Goal: Information Seeking & Learning: Learn about a topic

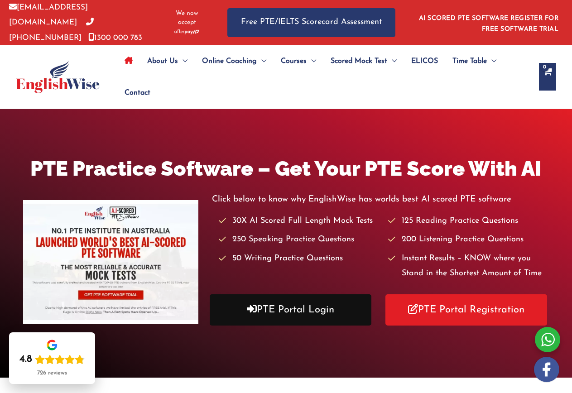
click at [272, 310] on link "PTE Portal Login" at bounding box center [291, 309] width 162 height 31
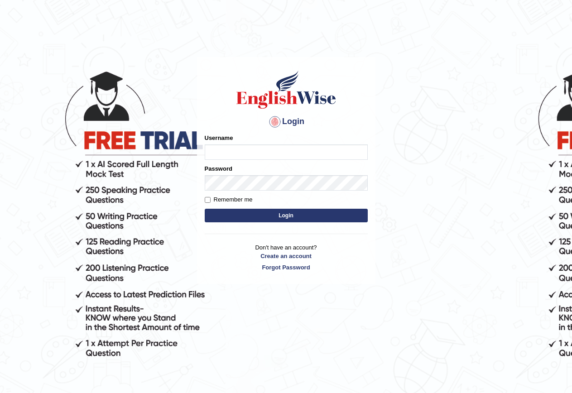
click at [308, 151] on input "Username" at bounding box center [286, 151] width 163 height 15
type input "MarinaS"
click at [296, 212] on button "Login" at bounding box center [286, 216] width 163 height 14
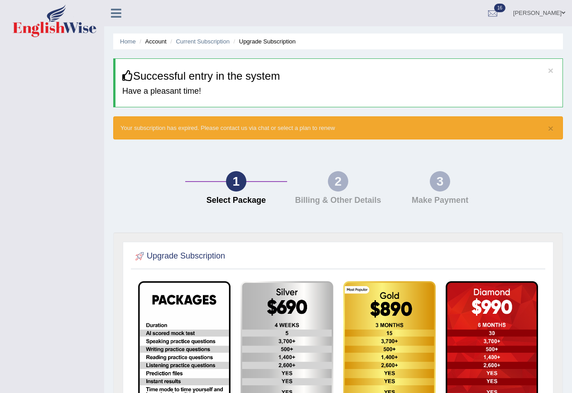
click at [560, 14] on link "Marina Shchuklinova" at bounding box center [539, 12] width 66 height 24
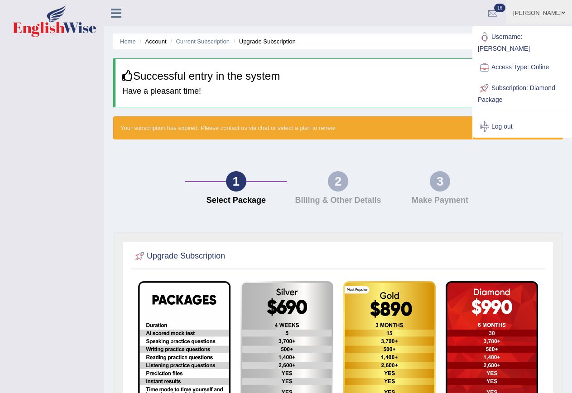
click at [373, 40] on ul "Home Account Current Subscription Upgrade Subscription" at bounding box center [337, 41] width 449 height 16
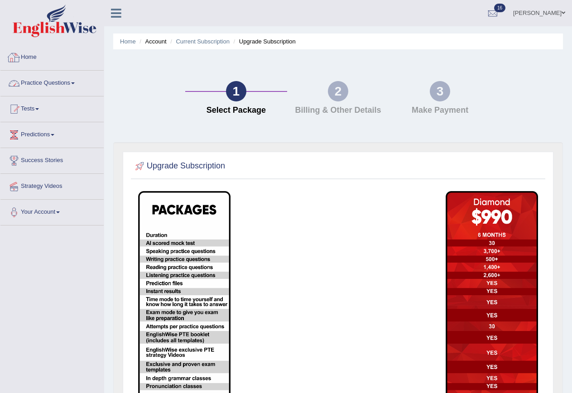
click at [27, 82] on link "Practice Questions" at bounding box center [51, 82] width 103 height 23
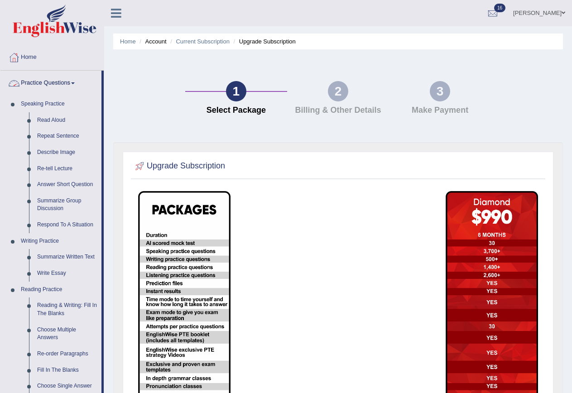
click at [48, 81] on link "Practice Questions" at bounding box center [50, 82] width 101 height 23
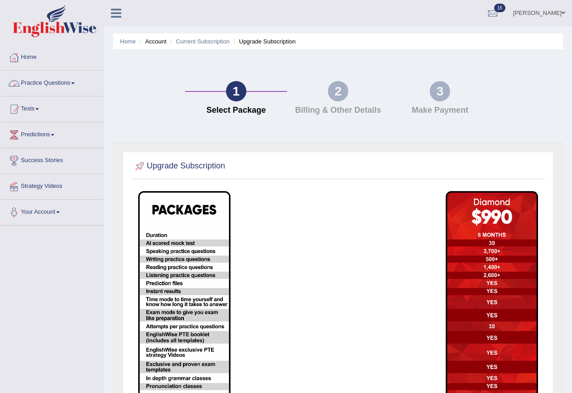
click at [44, 81] on link "Practice Questions" at bounding box center [51, 82] width 103 height 23
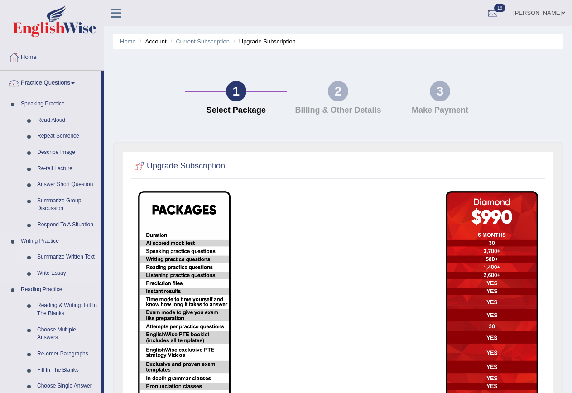
click at [51, 256] on link "Summarize Written Text" at bounding box center [67, 257] width 68 height 16
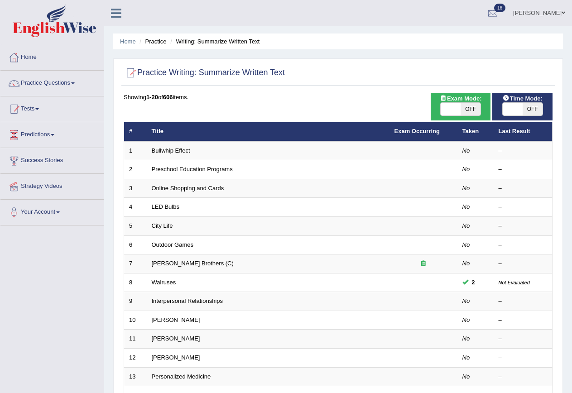
click at [468, 106] on span "OFF" at bounding box center [470, 109] width 20 height 13
checkbox input "true"
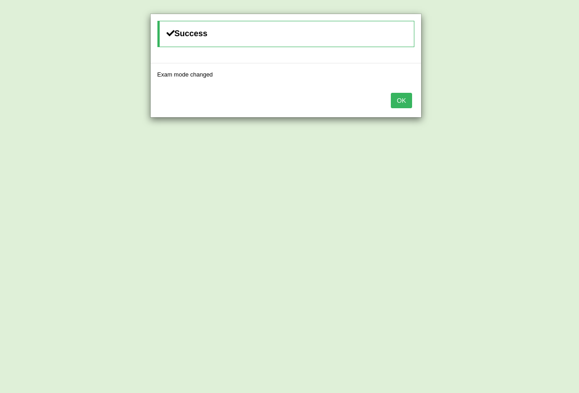
click at [408, 99] on button "OK" at bounding box center [401, 100] width 21 height 15
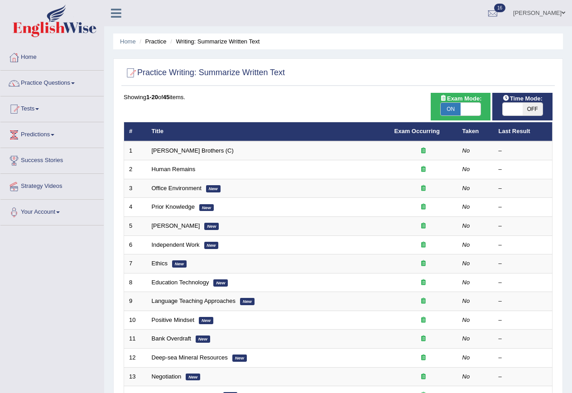
click at [528, 105] on span "OFF" at bounding box center [532, 109] width 20 height 13
checkbox input "true"
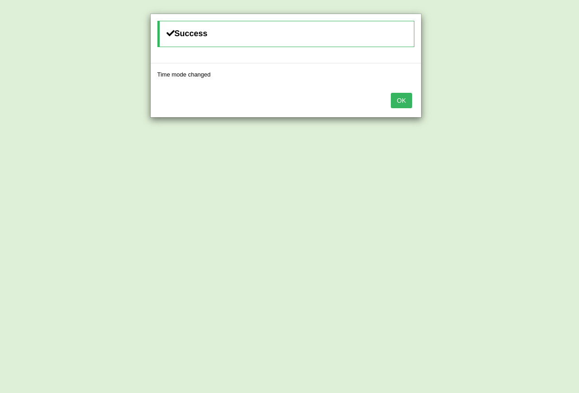
click at [407, 100] on button "OK" at bounding box center [401, 100] width 21 height 15
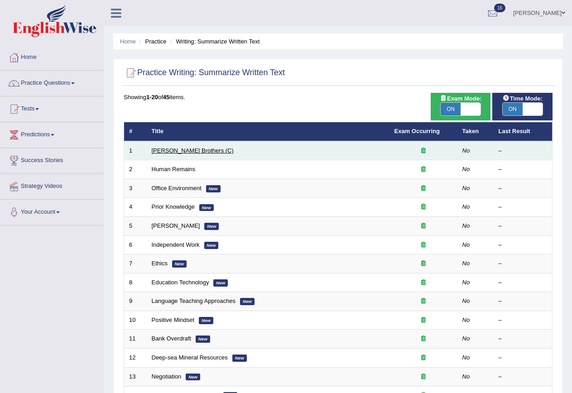
click at [171, 150] on link "[PERSON_NAME] Brothers (C)" at bounding box center [193, 150] width 82 height 7
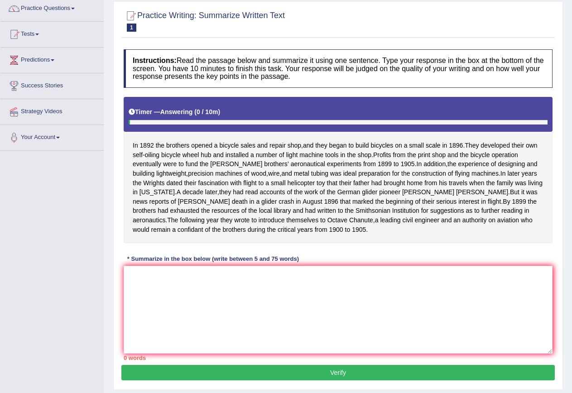
scroll to position [91, 0]
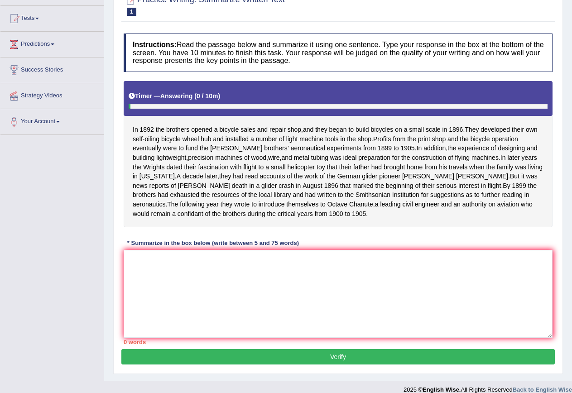
click at [249, 257] on div "Instructions: Read the passage below and summarize it using one sentence. Type …" at bounding box center [337, 189] width 433 height 320
click at [274, 269] on textarea at bounding box center [338, 294] width 429 height 88
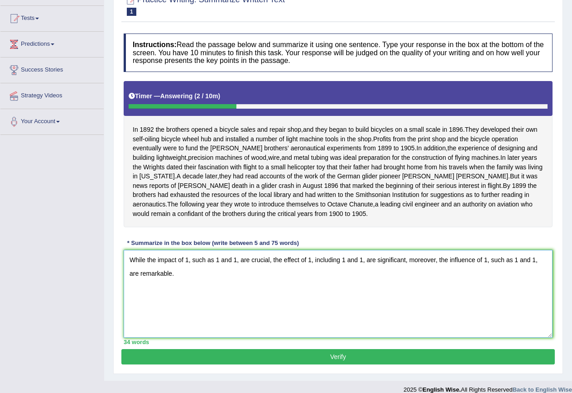
click at [186, 271] on textarea "While the impact of 1, such as 1 and 1, are crucial, the effect of 1, including…" at bounding box center [338, 294] width 429 height 88
drag, startPoint x: 186, startPoint y: 270, endPoint x: 221, endPoint y: 270, distance: 34.8
click at [221, 270] on textarea "While the impact of bicycle sales and repair shop, such as 1 and 1, are crucial…" at bounding box center [338, 294] width 429 height 88
click at [295, 269] on textarea "While the impact of bicycle sales and repair shop, such as 1 and 1, are crucial…" at bounding box center [338, 294] width 429 height 88
paste textarea "bicycle sales"
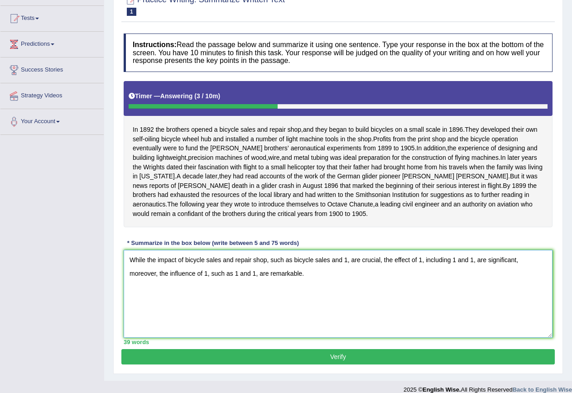
click at [233, 269] on textarea "While the impact of bicycle sales and repair shop, such as bicycle sales and 1,…" at bounding box center [338, 294] width 429 height 88
drag, startPoint x: 234, startPoint y: 269, endPoint x: 267, endPoint y: 266, distance: 32.7
click at [267, 266] on textarea "While the impact of bicycle sales and repair shop, such as bicycle sales and 1,…" at bounding box center [338, 294] width 429 height 88
click at [347, 268] on textarea "While the impact of bicycle sales and repair shop, such as bicycle sales and 1,…" at bounding box center [338, 294] width 429 height 88
paste textarea "repair shop"
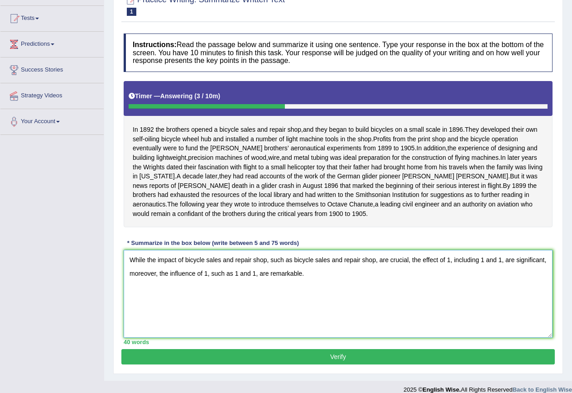
drag, startPoint x: 186, startPoint y: 267, endPoint x: 267, endPoint y: 267, distance: 80.5
click at [267, 267] on textarea "While the impact of bicycle sales and repair shop, such as bicycle sales and re…" at bounding box center [338, 294] width 429 height 88
click at [474, 268] on textarea "While the impact of the brothers bussines opened in 1892, such as bicycle sales…" at bounding box center [338, 294] width 429 height 88
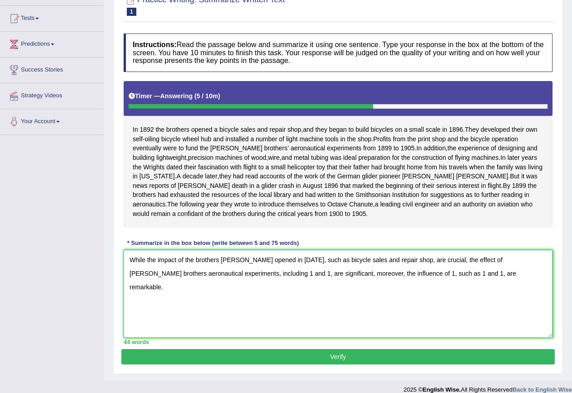
click at [234, 282] on textarea "While the impact of the brothers bussines opened in 1892, such as bicycle sales…" at bounding box center [338, 294] width 429 height 88
click at [272, 281] on textarea "While the impact of the brothers bussines opened in 1892, such as bicycle sales…" at bounding box center [338, 294] width 429 height 88
click at [200, 283] on textarea "While the impact of the brothers bussines opened in 1892, such as bicycle sales…" at bounding box center [338, 294] width 429 height 88
click at [493, 281] on textarea "While the impact of the brothers bussines opened in 1892, such as bicycle sales…" at bounding box center [338, 294] width 429 height 88
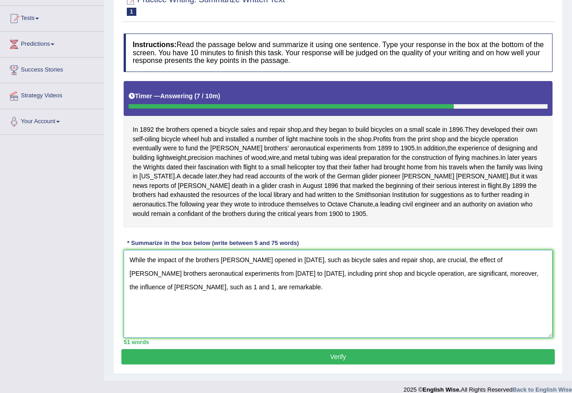
click at [157, 294] on textarea "While the impact of the brothers bussines opened in 1892, such as bicycle sales…" at bounding box center [338, 294] width 429 height 88
click at [224, 296] on textarea "While the impact of the brothers bussines opened in 1892, such as bicycle sales…" at bounding box center [338, 294] width 429 height 88
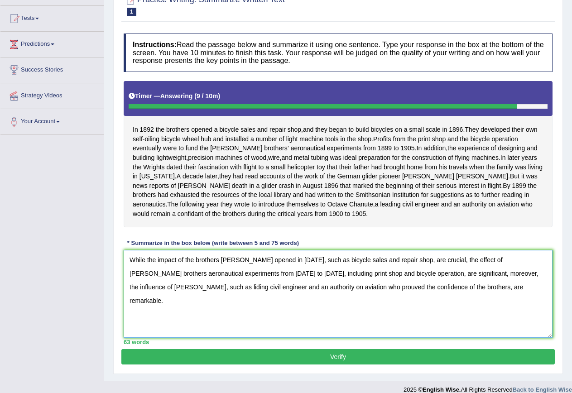
drag, startPoint x: 353, startPoint y: 298, endPoint x: 366, endPoint y: 297, distance: 12.3
click at [366, 297] on textarea "While the impact of the brothers bussines opened in 1892, such as bicycle sales…" at bounding box center [338, 294] width 429 height 88
click at [404, 297] on textarea "While the impact of the brothers bussines opened in 1892, such as bicycle sales…" at bounding box center [338, 294] width 429 height 88
click at [449, 297] on textarea "While the impact of the brothers bussines opened in 1892, such as bicycle sales…" at bounding box center [338, 294] width 429 height 88
type textarea "While the impact of the brothers bussines opened in 1892, such as bicycle sales…"
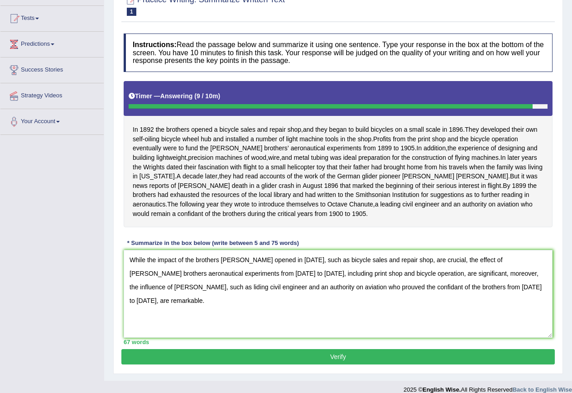
click at [341, 364] on button "Verify" at bounding box center [337, 356] width 433 height 15
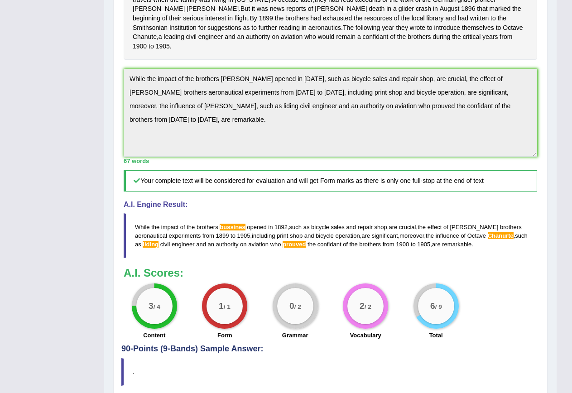
scroll to position [218, 0]
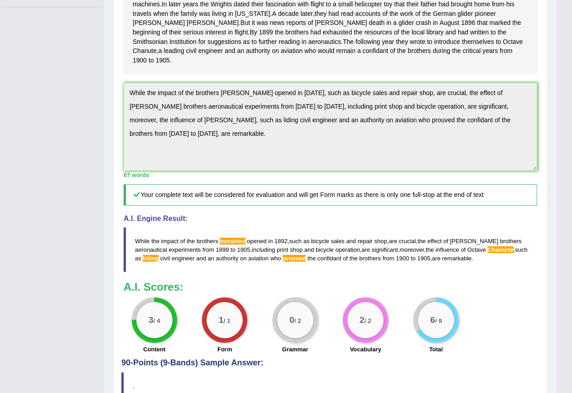
drag, startPoint x: 495, startPoint y: 255, endPoint x: 172, endPoint y: 253, distance: 323.1
click at [172, 253] on blockquote "While the impact of the brothers bussines opened in 1892 , such as bicycle sale…" at bounding box center [330, 249] width 413 height 45
click at [139, 238] on span "While" at bounding box center [142, 241] width 15 height 7
drag, startPoint x: 125, startPoint y: 86, endPoint x: 478, endPoint y: 144, distance: 357.3
click at [478, 144] on textarea "While the impact of the brothers bussines opened in 1892, such as bicycle sales…" at bounding box center [330, 127] width 413 height 88
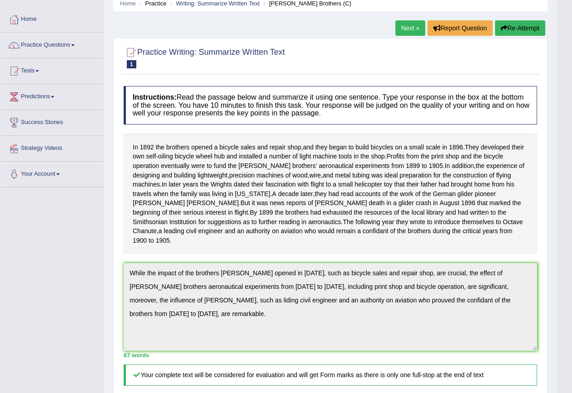
scroll to position [37, 0]
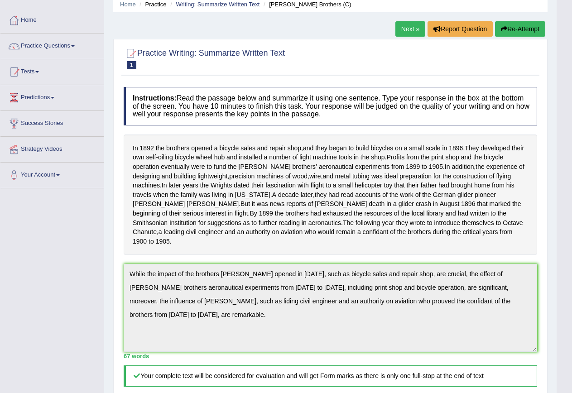
click at [509, 25] on button "Re-Attempt" at bounding box center [520, 28] width 50 height 15
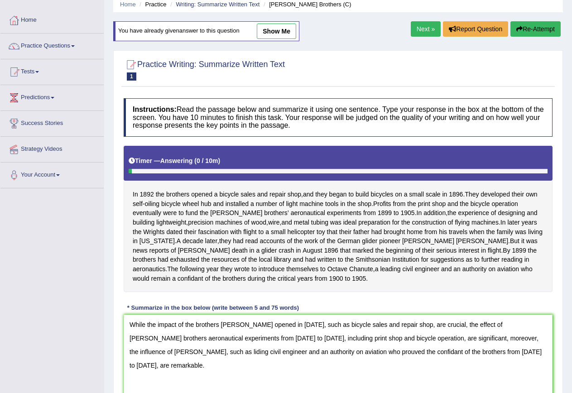
drag, startPoint x: 516, startPoint y: 346, endPoint x: 541, endPoint y: 345, distance: 24.4
click at [541, 345] on textarea "While the impact of the brothers [PERSON_NAME] opened in [DATE], such as bicycl…" at bounding box center [338, 358] width 429 height 88
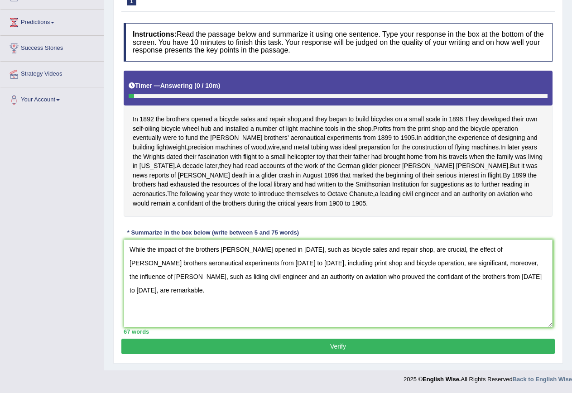
scroll to position [122, 0]
click at [233, 249] on textarea "While the impact of the brothers [PERSON_NAME] opened in [DATE], such as bicycl…" at bounding box center [338, 283] width 429 height 88
click at [242, 249] on textarea "While the impact of the brothers [PERSON_NAME] opened in [DATE], such as bicycl…" at bounding box center [338, 283] width 429 height 88
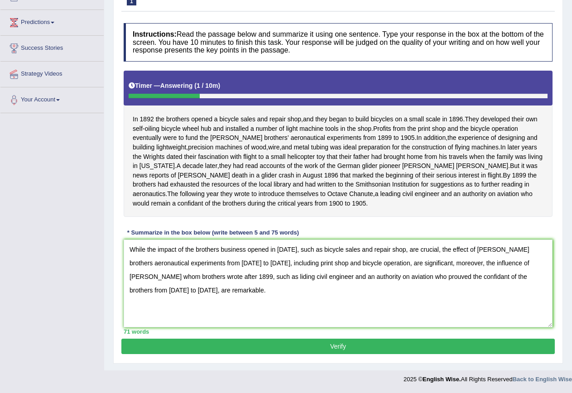
click at [388, 275] on textarea "While the impact of the brothers business opened in [DATE], such as bicycle sal…" at bounding box center [338, 283] width 429 height 88
click at [232, 275] on textarea "While the impact of the brothers business opened in [DATE], such as bicycle sal…" at bounding box center [338, 283] width 429 height 88
click at [279, 297] on textarea "While the impact of the brothers business opened in [DATE], such as bicycle sal…" at bounding box center [338, 283] width 429 height 88
type textarea "While the impact of the brothers business opened in [DATE], such as bicycle sal…"
click at [220, 342] on button "Verify" at bounding box center [337, 345] width 433 height 15
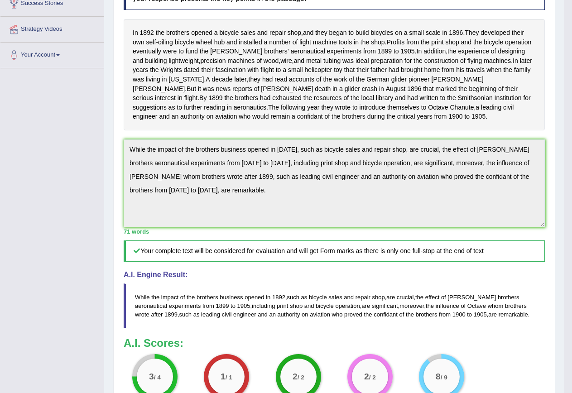
scroll to position [173, 0]
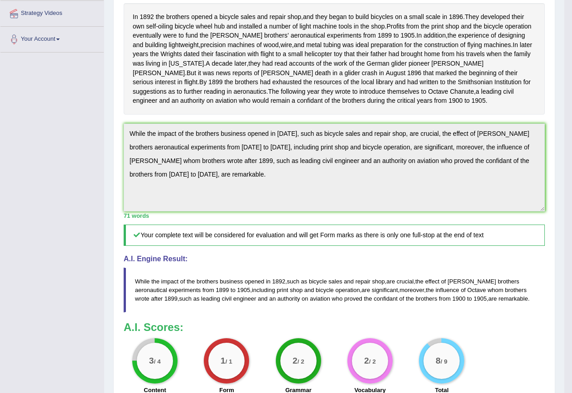
drag, startPoint x: 183, startPoint y: 185, endPoint x: 117, endPoint y: 141, distance: 79.7
click at [117, 141] on div "Practice Writing: Summarize Written Text 1 Wright Brothers (C) Instructions: Re…" at bounding box center [334, 181] width 442 height 547
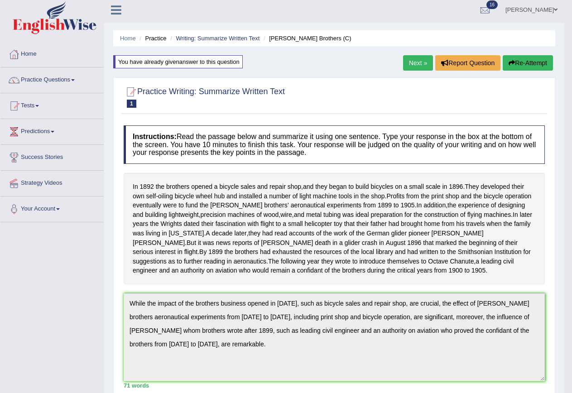
scroll to position [0, 0]
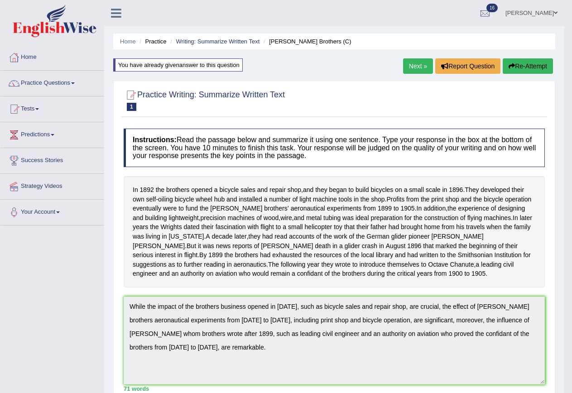
click at [523, 63] on button "Re-Attempt" at bounding box center [527, 65] width 50 height 15
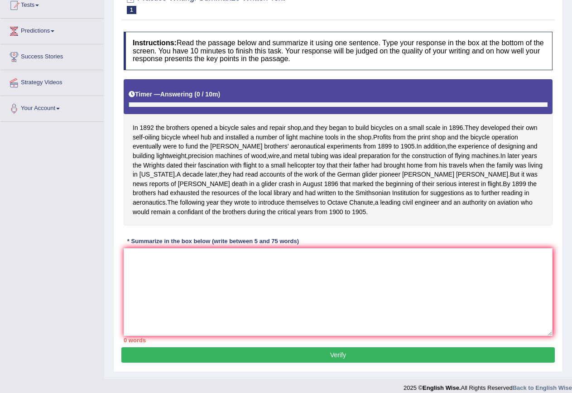
scroll to position [122, 0]
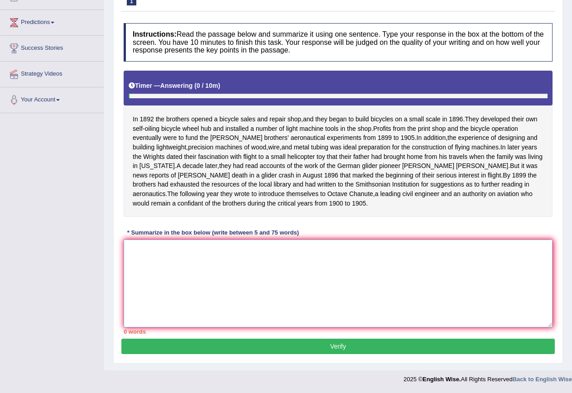
click at [149, 254] on textarea at bounding box center [338, 283] width 429 height 88
paste textarea "While the impact of the brothers business opened in [DATE], such as bicycle sal…"
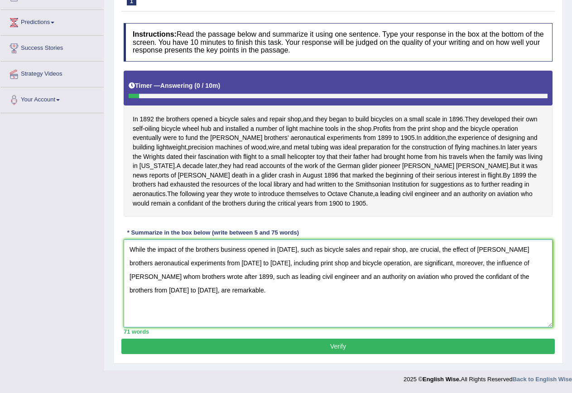
drag, startPoint x: 493, startPoint y: 262, endPoint x: 515, endPoint y: 262, distance: 21.3
click at [515, 262] on textarea "While the impact of the brothers business opened in 1892, such as bicycle sales…" at bounding box center [338, 283] width 429 height 88
click at [248, 276] on textarea "While the impact of the brothers business opened in 1892, such as bicycle sales…" at bounding box center [338, 283] width 429 height 88
type textarea "While the impact of the brothers business opened in 1892, such as bicycle sales…"
click at [338, 345] on button "Verify" at bounding box center [337, 345] width 433 height 15
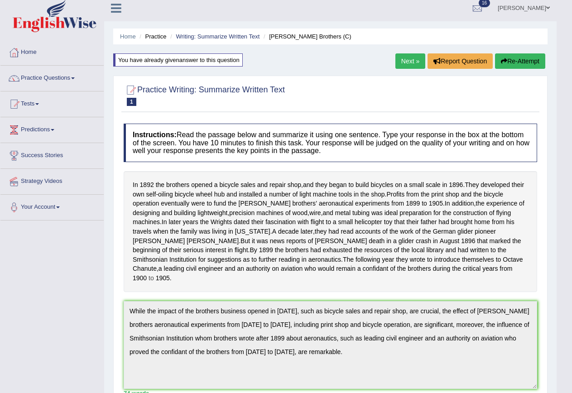
scroll to position [0, 0]
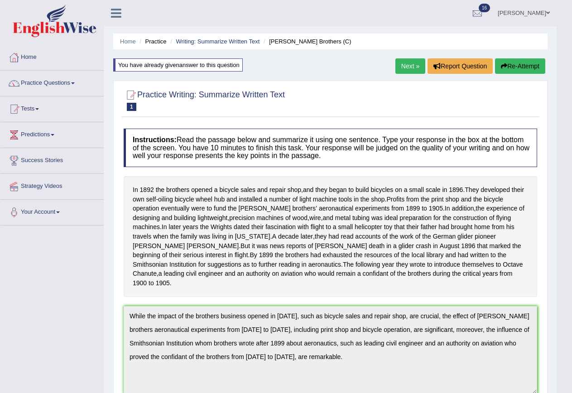
click at [517, 64] on button "Re-Attempt" at bounding box center [520, 65] width 50 height 15
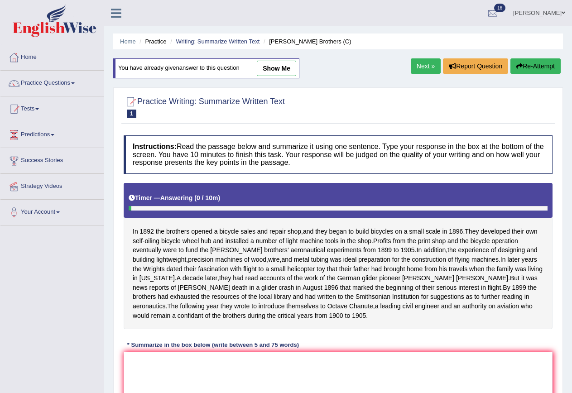
click at [422, 65] on link "Next »" at bounding box center [425, 65] width 30 height 15
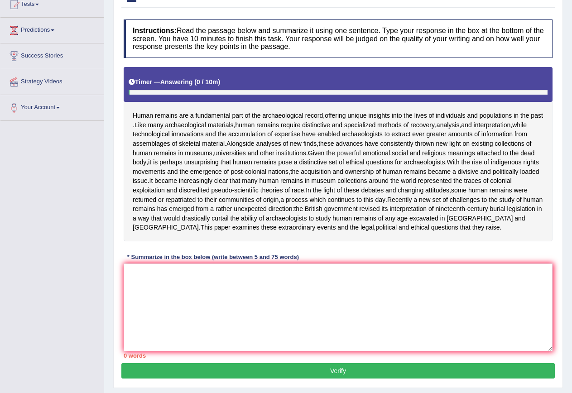
scroll to position [136, 0]
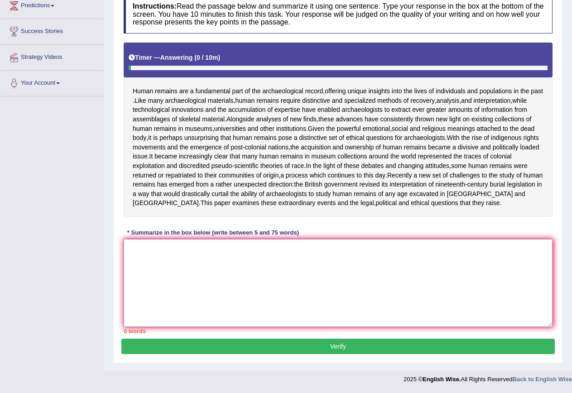
click at [205, 260] on textarea at bounding box center [338, 283] width 429 height 88
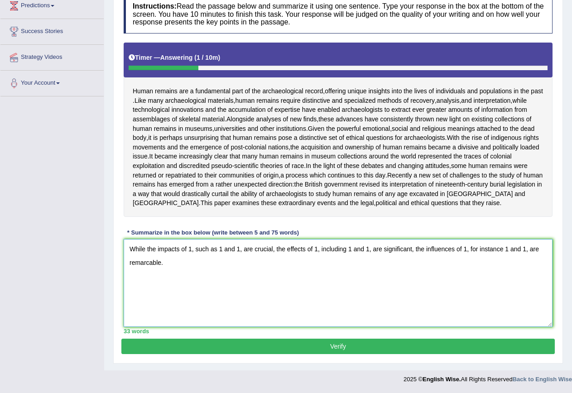
click at [148, 265] on textarea "While the impacts of 1, such as 1 and 1, are crucial, the effects of 1, includi…" at bounding box center [338, 283] width 429 height 88
click at [192, 251] on textarea "While the impacts of 1, such as 1 and 1, are crucial, the effects of 1, includi…" at bounding box center [338, 283] width 429 height 88
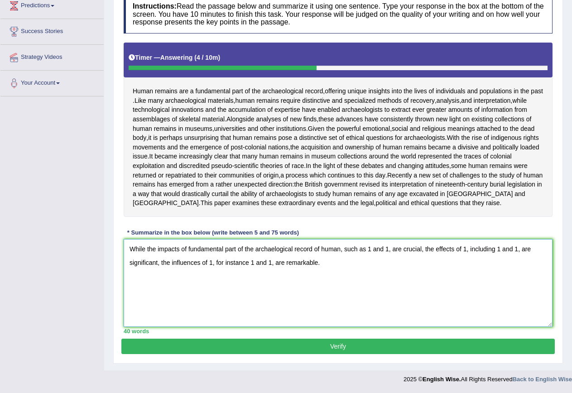
click at [370, 249] on textarea "While the impacts of fundamental part of the archaelogical record of human, suc…" at bounding box center [338, 283] width 429 height 88
click at [412, 251] on textarea "While the impacts of fundamental part of the archaelogical record of human, suc…" at bounding box center [338, 283] width 429 height 88
click at [138, 266] on textarea "While the impacts of fundamental part of the archaelogical record of human, suc…" at bounding box center [338, 283] width 429 height 88
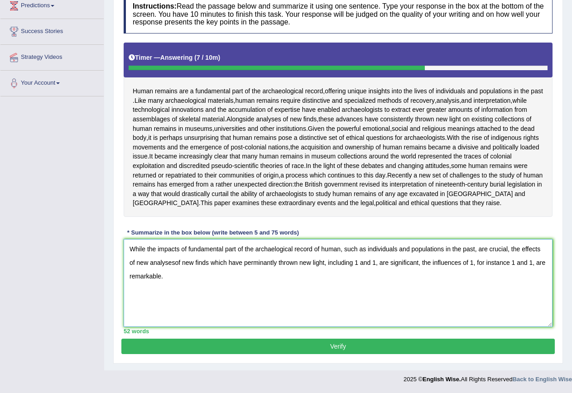
click at [359, 266] on textarea "While the impacts of fundamental part of the archaelogical record of human, suc…" at bounding box center [338, 283] width 429 height 88
click at [434, 266] on textarea "While the impacts of fundamental part of the archaelogical record of human, suc…" at bounding box center [338, 283] width 429 height 88
click at [170, 277] on textarea "While the impacts of fundamental part of the archaelogical record of human, suc…" at bounding box center [338, 283] width 429 height 88
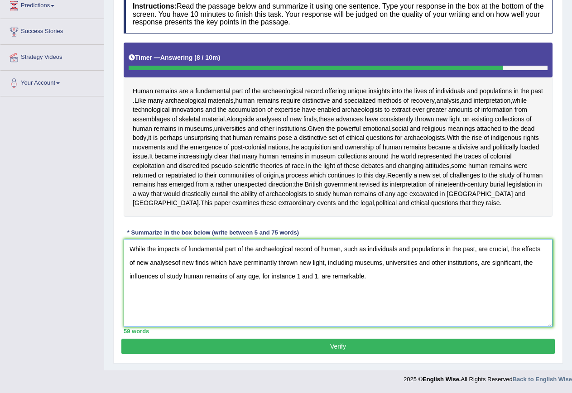
click at [300, 278] on textarea "While the impacts of fundamental part of the archaelogical record of human, suc…" at bounding box center [338, 283] width 429 height 88
click at [298, 277] on textarea "While the impacts of fundamental part of the archaelogical record of human, suc…" at bounding box center [338, 283] width 429 height 88
click at [379, 281] on textarea "While the impacts of fundamental part of the archaelogical record of human, suc…" at bounding box center [338, 283] width 429 height 88
drag, startPoint x: 400, startPoint y: 278, endPoint x: 417, endPoint y: 276, distance: 17.3
click at [417, 276] on textarea "While the impacts of fundamental part of the archaelogical record of human, suc…" at bounding box center [338, 283] width 429 height 88
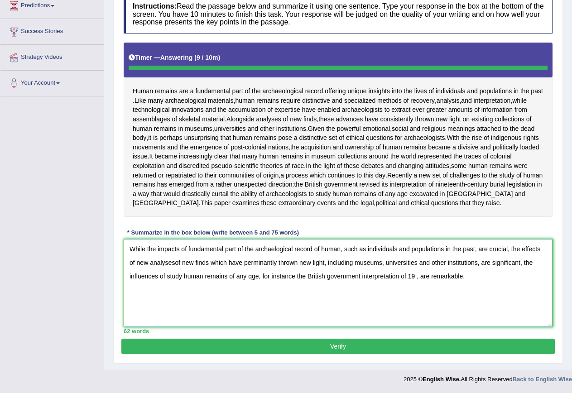
type textarea "While the impacts of fundamental part of the archaelogical record of human, suc…"
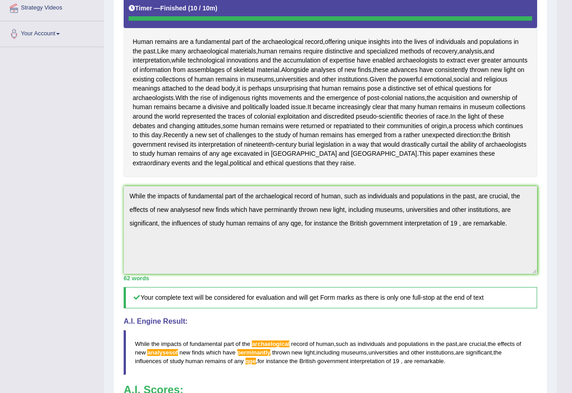
scroll to position [224, 0]
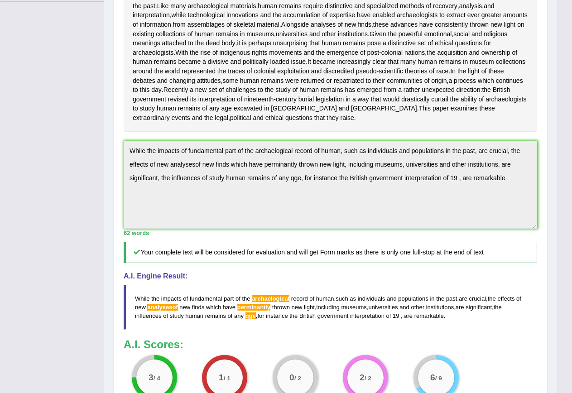
drag, startPoint x: 512, startPoint y: 195, endPoint x: 91, endPoint y: 162, distance: 422.6
click at [91, 162] on div "Toggle navigation Home Practice Questions Speaking Practice Read Aloud Repeat S…" at bounding box center [278, 136] width 556 height 720
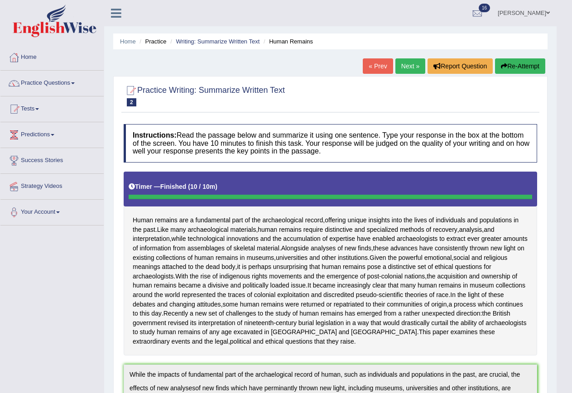
click at [522, 65] on button "Re-Attempt" at bounding box center [520, 65] width 50 height 15
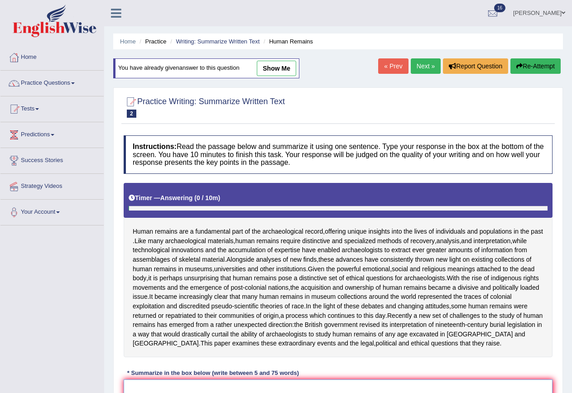
scroll to position [149, 0]
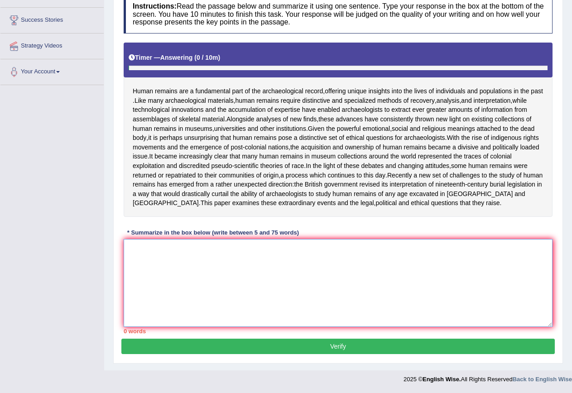
click at [180, 261] on textarea at bounding box center [338, 283] width 429 height 88
paste textarea "While the impacts of fundamental part of the archaelogical record of human, suc…"
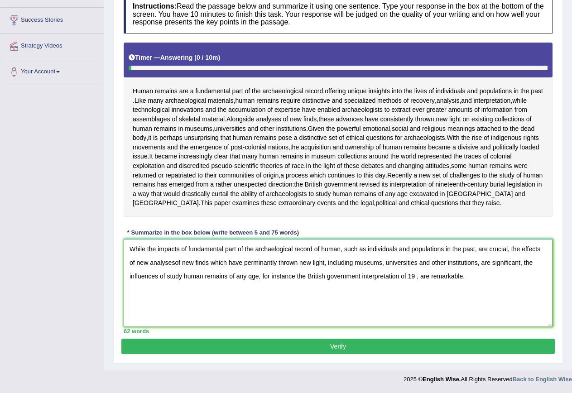
click at [275, 249] on textarea "While the impacts of fundamental part of the archaelogical record of human, suc…" at bounding box center [338, 283] width 429 height 88
click at [170, 263] on textarea "While the impacts of fundamental part of the archaeological record of human, su…" at bounding box center [338, 283] width 429 height 88
click at [170, 262] on textarea "While the impacts of fundamental part of the archaeological record of human, su…" at bounding box center [338, 283] width 429 height 88
click at [176, 263] on textarea "While the impacts of fundamental part of the archaeological record of human, su…" at bounding box center [338, 283] width 429 height 88
click at [261, 262] on textarea "While the impacts of fundamental part of the archaeological record of human, su…" at bounding box center [338, 283] width 429 height 88
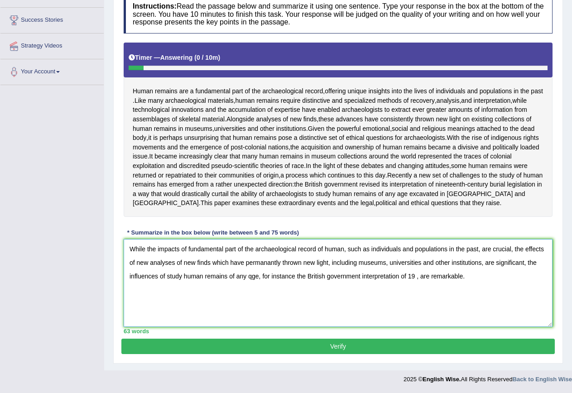
click at [267, 263] on textarea "While the impacts of fundamental part of the archaeological record of human, su…" at bounding box center [338, 283] width 429 height 88
click at [251, 277] on textarea "While the impacts of fundamental part of the archaeological record of human, su…" at bounding box center [338, 283] width 429 height 88
click at [293, 290] on textarea "While the impacts of fundamental part of the archaeological record of human, su…" at bounding box center [338, 283] width 429 height 88
click at [417, 276] on textarea "While the impacts of fundamental part of the archaeological record of human, su…" at bounding box center [338, 283] width 429 height 88
type textarea "While the impacts of fundamental part of the archaeological record of human, su…"
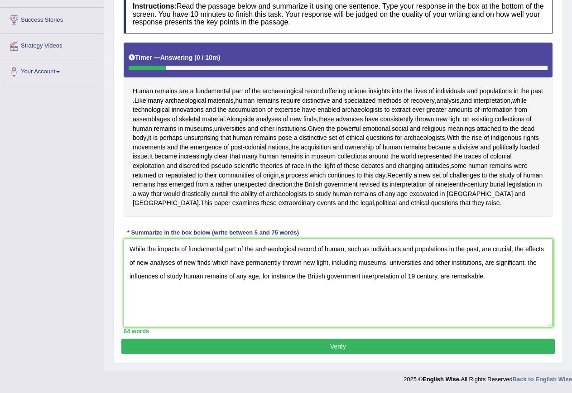
click at [334, 348] on button "Verify" at bounding box center [337, 345] width 433 height 15
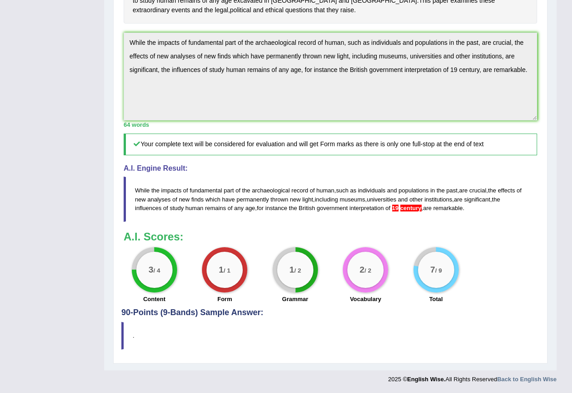
scroll to position [275, 0]
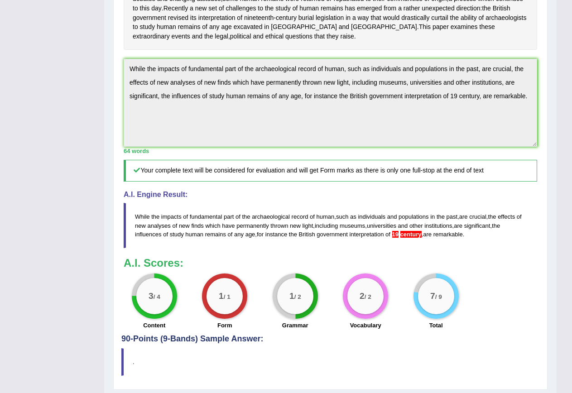
drag, startPoint x: 529, startPoint y: 117, endPoint x: 75, endPoint y: 85, distance: 455.9
click at [75, 85] on div "Toggle navigation Home Practice Questions Speaking Practice Read Aloud Repeat S…" at bounding box center [278, 69] width 556 height 689
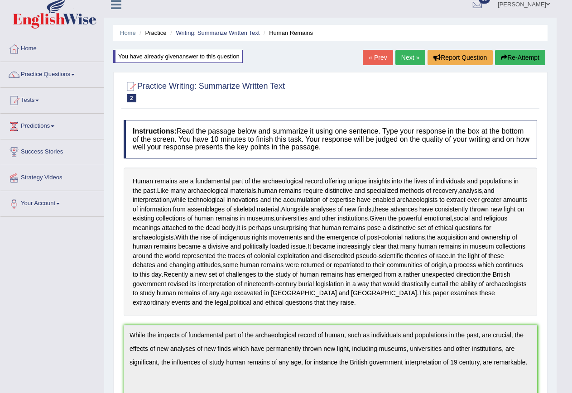
scroll to position [0, 0]
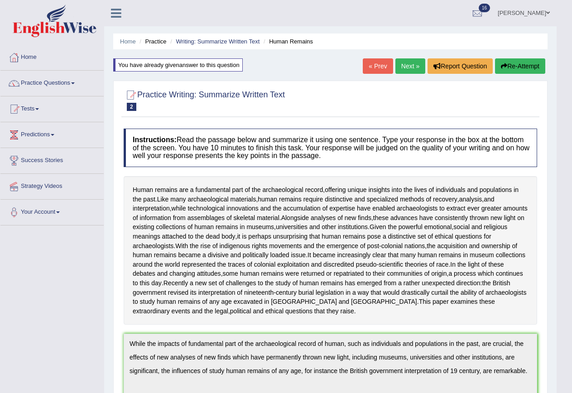
click at [523, 67] on button "Re-Attempt" at bounding box center [520, 65] width 50 height 15
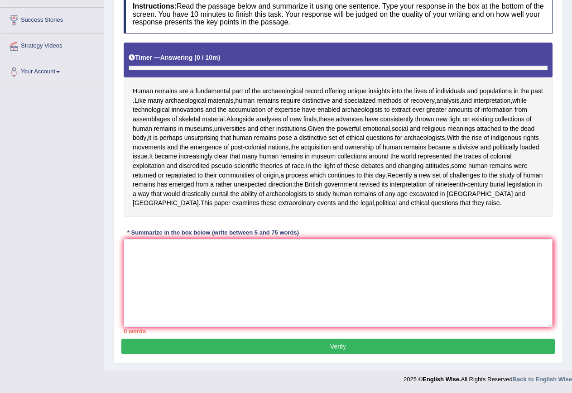
scroll to position [149, 0]
paste textarea "While the impacts of fundamental part of the archaeological record of human, su…"
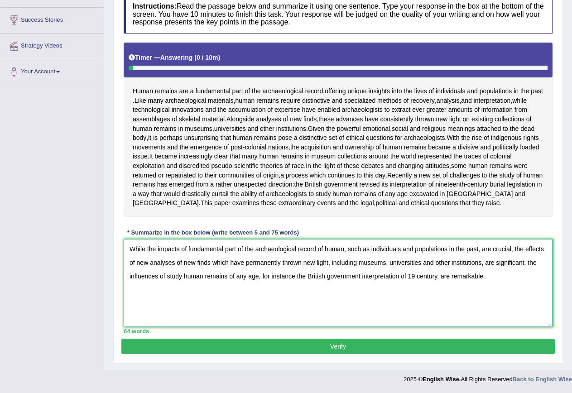
click at [416, 276] on textarea "While the impacts of fundamental part of the archaeological record of human, su…" at bounding box center [338, 283] width 429 height 88
click at [413, 277] on textarea "While the impacts of fundamental part of the archaeological record of human, su…" at bounding box center [338, 283] width 429 height 88
click at [414, 277] on textarea "While the impacts of fundamental part of the archaeological record of human, su…" at bounding box center [338, 283] width 429 height 88
type textarea "While the impacts of fundamental part of the archaeological record of human, su…"
click at [334, 347] on button "Verify" at bounding box center [337, 345] width 433 height 15
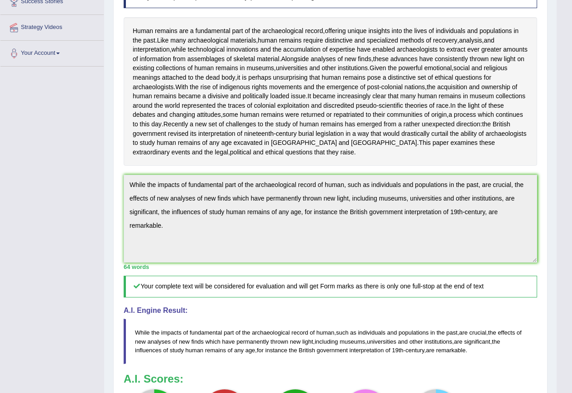
scroll to position [148, 0]
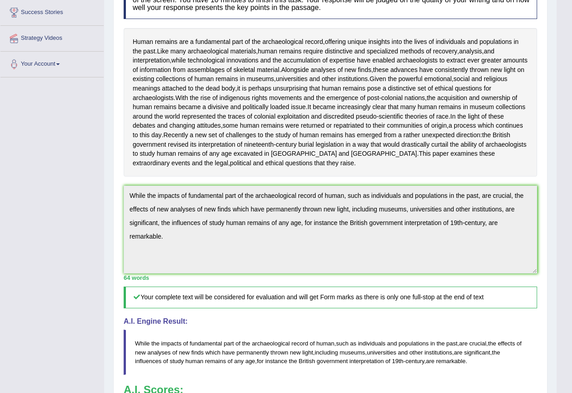
drag, startPoint x: 172, startPoint y: 257, endPoint x: 126, endPoint y: 213, distance: 63.4
click at [126, 213] on textarea "While the impacts of fundamental part of the archaeological record of human, su…" at bounding box center [330, 230] width 413 height 88
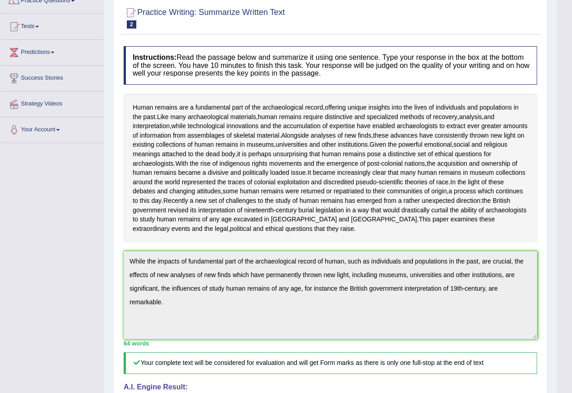
scroll to position [0, 0]
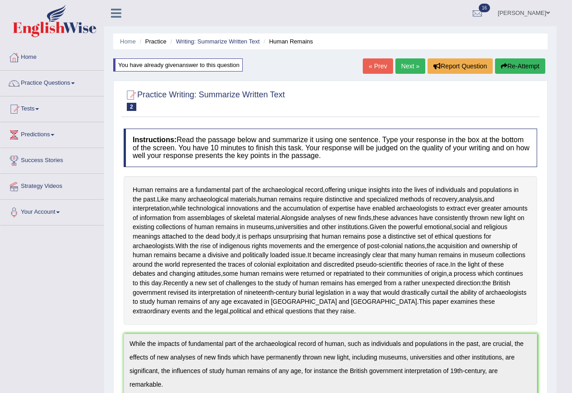
click at [517, 64] on button "Re-Attempt" at bounding box center [520, 65] width 50 height 15
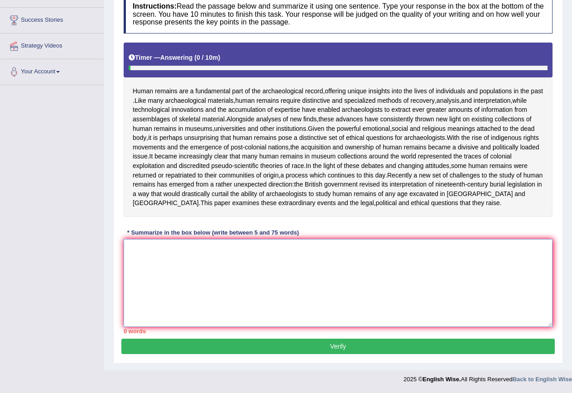
paste textarea "While the impacts of fundamental part of the archaeological record of human, su…"
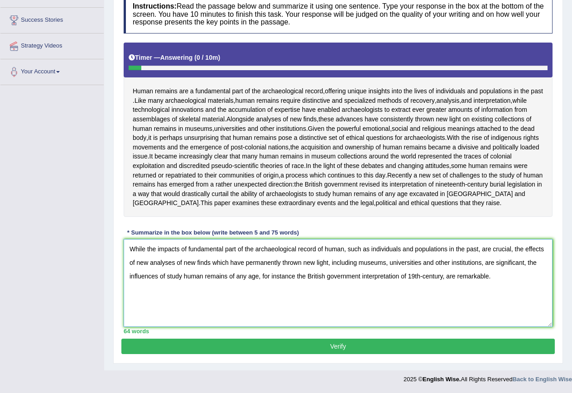
click at [385, 262] on textarea "While the impacts of fundamental part of the archaeological record of human, su…" at bounding box center [338, 283] width 429 height 88
click at [346, 277] on textarea "While the impacts of fundamental part of the archaeological record of human, su…" at bounding box center [338, 283] width 429 height 88
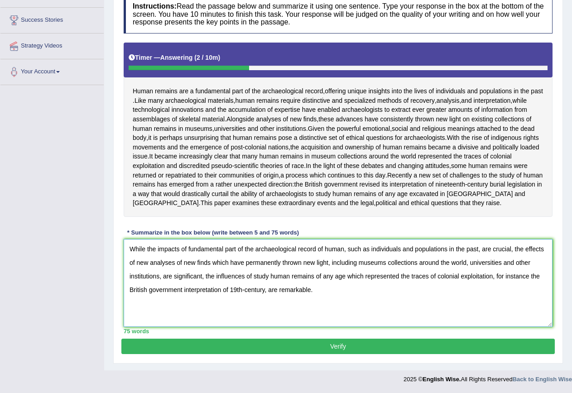
drag, startPoint x: 504, startPoint y: 263, endPoint x: 514, endPoint y: 263, distance: 9.5
click at [514, 263] on textarea "While the impacts of fundamental part of the archaeological record of human, su…" at bounding box center [338, 283] width 429 height 88
type textarea "While the impacts of fundamental part of the archaeological record of human, su…"
click at [334, 346] on button "Verify" at bounding box center [337, 345] width 433 height 15
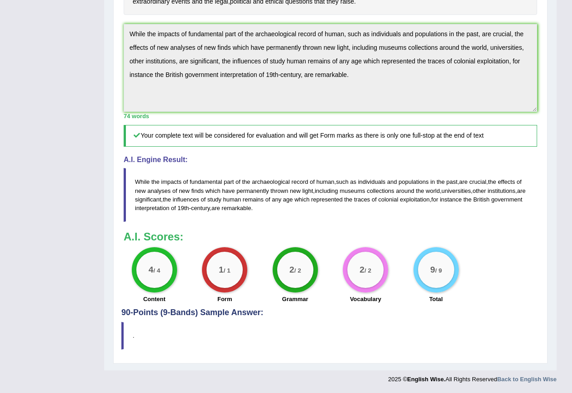
scroll to position [329, 0]
click at [394, 307] on div "Instructions: Read the passage below and summarize it using one sentence. Type …" at bounding box center [330, 61] width 418 height 494
click at [390, 312] on h4 "90-Points (9-Bands) Sample Answer:" at bounding box center [330, 64] width 418 height 505
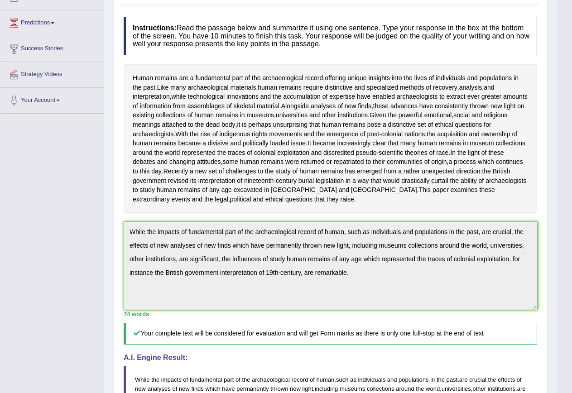
scroll to position [0, 0]
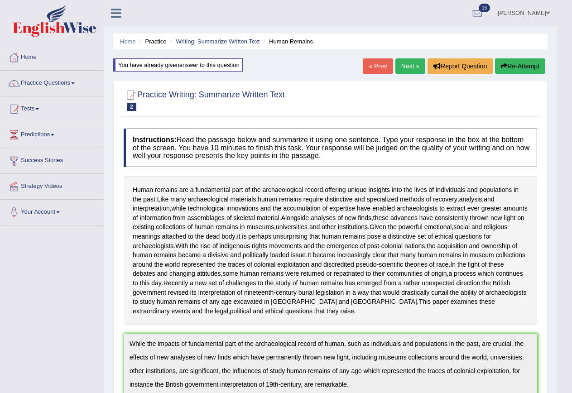
click at [407, 68] on link "Next »" at bounding box center [410, 65] width 30 height 15
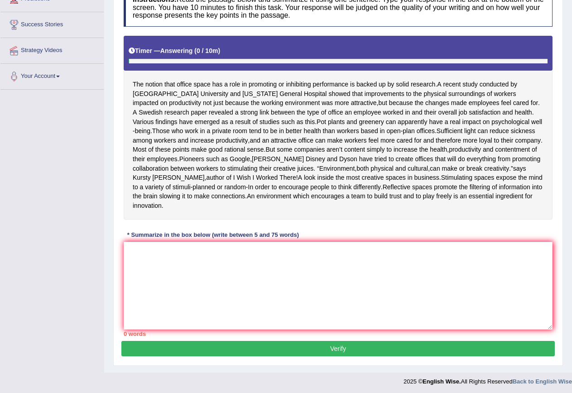
scroll to position [148, 0]
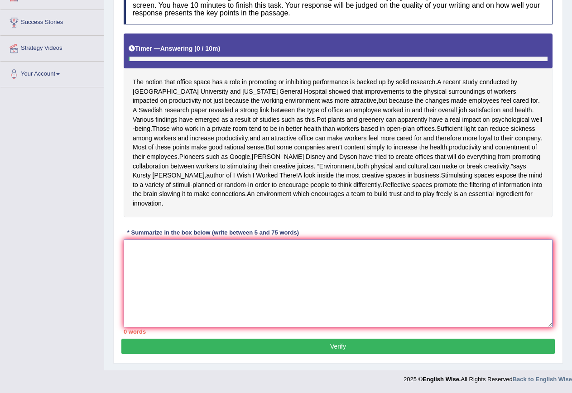
click at [233, 252] on textarea at bounding box center [338, 283] width 429 height 88
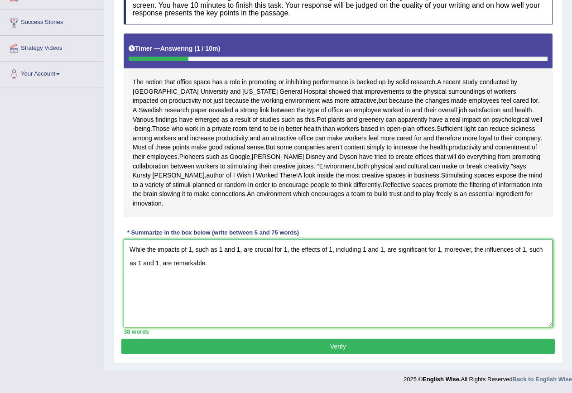
drag, startPoint x: 180, startPoint y: 249, endPoint x: 185, endPoint y: 249, distance: 5.0
click at [185, 249] on textarea "While the impacts pf 1, such as 1 and 1, are crucial for 1, the effects of 1, i…" at bounding box center [338, 283] width 429 height 88
drag, startPoint x: 274, startPoint y: 249, endPoint x: 286, endPoint y: 249, distance: 12.2
click at [286, 249] on textarea "While the impacts of 1, such as 1 and 1, are crucial for 1, the effects of 1, i…" at bounding box center [338, 283] width 429 height 88
drag, startPoint x: 412, startPoint y: 249, endPoint x: 426, endPoint y: 250, distance: 14.1
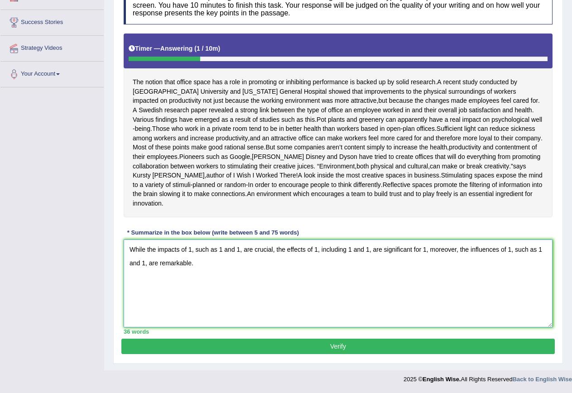
click at [426, 250] on textarea "While the impacts of 1, such as 1 and 1, are crucial, the effects of 1, includi…" at bounding box center [338, 283] width 429 height 88
drag, startPoint x: 500, startPoint y: 249, endPoint x: 512, endPoint y: 249, distance: 11.8
click at [512, 249] on textarea "While the impacts of 1, such as 1 and 1, are crucial, the effects of 1, includi…" at bounding box center [338, 283] width 429 height 88
click at [191, 247] on textarea "While the impacts of 1, such as 1 and 1, are crucial, the effects of 1, includi…" at bounding box center [338, 283] width 429 height 88
click at [238, 251] on textarea "While the impacts of a role of working invironment, such as 1 and 1, are crucia…" at bounding box center [338, 283] width 429 height 88
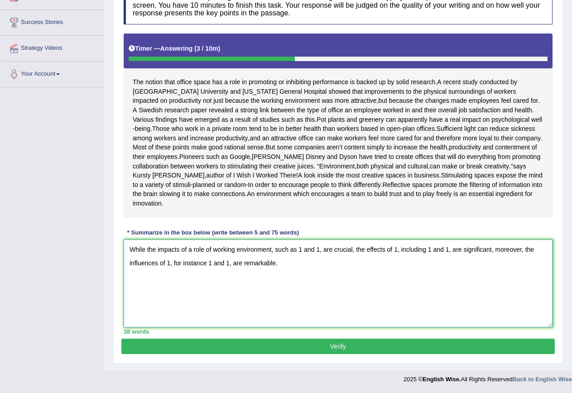
click at [301, 249] on textarea "While the impacts of a role of working environment, such as 1 and 1, are crucia…" at bounding box center [338, 283] width 429 height 88
click at [272, 249] on textarea "While the impacts of a role of working environment, such as the phisical and 1,…" at bounding box center [338, 283] width 429 height 88
click at [329, 249] on textarea "While the impacts of a role of working environment, such as the phisical and 1,…" at bounding box center [338, 283] width 429 height 88
click at [333, 248] on textarea "While the impacts of a role of working environment, such as the phisical and 1,…" at bounding box center [338, 283] width 429 height 88
click at [413, 250] on textarea "While the impacts of a role of working environment, such as the phisical surrou…" at bounding box center [338, 283] width 429 height 88
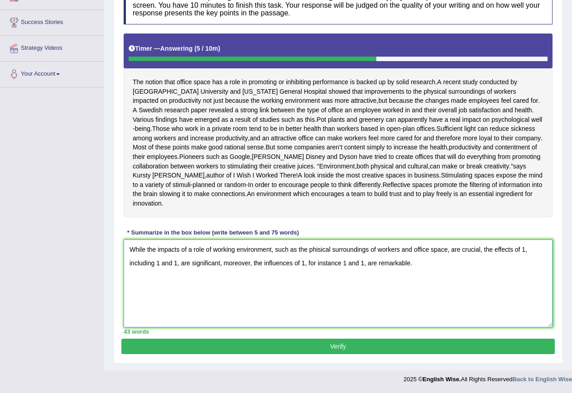
click at [526, 250] on textarea "While the impacts of a role of working environment, such as the phisical surrou…" at bounding box center [338, 283] width 429 height 88
click at [290, 262] on textarea "While the impacts of a role of working environment, such as the phisical surrou…" at bounding box center [338, 283] width 429 height 88
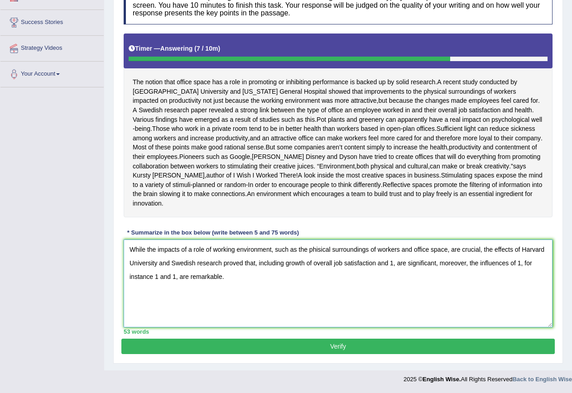
click at [393, 264] on textarea "While the impacts of a role of working environment, such as the phisical surrou…" at bounding box center [338, 283] width 429 height 88
click at [534, 264] on textarea "While the impacts of a role of working environment, such as the phisical surrou…" at bounding box center [338, 283] width 429 height 88
click at [276, 276] on textarea "While the impacts of a role of working environment, such as the phisical surrou…" at bounding box center [338, 283] width 429 height 88
click at [329, 274] on textarea "While the impacts of a role of working environment, such as the phisical surrou…" at bounding box center [338, 283] width 429 height 88
click at [405, 276] on textarea "While the impacts of a role of working environment, such as the phisical surrou…" at bounding box center [338, 283] width 429 height 88
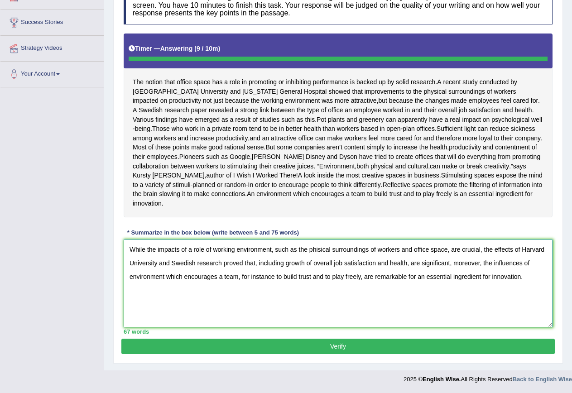
type textarea "While the impacts of a role of working environment, such as the phisical surrou…"
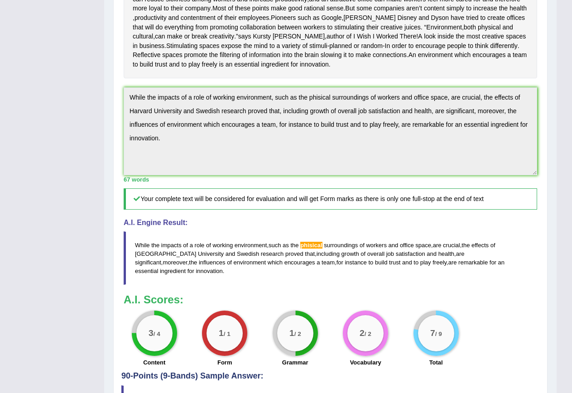
scroll to position [278, 0]
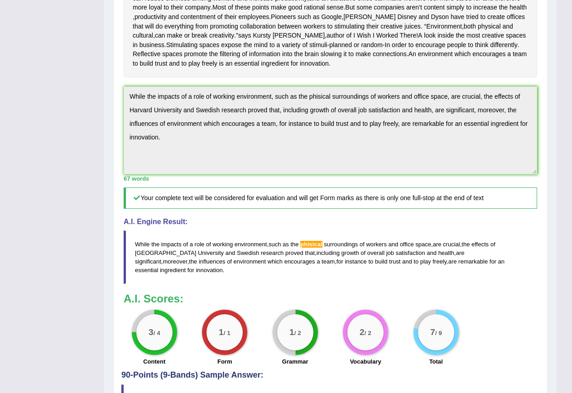
drag, startPoint x: 163, startPoint y: 149, endPoint x: 118, endPoint y: 98, distance: 68.0
click at [118, 98] on div "Practice Writing: Summarize Written Text 3 Office Environment Instructions: Rea…" at bounding box center [330, 112] width 434 height 628
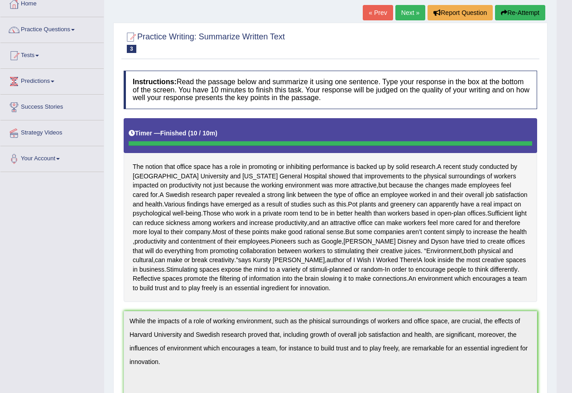
scroll to position [52, 0]
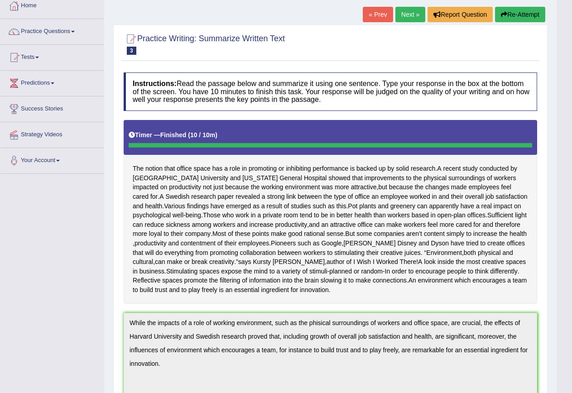
click at [510, 11] on button "Re-Attempt" at bounding box center [520, 14] width 50 height 15
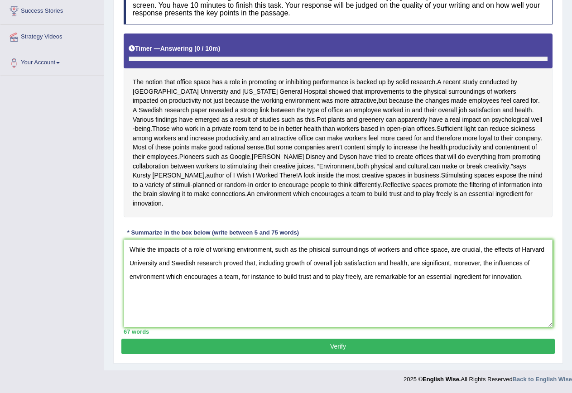
scroll to position [159, 0]
click at [318, 248] on textarea "While the impacts of a role of working environment, such as the phisical surrou…" at bounding box center [338, 283] width 429 height 88
click at [402, 249] on textarea "While the impacts of a role of working environment, such as the physical surrou…" at bounding box center [338, 283] width 429 height 88
click at [409, 251] on textarea "While the impacts of a role of working environment, such as the physical surrou…" at bounding box center [338, 283] width 429 height 88
click at [408, 247] on textarea "While the impacts of a role of working environment, such as the physical surrou…" at bounding box center [338, 283] width 429 height 88
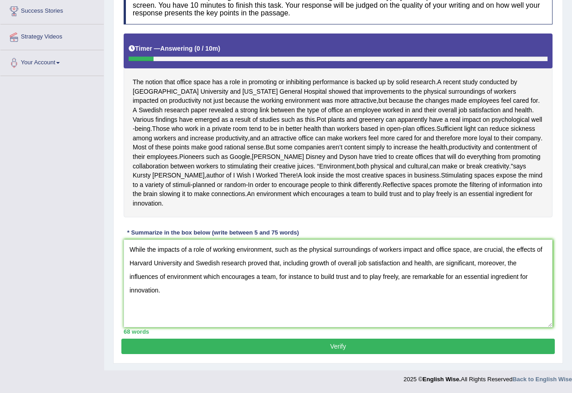
click at [422, 249] on textarea "While the impacts of a role of working environment, such as the physical surrou…" at bounding box center [338, 283] width 429 height 88
click at [485, 250] on textarea "While the impacts of a role of working environment, such as the physical surrou…" at bounding box center [338, 283] width 429 height 88
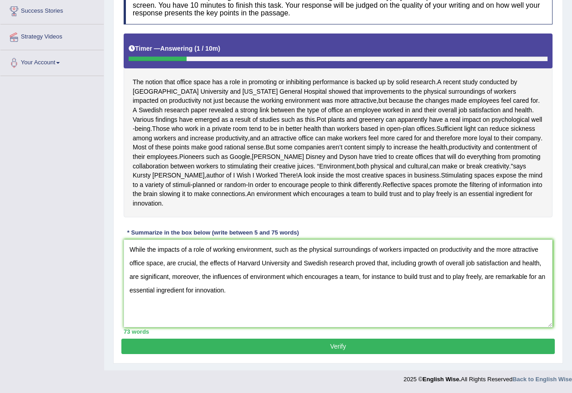
type textarea "While the impacts of a role of working environment, such as the physical surrou…"
click at [331, 347] on button "Verify" at bounding box center [337, 345] width 433 height 15
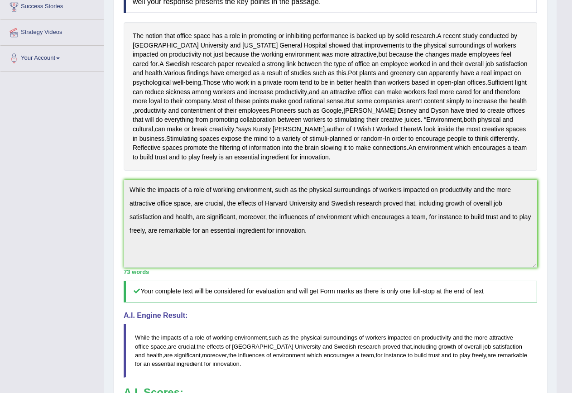
scroll to position [138, 0]
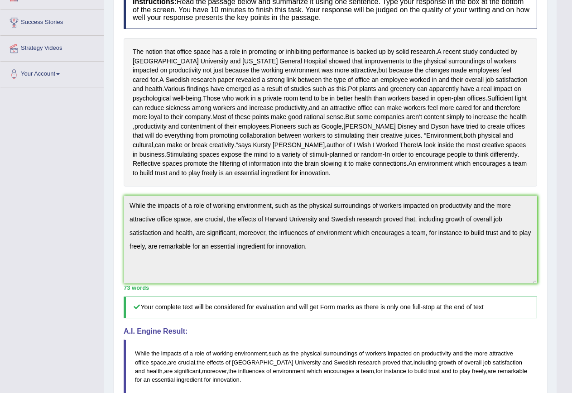
drag, startPoint x: 320, startPoint y: 256, endPoint x: 104, endPoint y: 206, distance: 222.3
click at [104, 206] on div "Toggle navigation Home Practice Questions Speaking Practice Read Aloud Repeat S…" at bounding box center [278, 211] width 556 height 698
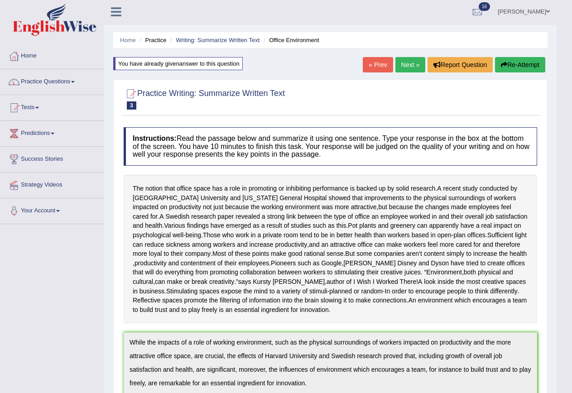
scroll to position [0, 0]
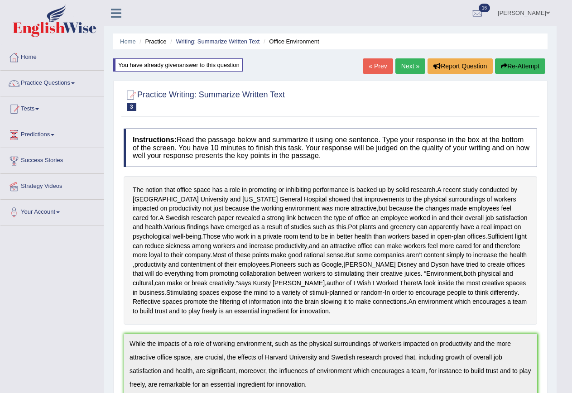
click at [522, 60] on button "Re-Attempt" at bounding box center [520, 65] width 50 height 15
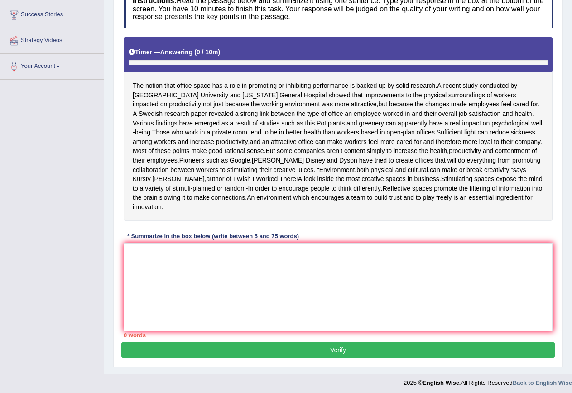
scroll to position [159, 0]
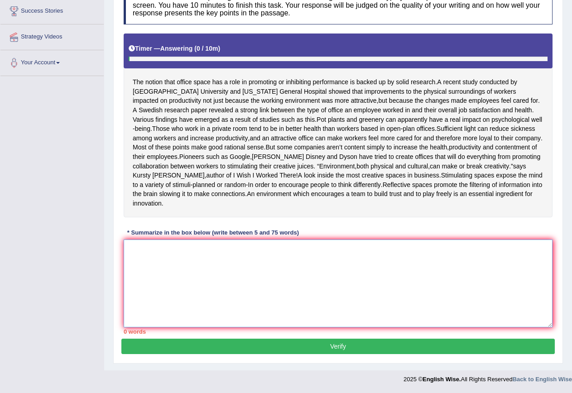
click at [144, 245] on textarea at bounding box center [338, 283] width 429 height 88
paste textarea "While the impacts of a role of working environment, such as the physical surrou…"
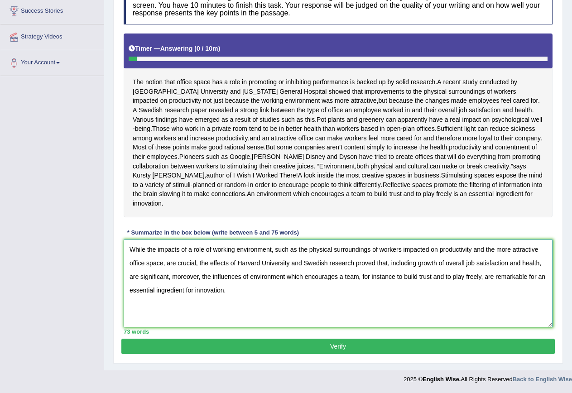
drag, startPoint x: 485, startPoint y: 248, endPoint x: 163, endPoint y: 267, distance: 322.3
click at [163, 267] on textarea "While the impacts of a role of working environment, such as the physical surrou…" at bounding box center [338, 283] width 429 height 88
type textarea "While the impacts of a role of working environment, such as the physical surrou…"
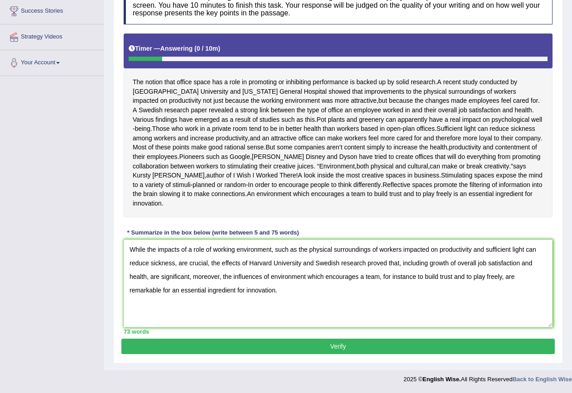
click at [333, 346] on button "Verify" at bounding box center [337, 345] width 433 height 15
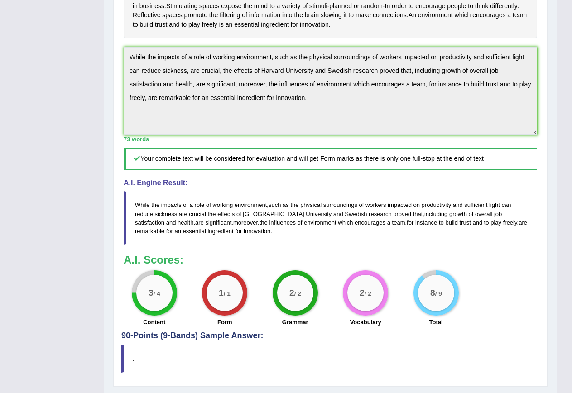
scroll to position [293, 0]
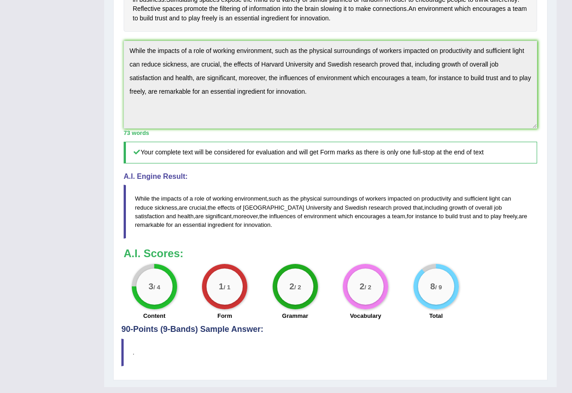
drag, startPoint x: 311, startPoint y: 105, endPoint x: 87, endPoint y: 50, distance: 230.1
click at [87, 50] on div "Toggle navigation Home Practice Questions Speaking Practice Read Aloud Repeat S…" at bounding box center [278, 56] width 556 height 698
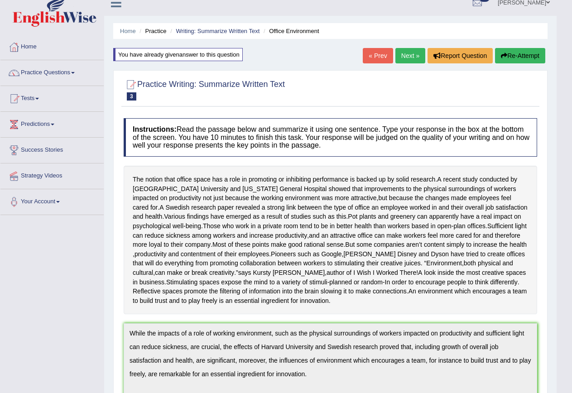
scroll to position [0, 0]
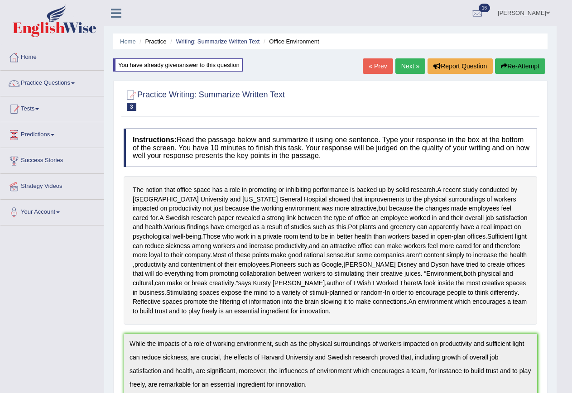
click at [508, 63] on button "Re-Attempt" at bounding box center [520, 65] width 50 height 15
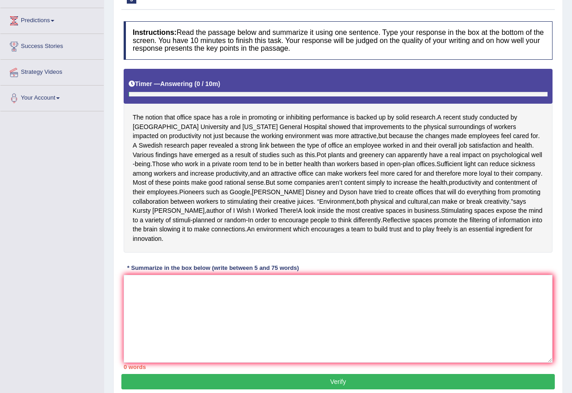
scroll to position [159, 0]
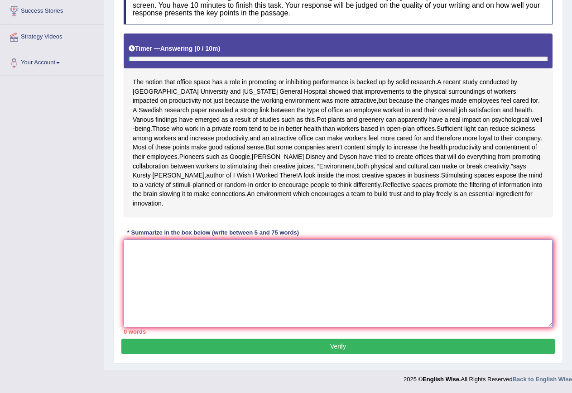
click at [152, 268] on textarea at bounding box center [338, 283] width 429 height 88
paste textarea "While the impacts of a role of working environment, such as the physical surrou…"
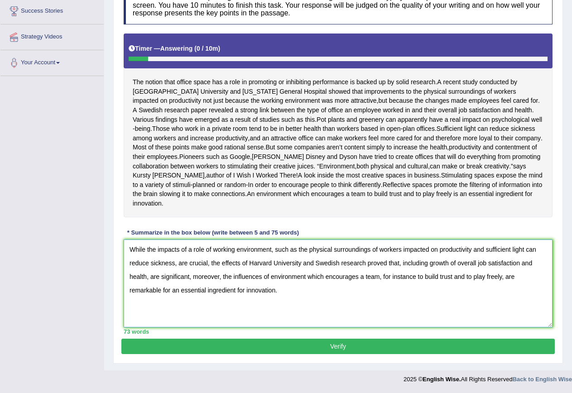
drag, startPoint x: 306, startPoint y: 276, endPoint x: 379, endPoint y: 274, distance: 72.9
click at [379, 274] on textarea "While the impacts of a role of working environment, such as the physical surrou…" at bounding box center [338, 283] width 429 height 88
click at [304, 275] on textarea "While the impacts of a role of working environment, such as the physical surrou…" at bounding box center [338, 283] width 429 height 88
click at [306, 275] on textarea "While the impacts of a role of working environment, such as the physical surrou…" at bounding box center [338, 283] width 429 height 88
click at [320, 277] on textarea "While the impacts of a role of working environment, such as the physical surrou…" at bounding box center [338, 283] width 429 height 88
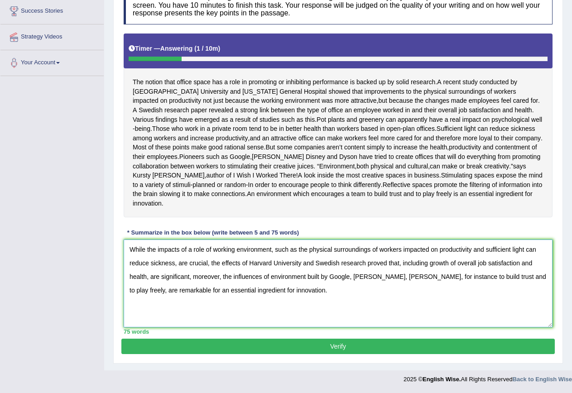
type textarea "While the impacts of a role of working environment, such as the physical surrou…"
click at [337, 346] on button "Verify" at bounding box center [337, 345] width 433 height 15
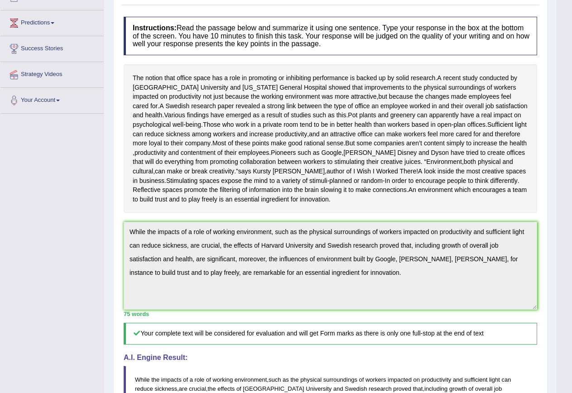
scroll to position [21, 0]
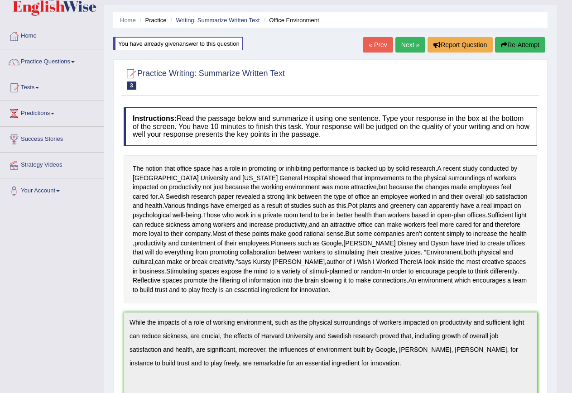
click at [410, 44] on link "Next »" at bounding box center [410, 44] width 30 height 15
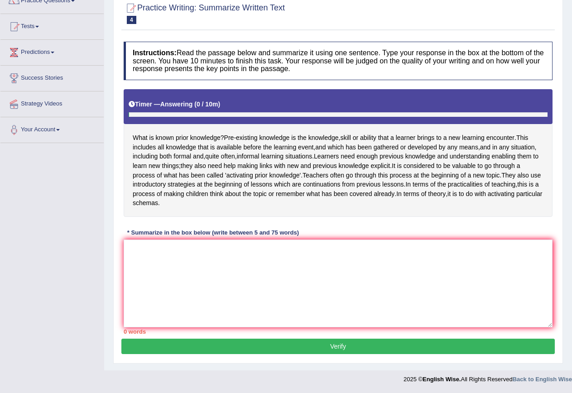
scroll to position [91, 0]
click at [372, 222] on div "Instructions: Read the passage below and summarize it using one sentence. Type …" at bounding box center [337, 187] width 433 height 301
click at [360, 254] on textarea at bounding box center [338, 283] width 429 height 88
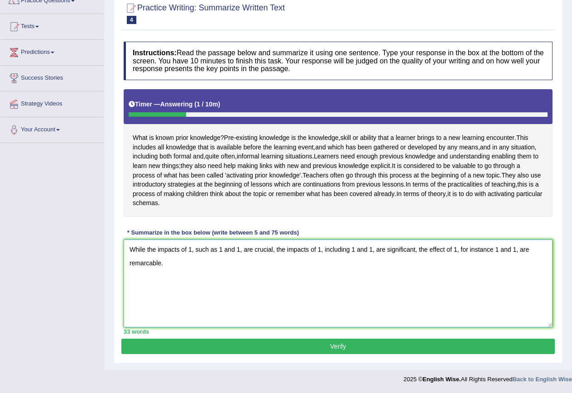
drag, startPoint x: 287, startPoint y: 251, endPoint x: 308, endPoint y: 251, distance: 21.3
click at [308, 251] on textarea "While the impacts of 1, such as 1 and 1, are crucial, the impacts of 1, includi…" at bounding box center [338, 283] width 429 height 88
click at [416, 249] on textarea "While the impacts of 1, such as 1 and 1, are crucial, the effects of 1, includi…" at bounding box center [338, 283] width 429 height 88
click at [415, 249] on textarea "While the impacts of 1, such as 1 and 1, are crucial, the effects of 1, includi…" at bounding box center [338, 283] width 429 height 88
click at [415, 250] on textarea "While the impacts of 1, such as 1 and 1, are crucial, the effects of 1, includi…" at bounding box center [338, 283] width 429 height 88
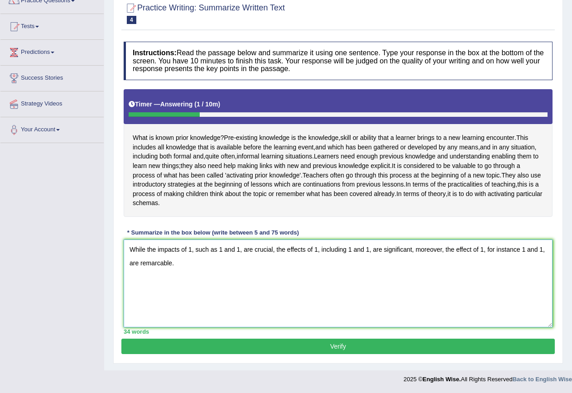
drag, startPoint x: 457, startPoint y: 250, endPoint x: 472, endPoint y: 251, distance: 14.9
click at [472, 251] on textarea "While the impacts of 1, such as 1 and 1, are crucial, the effects of 1, includi…" at bounding box center [338, 283] width 429 height 88
click at [176, 261] on textarea "While the impacts of 1, such as 1 and 1, are crucial, the effects of 1, includi…" at bounding box center [338, 283] width 429 height 88
click at [210, 265] on textarea "While the impacts of 1, such as 1 and 1, are crucial, the effects of 1, includi…" at bounding box center [338, 283] width 429 height 88
click at [189, 248] on textarea "While the impacts of 1, such as 1 and 1, are crucial, the effects of 1, includi…" at bounding box center [338, 283] width 429 height 88
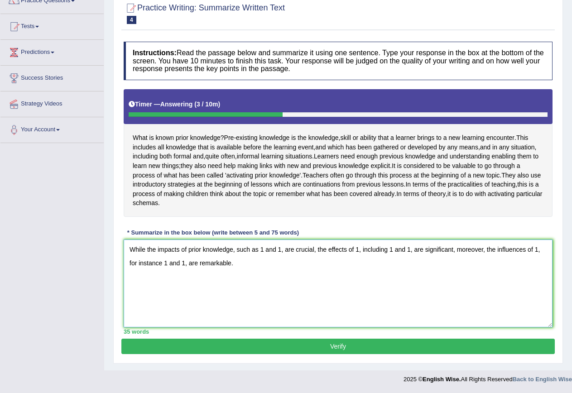
click at [260, 251] on textarea "While the impacts of prior knowledge, such as 1 and 1, are crucial, the effects…" at bounding box center [338, 283] width 429 height 88
click at [291, 250] on textarea "While the impacts of prior knowledge, such as skills and 1, are crucial, the ef…" at bounding box center [338, 283] width 429 height 88
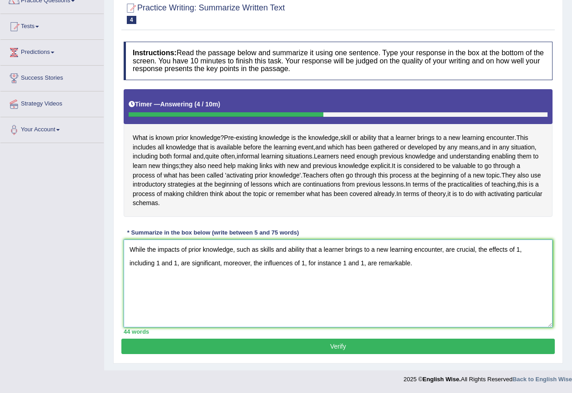
click at [515, 251] on textarea "While the impacts of prior knowledge, such as skills and ability that a learner…" at bounding box center [338, 283] width 429 height 88
click at [164, 263] on textarea "While the impacts of prior knowledge, such as skills and ability that a learner…" at bounding box center [338, 283] width 429 height 88
click at [184, 262] on textarea "While the impacts of prior knowledge, such as skills and ability that a learner…" at bounding box center [338, 283] width 429 height 88
click at [216, 262] on textarea "While the impacts of prior knowledge, such as skills and ability that a learner…" at bounding box center [338, 283] width 429 height 88
click at [286, 265] on textarea "While the impacts of prior knowledge, such as skills and ability that a learner…" at bounding box center [338, 283] width 429 height 88
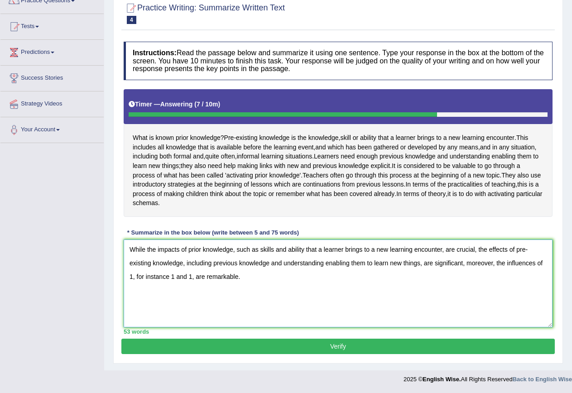
click at [132, 277] on textarea "While the impacts of prior knowledge, such as skills and ability that a learner…" at bounding box center [338, 283] width 429 height 88
click at [302, 276] on textarea "While the impacts of prior knowledge, such as skills and ability that a learner…" at bounding box center [338, 283] width 429 height 88
click at [469, 275] on textarea "While the impacts of prior knowledge, such as skills and ability that a learner…" at bounding box center [338, 283] width 429 height 88
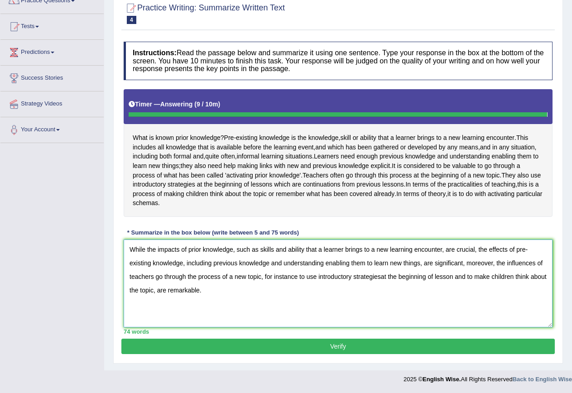
click at [310, 308] on textarea "While the impacts of prior knowledge, such as skills and ability that a learner…" at bounding box center [338, 283] width 429 height 88
type textarea "While the impacts of prior knowledge, such as skills and ability that a learner…"
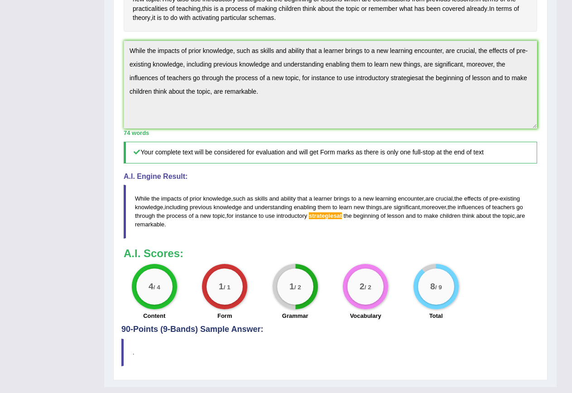
scroll to position [283, 0]
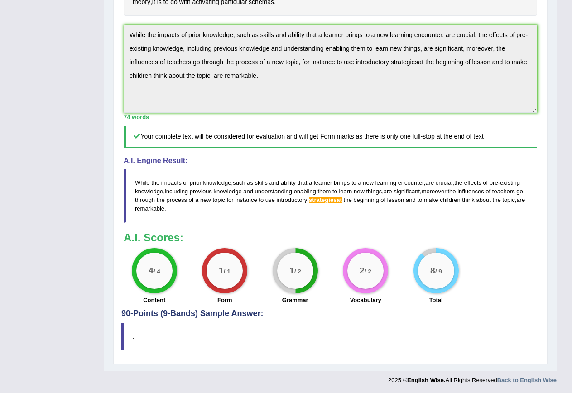
drag, startPoint x: 269, startPoint y: 86, endPoint x: 106, endPoint y: 44, distance: 168.1
click at [106, 44] on div "Home Practice Writing: Summarize Written Text Prior Knowledge « Prev Next » Rep…" at bounding box center [330, 44] width 452 height 654
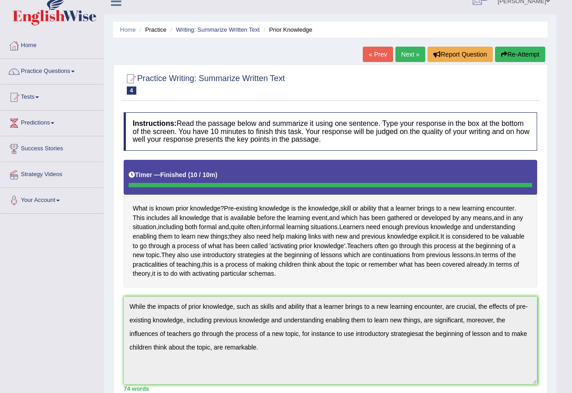
scroll to position [0, 0]
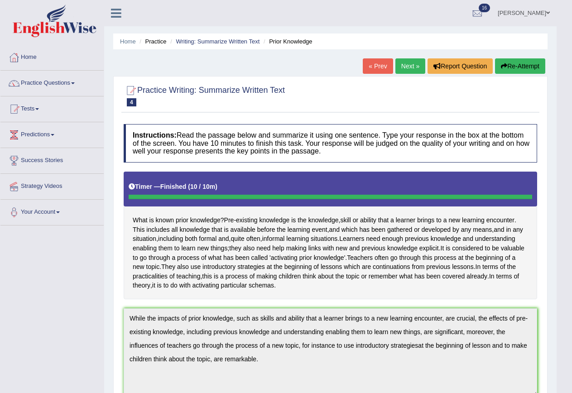
click at [519, 61] on button "Re-Attempt" at bounding box center [520, 65] width 50 height 15
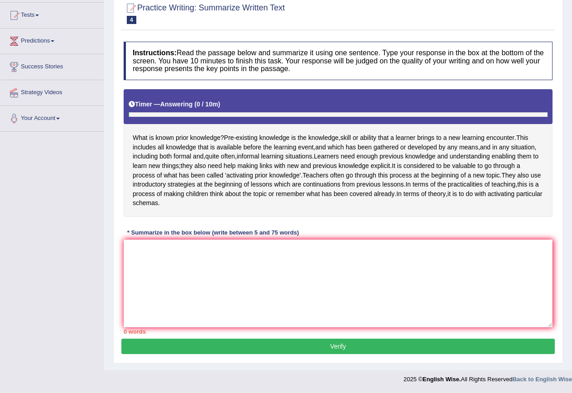
scroll to position [103, 0]
click at [184, 244] on textarea at bounding box center [338, 283] width 429 height 88
paste textarea "While the impacts of prior knowledge, such as skills and ability that a learner…"
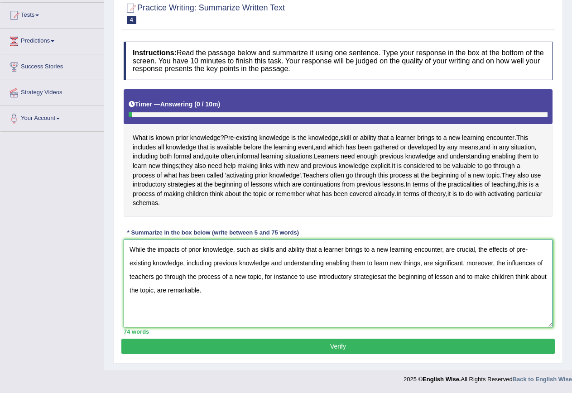
click at [381, 277] on textarea "While the impacts of prior knowledge, such as skills and ability that a learner…" at bounding box center [338, 283] width 429 height 88
type textarea "While the impacts of prior knowledge, such as skills and ability that a learner…"
click at [320, 348] on button "Verify" at bounding box center [337, 345] width 433 height 15
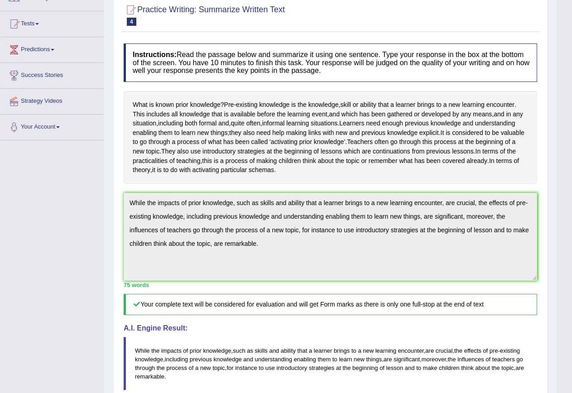
scroll to position [0, 0]
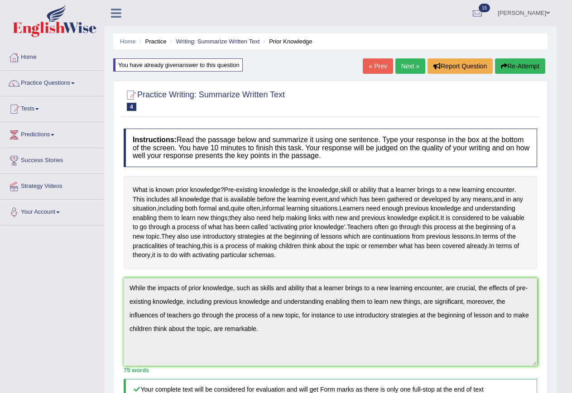
click at [406, 63] on link "Next »" at bounding box center [410, 65] width 30 height 15
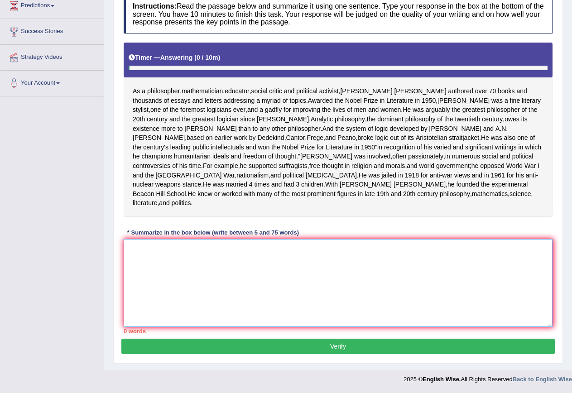
click at [217, 265] on textarea at bounding box center [338, 283] width 429 height 88
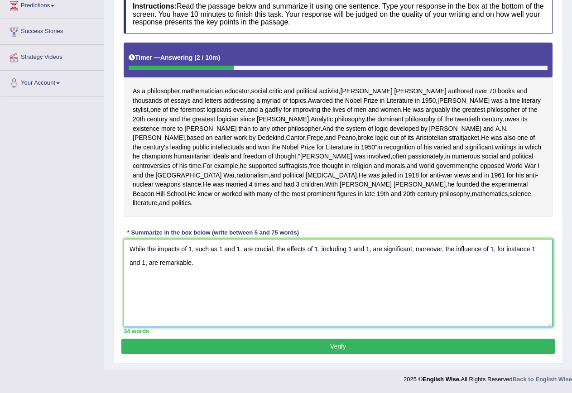
click at [191, 248] on textarea "While the impacts of 1, such as 1 and 1, are crucial, the effects of 1, includi…" at bounding box center [338, 283] width 429 height 88
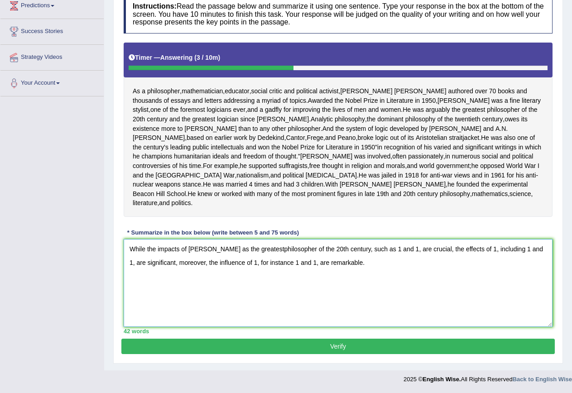
click at [277, 250] on textarea "While the impacts of Bertrant Russell as the greatestphilosopher of the 20th ce…" at bounding box center [338, 283] width 429 height 88
click at [369, 249] on textarea "While the impacts of Bertrant Russell as the greatest philosopher of the 20th c…" at bounding box center [338, 283] width 429 height 88
drag, startPoint x: 458, startPoint y: 249, endPoint x: 486, endPoint y: 277, distance: 38.7
click at [460, 249] on textarea "While the impacts of Bertrant Russell as the greatest philosopher of the 20th c…" at bounding box center [338, 283] width 429 height 88
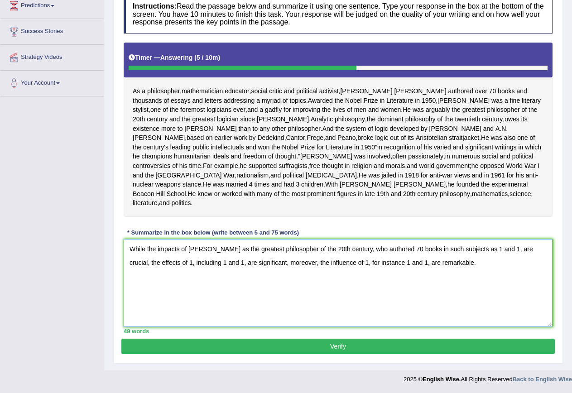
click at [491, 248] on textarea "While the impacts of Bertrant Russell as the greatest philosopher of the 20th c…" at bounding box center [338, 283] width 429 height 88
click at [539, 249] on textarea "While the impacts of Bertrant Russell as the greatest philosopher of the 20th c…" at bounding box center [338, 283] width 429 height 88
drag, startPoint x: 458, startPoint y: 249, endPoint x: 481, endPoint y: 250, distance: 22.7
click at [481, 250] on textarea "While the impacts of Bertrant Russell as the greatest philosopher of the 20th c…" at bounding box center [338, 283] width 429 height 88
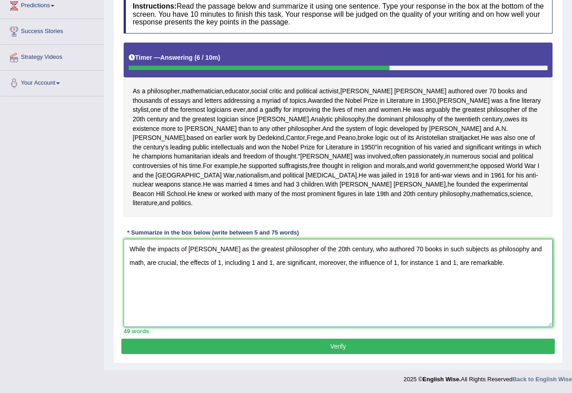
drag, startPoint x: 493, startPoint y: 249, endPoint x: 522, endPoint y: 249, distance: 29.4
click at [522, 249] on textarea "While the impacts of Bertrant Russell as the greatest philosopher of the 20th c…" at bounding box center [338, 283] width 429 height 88
click at [521, 253] on textarea "While the impacts of Bertrant Russell as the greatest philosopher of the 20th c…" at bounding box center [338, 283] width 429 height 88
click at [517, 250] on textarea "While the impacts of Bertrant Russell as the greatest philosopher of the 20th c…" at bounding box center [338, 283] width 429 height 88
click at [523, 250] on textarea "While the impacts of Bertrant Russell as the greatest philosopher of the 20th c…" at bounding box center [338, 283] width 429 height 88
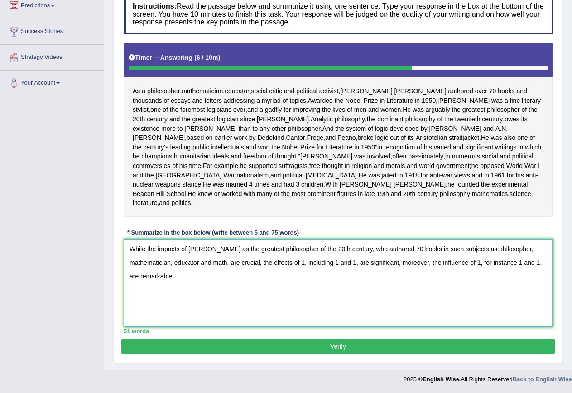
drag, startPoint x: 215, startPoint y: 262, endPoint x: 226, endPoint y: 262, distance: 11.3
click at [226, 262] on textarea "While the impacts of Bertrant Russell as the greatest philosopher of the 20th c…" at bounding box center [338, 283] width 429 height 88
click at [330, 264] on textarea "While the impacts of Bertrant Russell as the greatest philosopher of the 20th c…" at bounding box center [338, 283] width 429 height 88
drag, startPoint x: 463, startPoint y: 262, endPoint x: 458, endPoint y: 263, distance: 5.4
click at [458, 263] on textarea "While the impacts of Bertrant Russell as the greatest philosopher of the 20th c…" at bounding box center [338, 283] width 429 height 88
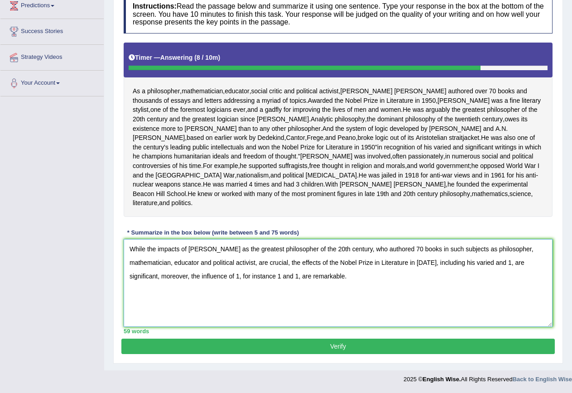
click at [504, 263] on textarea "While the impacts of Bertrant Russell as the greatest philosopher of the 20th c…" at bounding box center [338, 283] width 429 height 88
drag, startPoint x: 462, startPoint y: 262, endPoint x: 487, endPoint y: 262, distance: 25.8
click at [487, 262] on textarea "While the impacts of Bertrant Russell as the greatest philosopher of the 20th c…" at bounding box center [338, 283] width 429 height 88
type textarea "While the impacts of Bertrant Russell as the greatest philosopher of the 20th c…"
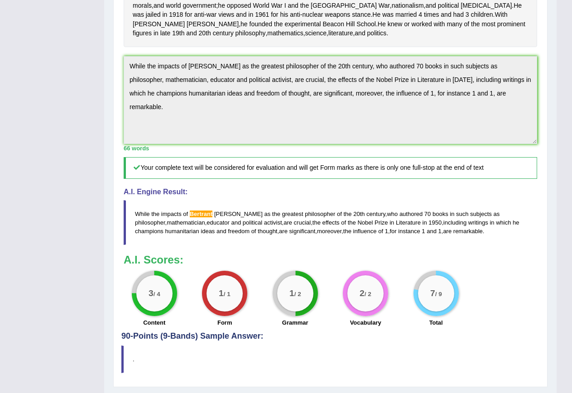
scroll to position [305, 0]
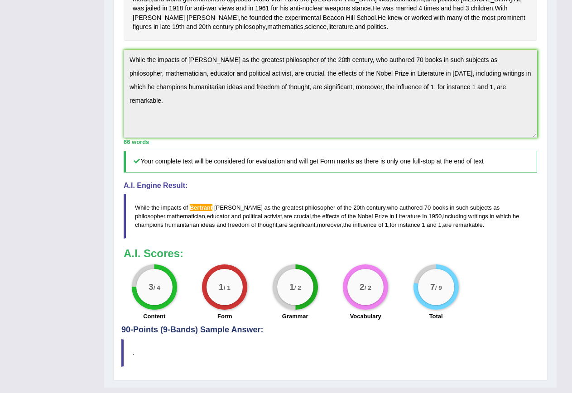
drag, startPoint x: 522, startPoint y: 115, endPoint x: 113, endPoint y: 72, distance: 411.3
click at [113, 72] on div "Home Practice Writing: Summarize Written Text Bertrand Russell « Prev Next » Re…" at bounding box center [330, 41] width 452 height 692
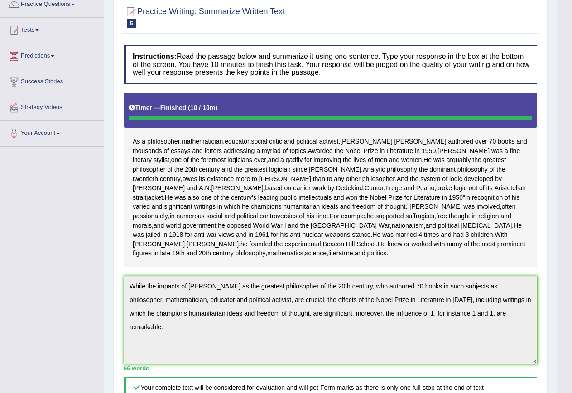
scroll to position [0, 0]
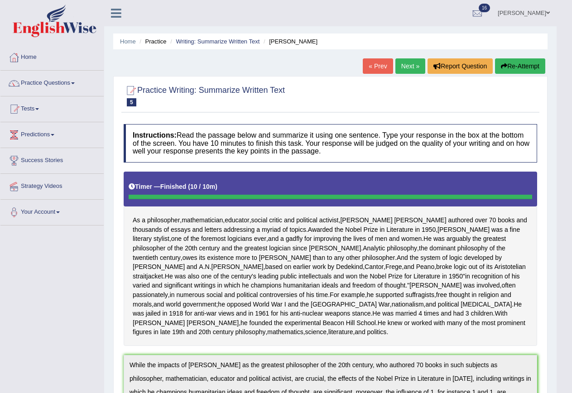
click at [515, 65] on button "Re-Attempt" at bounding box center [520, 65] width 50 height 15
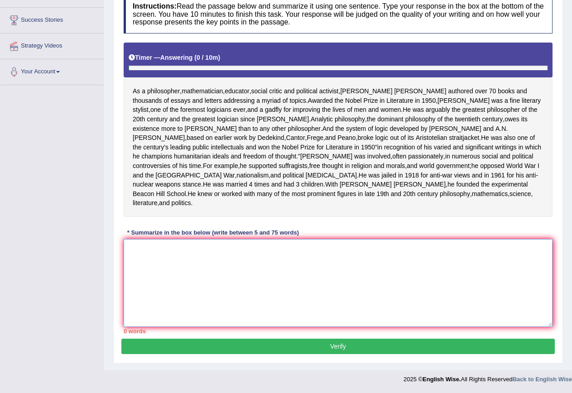
click at [208, 264] on textarea at bounding box center [338, 283] width 429 height 88
paste textarea "While the impacts of Bertrant Russell as the greatest philosopher of the 20th c…"
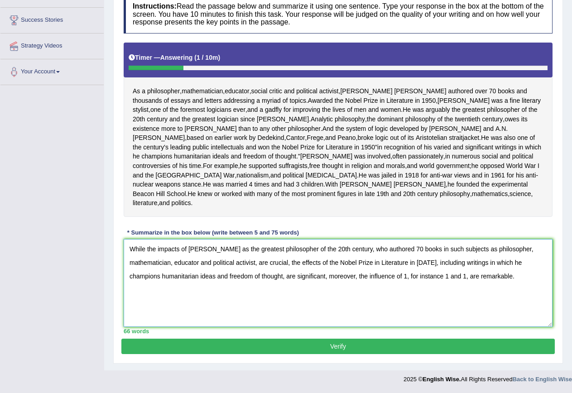
click at [406, 275] on textarea "While the impacts of Bertrant Russell as the greatest philosopher of the 20th c…" at bounding box center [338, 283] width 429 height 88
click at [542, 277] on textarea "While the impacts of Bertrant Russell as the greatest philosopher of the 20th c…" at bounding box center [338, 283] width 429 height 88
click at [186, 290] on textarea "While the impacts of Bertrant Russell as the greatest philosopher of the 20th c…" at bounding box center [338, 283] width 429 height 88
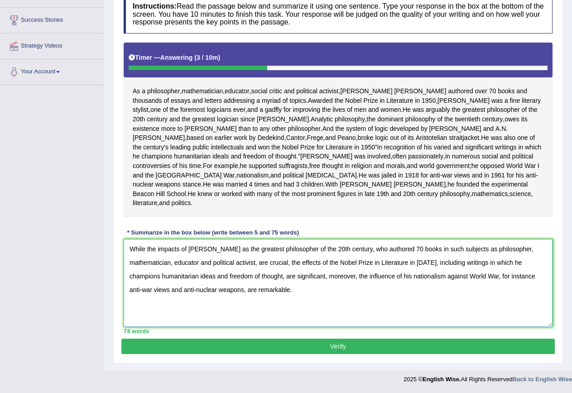
type textarea "While the impacts of [PERSON_NAME] as the greatest philosopher of the 20th cent…"
click at [342, 340] on button "Verify" at bounding box center [337, 345] width 433 height 15
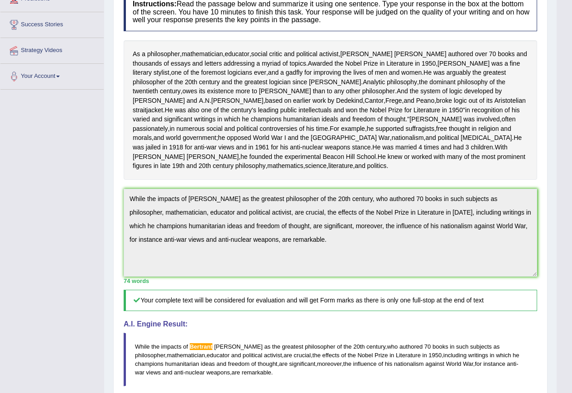
scroll to position [317, 0]
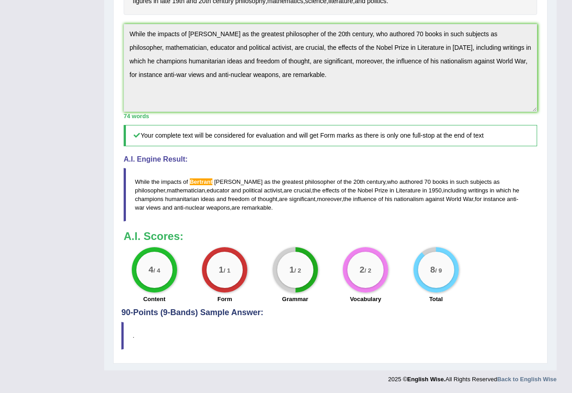
drag, startPoint x: 326, startPoint y: 88, endPoint x: 120, endPoint y: 44, distance: 211.0
click at [120, 44] on div "Practice Writing: Summarize Written Text 5 Bertrand Russell Instructions: Read …" at bounding box center [330, 71] width 434 height 583
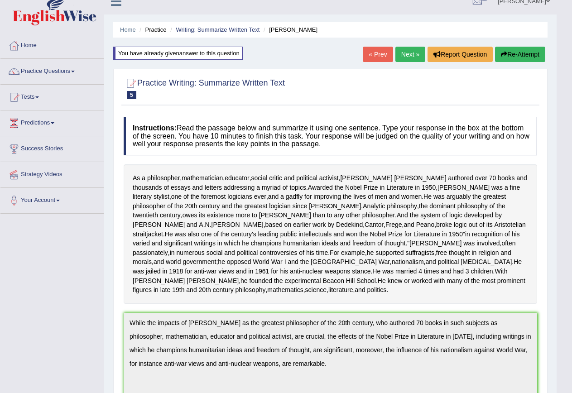
scroll to position [0, 0]
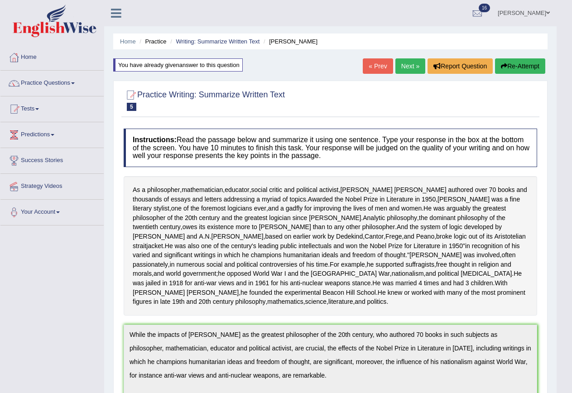
click at [507, 69] on button "Re-Attempt" at bounding box center [520, 65] width 50 height 15
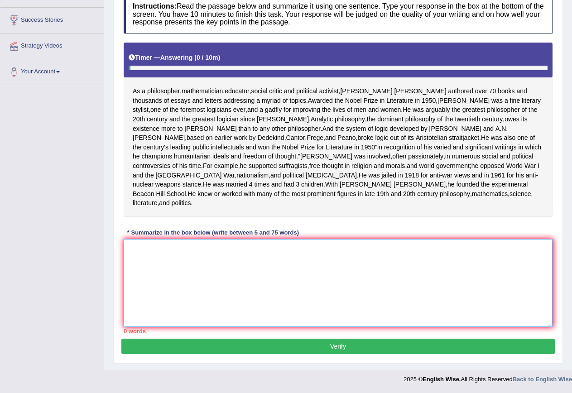
paste textarea "While the impacts of [PERSON_NAME] as the greatest philosopher of the 20th cent…"
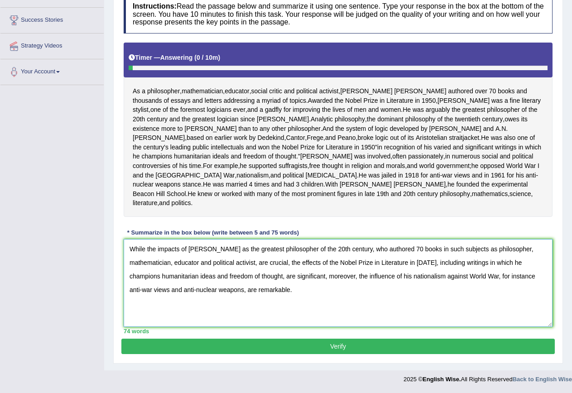
click at [212, 250] on textarea "While the impacts of [PERSON_NAME] as the greatest philosopher of the 20th cent…" at bounding box center [338, 283] width 429 height 88
type textarea "While the impacts of [PERSON_NAME] as the greatest philosopher of the 20th cent…"
click at [332, 347] on button "Verify" at bounding box center [337, 345] width 433 height 15
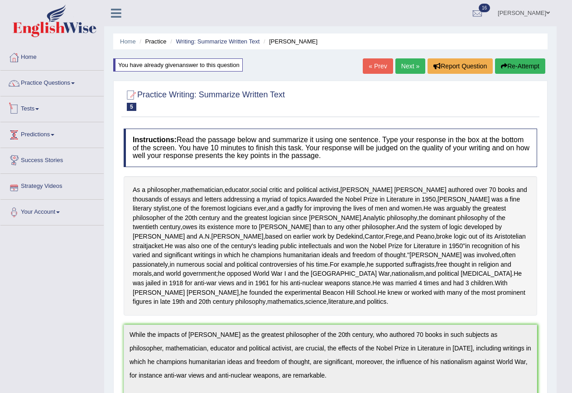
click at [40, 107] on link "Tests" at bounding box center [51, 107] width 103 height 23
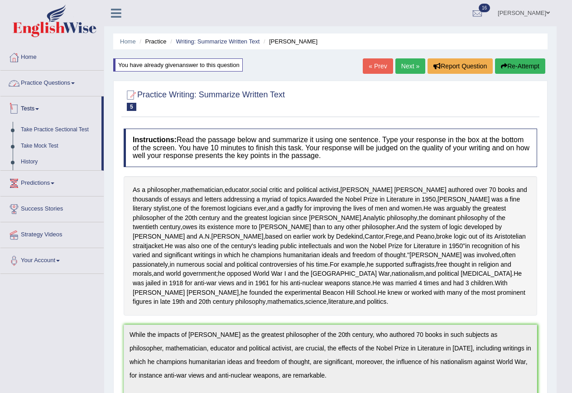
click at [41, 81] on link "Practice Questions" at bounding box center [51, 82] width 103 height 23
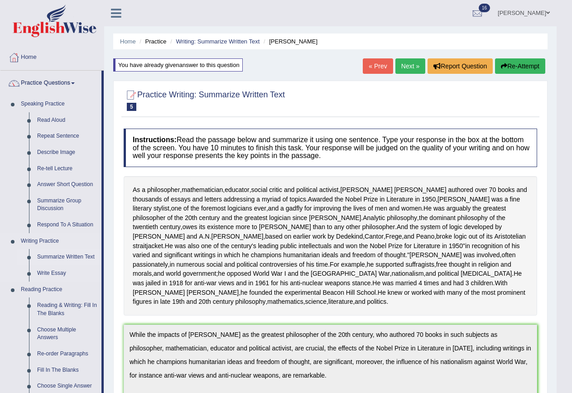
click at [51, 257] on link "Summarize Written Text" at bounding box center [67, 257] width 68 height 16
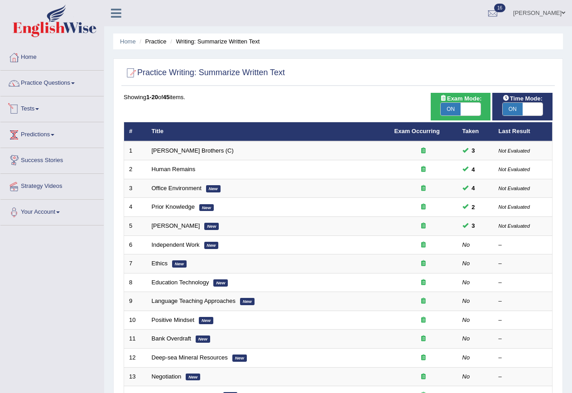
click at [38, 110] on link "Tests" at bounding box center [51, 107] width 103 height 23
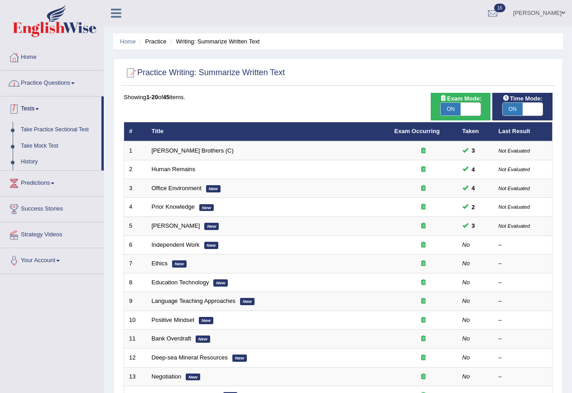
click at [36, 82] on link "Practice Questions" at bounding box center [51, 82] width 103 height 23
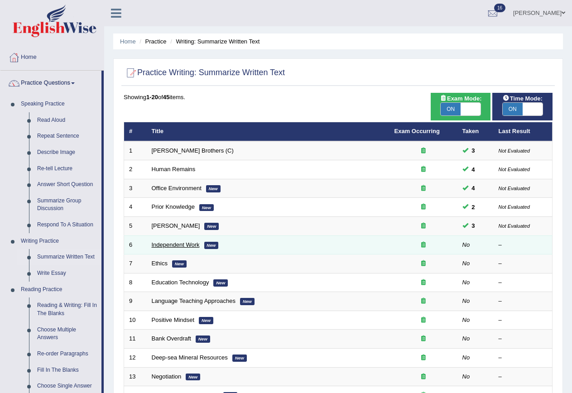
click at [175, 244] on link "Independent Work" at bounding box center [176, 244] width 48 height 7
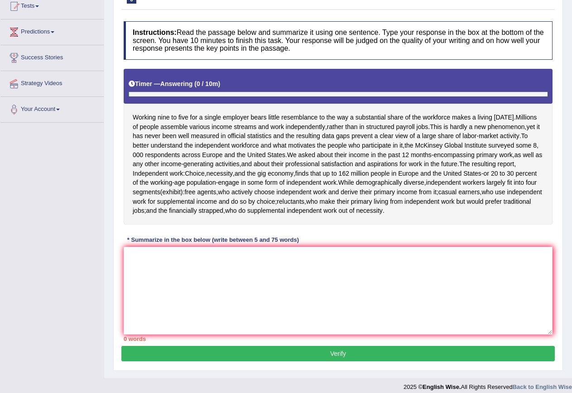
scroll to position [110, 0]
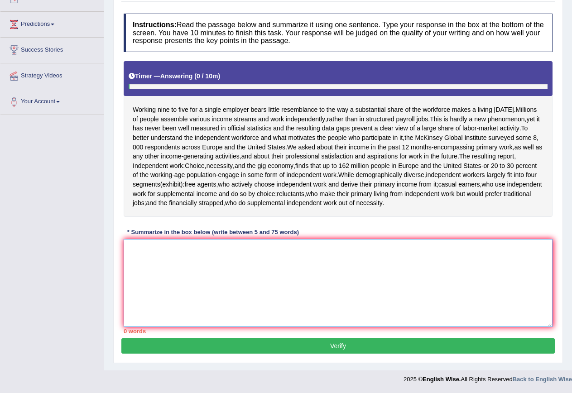
click at [180, 253] on textarea at bounding box center [338, 283] width 429 height 88
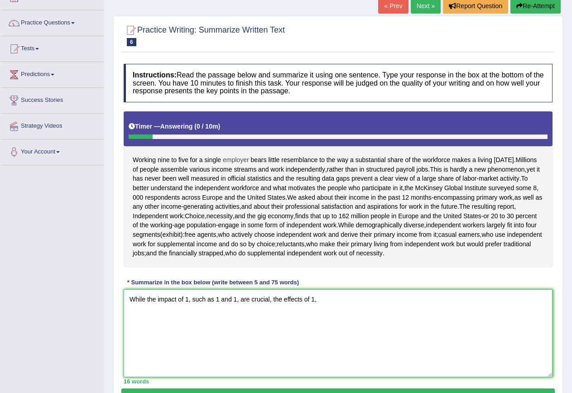
scroll to position [0, 0]
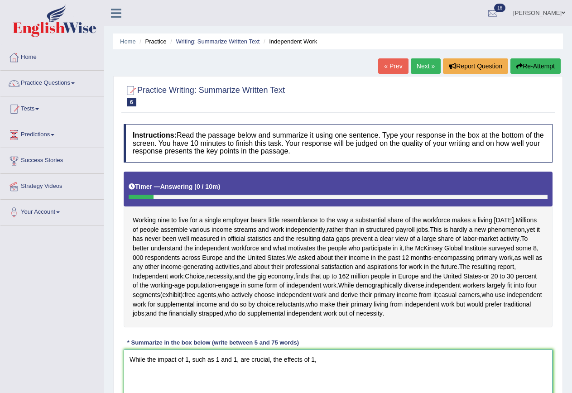
type textarea "While the impact of 1, such as 1 and 1, are crucial, the effects of 1,"
click at [537, 65] on button "Re-Attempt" at bounding box center [535, 65] width 50 height 15
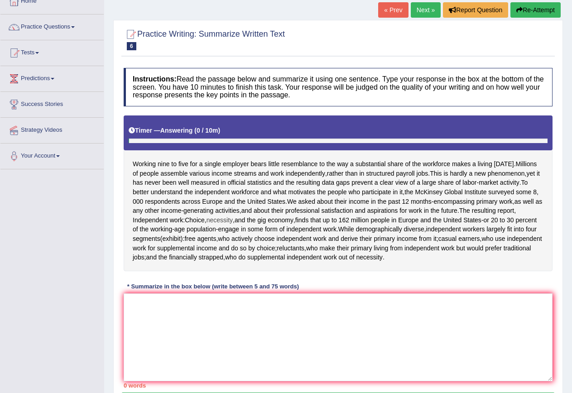
scroll to position [110, 0]
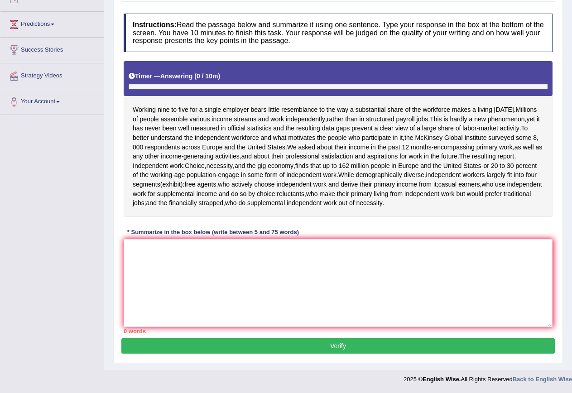
click at [204, 234] on div "* Summarize in the box below (write between 5 and 75 words)" at bounding box center [213, 232] width 179 height 9
click at [202, 249] on textarea at bounding box center [338, 283] width 429 height 88
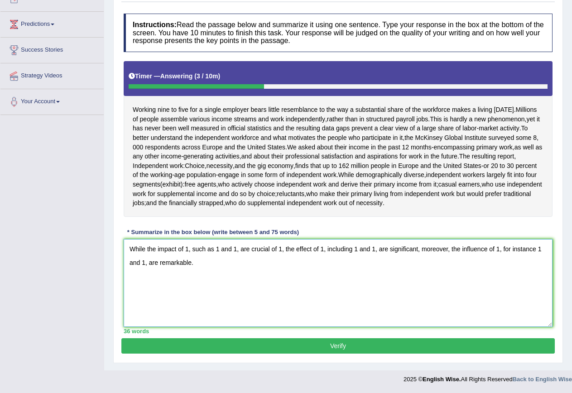
click at [186, 248] on textarea "While the impact of 1, such as 1 and 1, are crucial of 1, the effect of 1, incl…" at bounding box center [338, 283] width 429 height 88
click at [279, 249] on textarea "While the impact of independent workforce, such as 1 and 1, are crucial of 1, t…" at bounding box center [338, 283] width 429 height 88
click at [277, 248] on textarea "While the impact of independent workforce, such as people and 1, are crucial of…" at bounding box center [338, 283] width 429 height 88
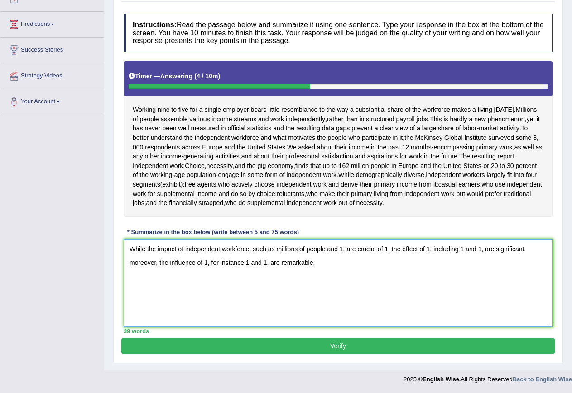
click at [327, 251] on textarea "While the impact of independent workforce, such as millions of people and 1, ar…" at bounding box center [338, 283] width 429 height 88
click at [423, 249] on textarea "While the impact of independent workforce, such as millions of people prefer va…" at bounding box center [338, 283] width 429 height 88
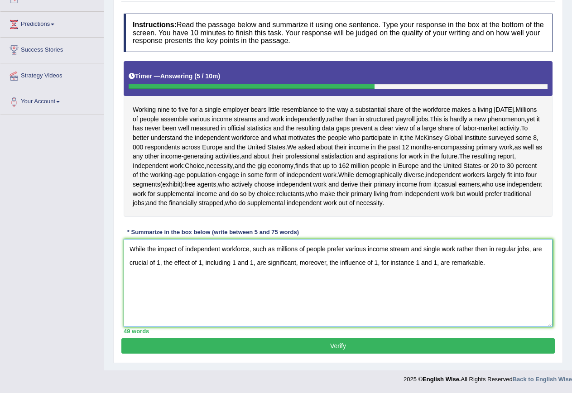
click at [160, 263] on textarea "While the impact of independent workforce, such as millions of people prefer va…" at bounding box center [338, 283] width 429 height 88
drag, startPoint x: 149, startPoint y: 262, endPoint x: 257, endPoint y: 262, distance: 108.2
click at [257, 262] on textarea "While the impact of independent workforce, such as millions of people prefer va…" at bounding box center [338, 283] width 429 height 88
drag, startPoint x: 180, startPoint y: 261, endPoint x: 189, endPoint y: 260, distance: 9.2
click at [189, 260] on textarea "While the impact of independent workforce, such as millions of people prefer va…" at bounding box center [338, 283] width 429 height 88
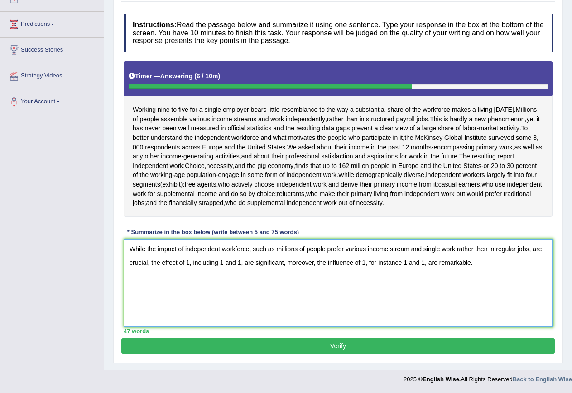
paste textarea "new phenomenon of their motivation"
click at [321, 262] on textarea "While the impact of independent workforce, such as millions of people prefer va…" at bounding box center [338, 283] width 429 height 88
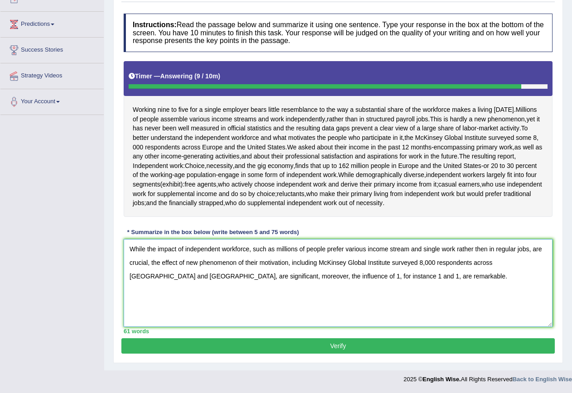
click at [291, 276] on textarea "While the impact of independent workforce, such as millions of people prefer va…" at bounding box center [338, 283] width 429 height 88
click at [367, 276] on textarea "While the impact of independent workforce, such as millions of people prefer va…" at bounding box center [338, 283] width 429 height 88
type textarea "While the impact of independent workforce, such as millions of people prefer va…"
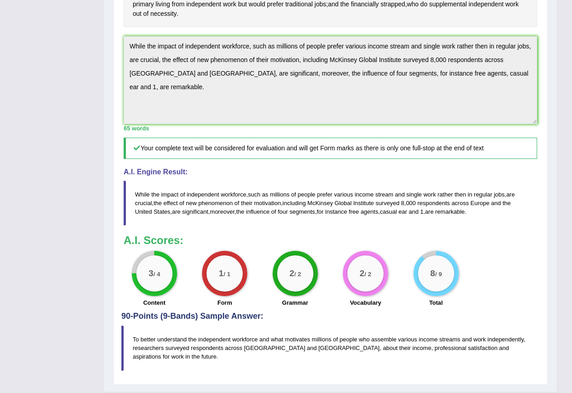
scroll to position [322, 0]
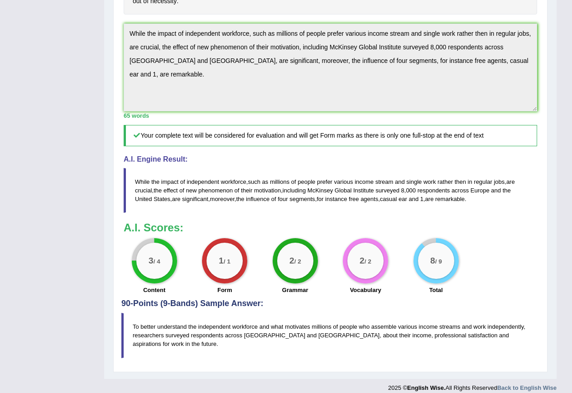
drag, startPoint x: 525, startPoint y: 59, endPoint x: 100, endPoint y: 29, distance: 426.5
click at [100, 29] on div "Toggle navigation Home Practice Questions Speaking Practice Read Aloud Repeat S…" at bounding box center [278, 37] width 556 height 719
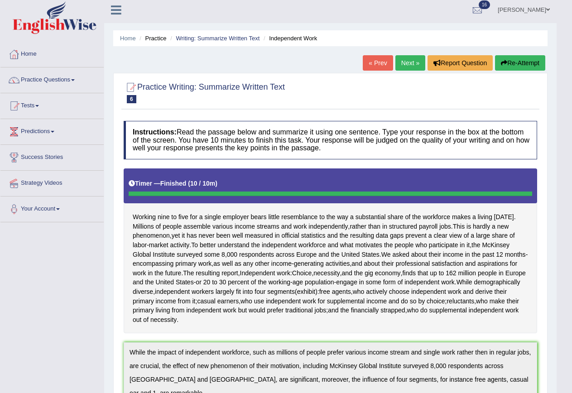
scroll to position [0, 0]
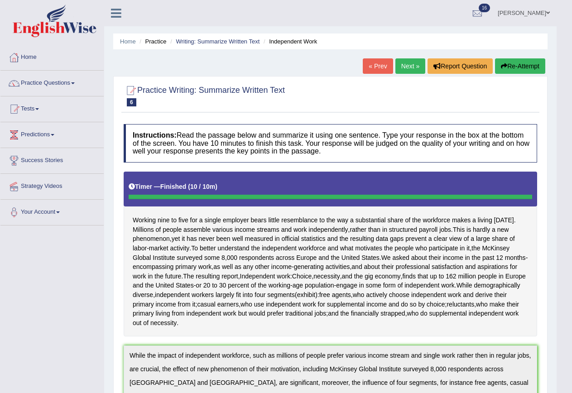
click at [515, 67] on button "Re-Attempt" at bounding box center [520, 65] width 50 height 15
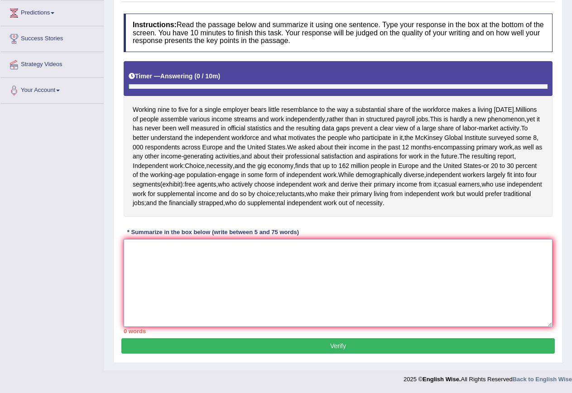
click at [164, 258] on textarea at bounding box center [338, 283] width 429 height 88
paste textarea "While the impact of independent workforce, such as millions of people prefer va…"
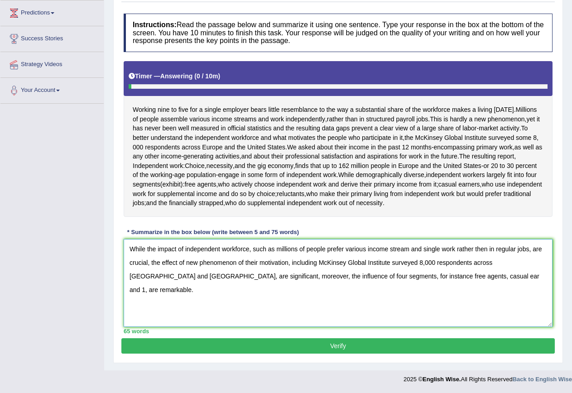
click at [430, 276] on textarea "While the impact of independent workforce, such as millions of people prefer va…" at bounding box center [338, 283] width 429 height 88
click at [492, 276] on textarea "While the impact of independent workforce, such as millions of people prefer va…" at bounding box center [338, 283] width 429 height 88
drag, startPoint x: 134, startPoint y: 286, endPoint x: 139, endPoint y: 287, distance: 5.2
click at [139, 287] on textarea "While the impact of independent workforce, such as millions of people prefer va…" at bounding box center [338, 283] width 429 height 88
type textarea "While the impact of independent workforce, such as millions of people prefer va…"
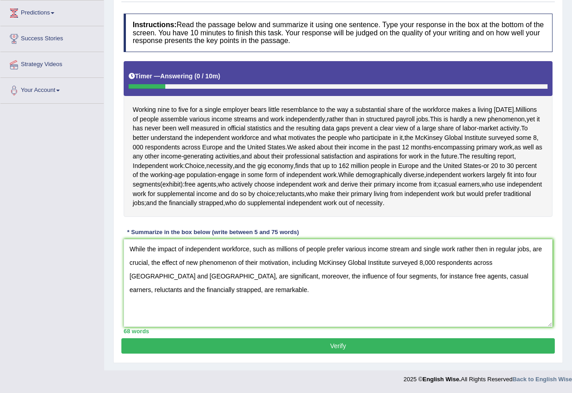
click at [350, 348] on button "Verify" at bounding box center [337, 345] width 433 height 15
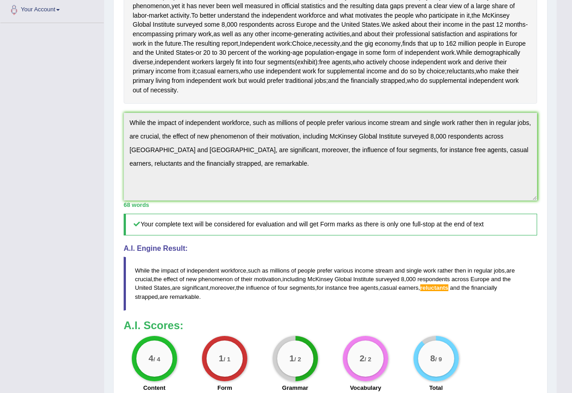
scroll to position [218, 0]
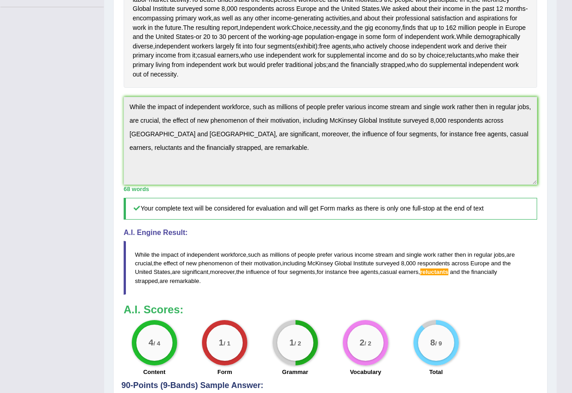
drag, startPoint x: 238, startPoint y: 150, endPoint x: 122, endPoint y: 97, distance: 126.8
click at [122, 97] on div "Instructions: Read the passage below and summarize it using one sentence. Type …" at bounding box center [330, 143] width 418 height 475
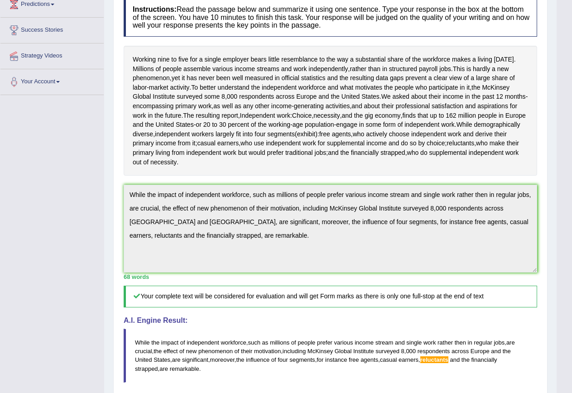
scroll to position [0, 0]
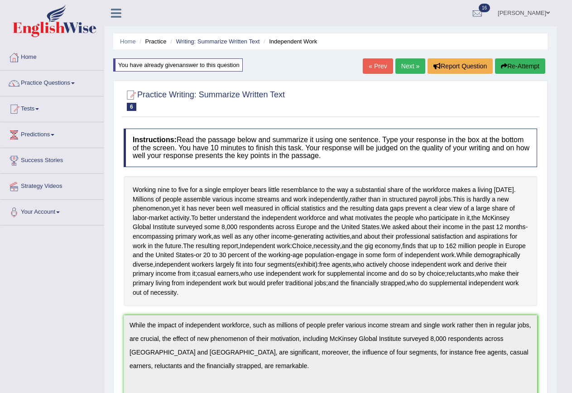
click at [513, 65] on button "Re-Attempt" at bounding box center [520, 65] width 50 height 15
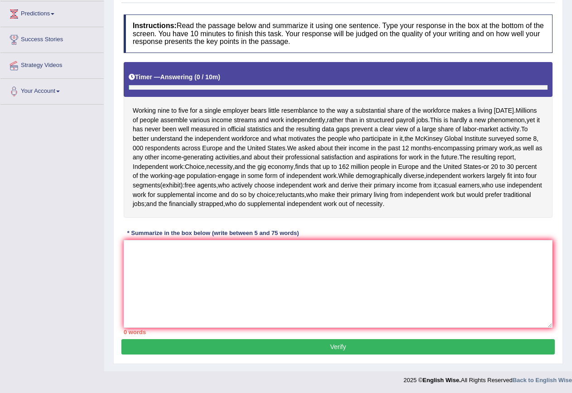
scroll to position [122, 0]
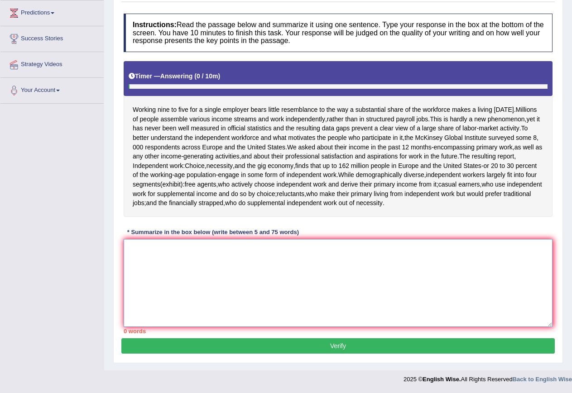
click at [160, 247] on textarea at bounding box center [338, 283] width 429 height 88
paste textarea "While the impact of independent workforce, such as millions of people prefer va…"
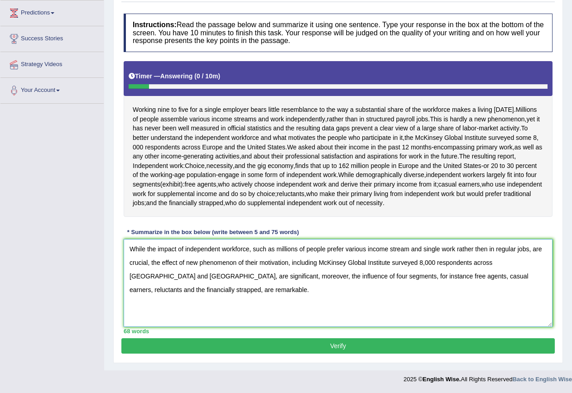
drag, startPoint x: 448, startPoint y: 276, endPoint x: 474, endPoint y: 275, distance: 26.7
click at [474, 275] on textarea "While the impact of independent workforce, such as millions of people prefer va…" at bounding box center [338, 283] width 429 height 88
click at [486, 296] on textarea "While the impact of independent workforce, such as millions of people prefer va…" at bounding box center [338, 283] width 429 height 88
type textarea "While the impact of independent workforce, such as millions of people prefer va…"
click at [304, 193] on span "reluctants" at bounding box center [290, 194] width 28 height 10
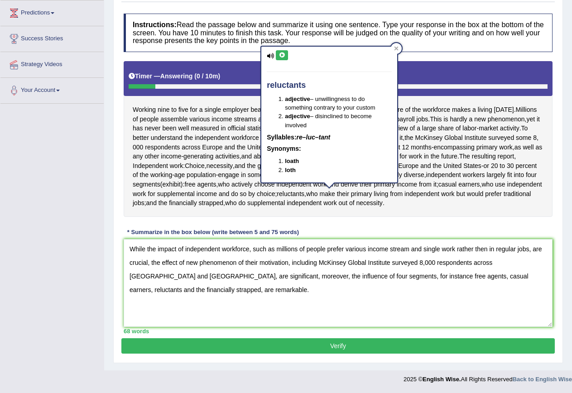
drag, startPoint x: 308, startPoint y: 84, endPoint x: 260, endPoint y: 81, distance: 48.5
click at [260, 81] on div "reluctants adjective – unwillingness to do something contrary to your custom ad…" at bounding box center [329, 114] width 138 height 137
click at [455, 270] on textarea "While the impact of independent workforce, such as millions of people prefer va…" at bounding box center [338, 283] width 429 height 88
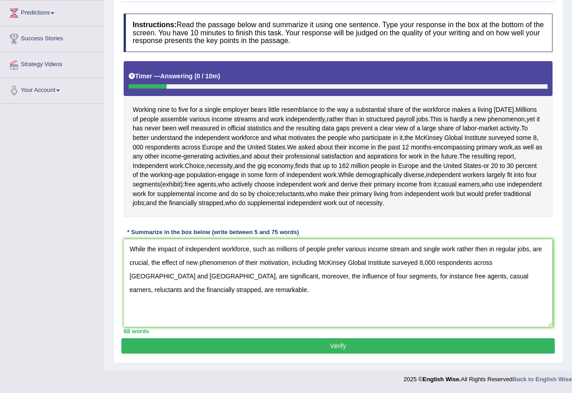
click at [385, 348] on button "Verify" at bounding box center [337, 345] width 433 height 15
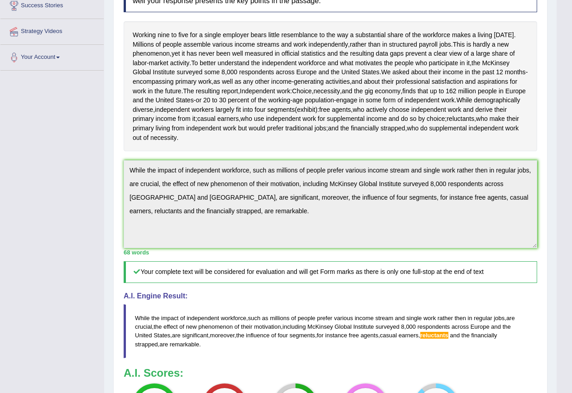
scroll to position [144, 0]
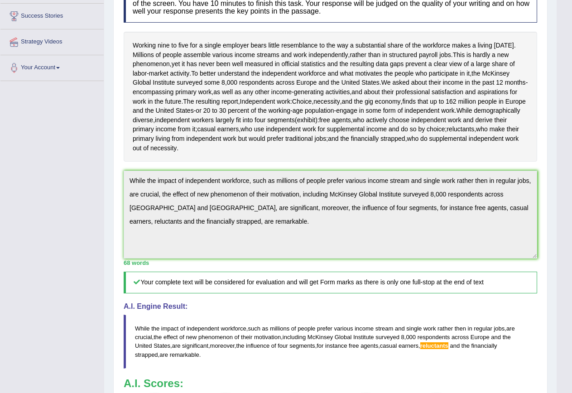
drag, startPoint x: 255, startPoint y: 222, endPoint x: 116, endPoint y: 172, distance: 147.8
click at [116, 172] on div "Practice Writing: Summarize Written Text 6 Independent Work Instructions: Read …" at bounding box center [330, 231] width 434 height 591
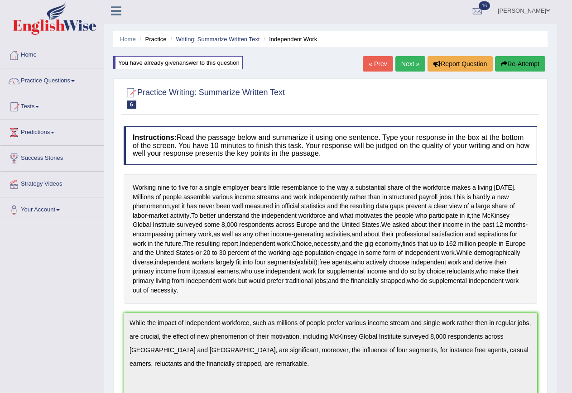
scroll to position [0, 0]
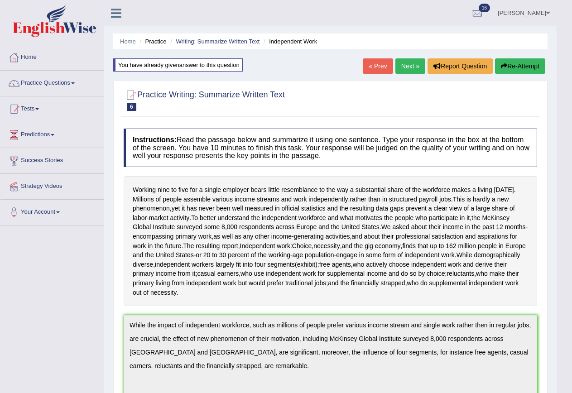
click at [527, 66] on button "Re-Attempt" at bounding box center [520, 65] width 50 height 15
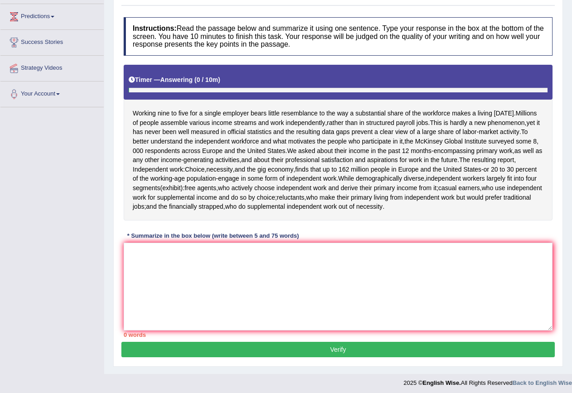
scroll to position [122, 0]
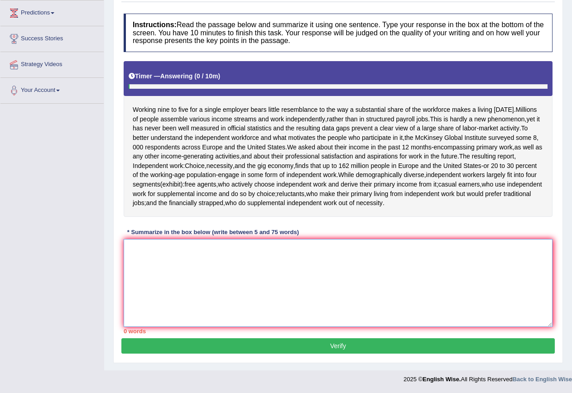
click at [186, 258] on textarea at bounding box center [338, 283] width 429 height 88
paste textarea "While the impact of independent workforce, such as millions of people prefer va…"
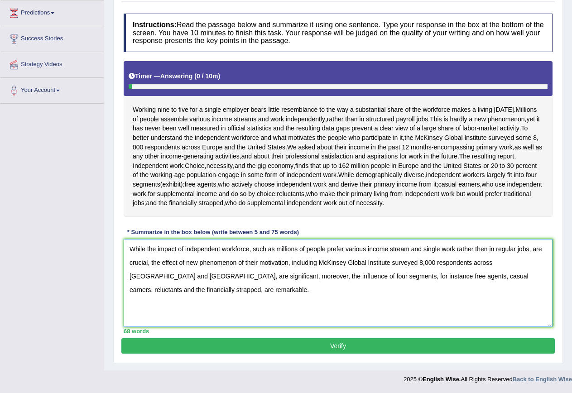
drag, startPoint x: 447, startPoint y: 275, endPoint x: 476, endPoint y: 275, distance: 29.0
click at [476, 275] on textarea "While the impact of independent workforce, such as millions of people prefer va…" at bounding box center [338, 283] width 429 height 88
type textarea "While the impact of independent workforce, such as millions of people prefer va…"
click at [393, 343] on button "Verify" at bounding box center [337, 345] width 433 height 15
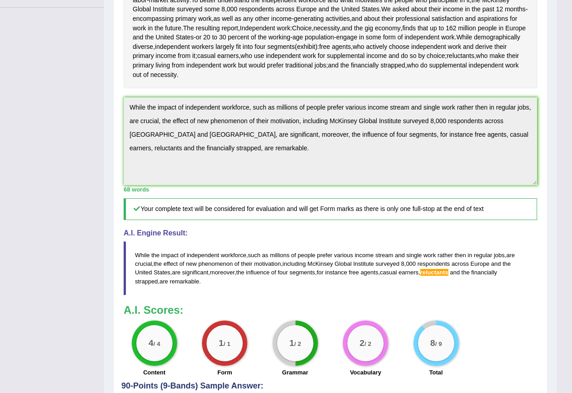
scroll to position [0, 0]
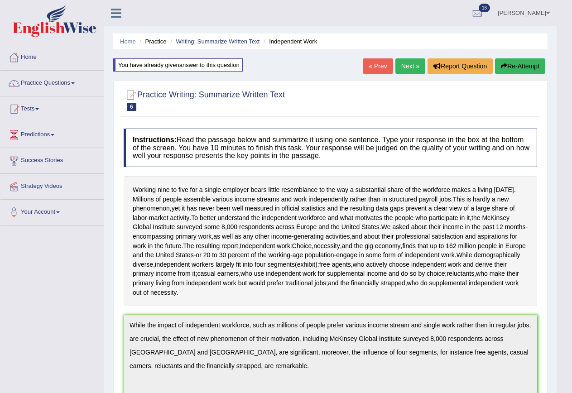
click at [407, 67] on link "Next »" at bounding box center [410, 65] width 30 height 15
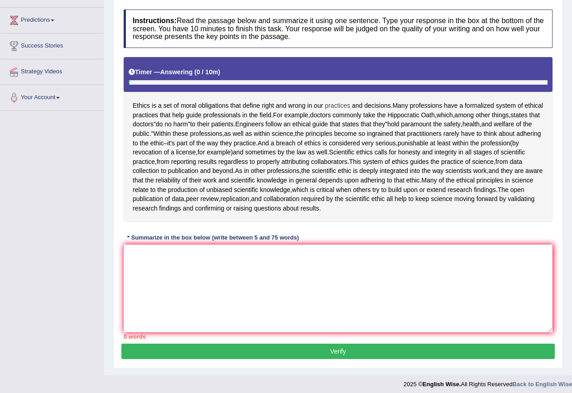
scroll to position [119, 0]
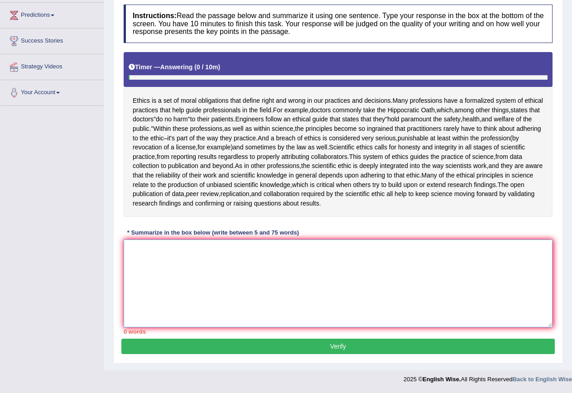
click at [232, 252] on textarea at bounding box center [338, 283] width 429 height 88
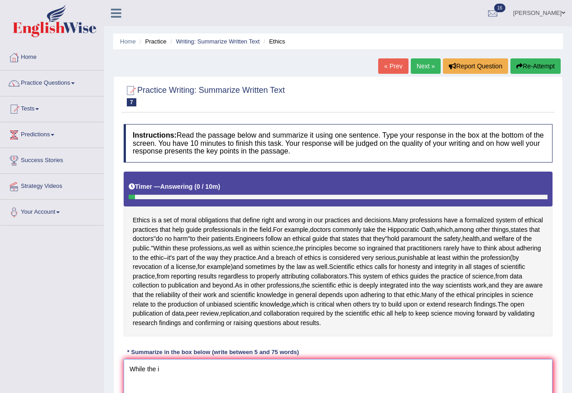
type textarea "While the i"
click at [521, 63] on button "Re-Attempt" at bounding box center [535, 65] width 50 height 15
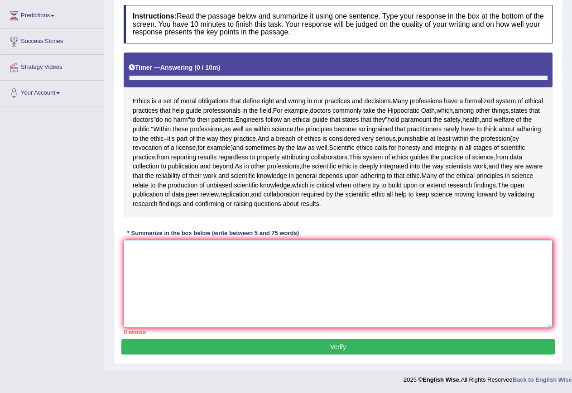
scroll to position [119, 0]
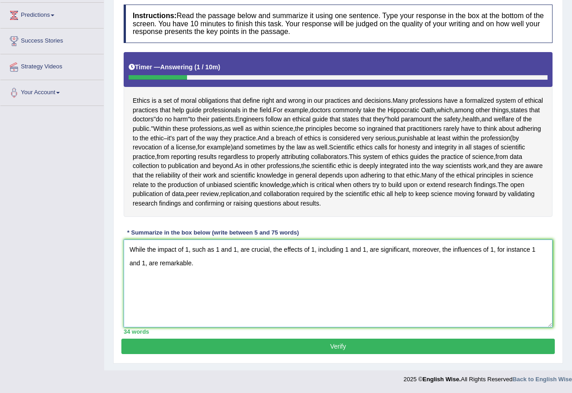
click at [176, 249] on textarea "While the impact of 1, such as 1 and 1, are crucial, the effects of 1, includin…" at bounding box center [338, 283] width 429 height 88
click at [194, 262] on textarea "While the impacts of 1, such as 1 and 1, are crucial, the effects of 1, includi…" at bounding box center [338, 283] width 429 height 88
click at [191, 250] on textarea "While the impacts of 1, such as 1 and 1, are crucial, the effects of 1, includi…" at bounding box center [338, 283] width 429 height 88
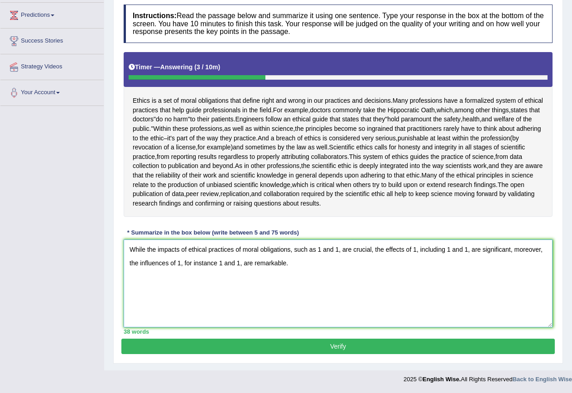
click at [320, 248] on textarea "While the impacts of ethical practices of moral obligations, such as 1 and 1, a…" at bounding box center [338, 283] width 429 height 88
click at [443, 250] on textarea "While the impacts of ethical practices of moral obligations, such as Hippocrati…" at bounding box center [338, 283] width 429 height 88
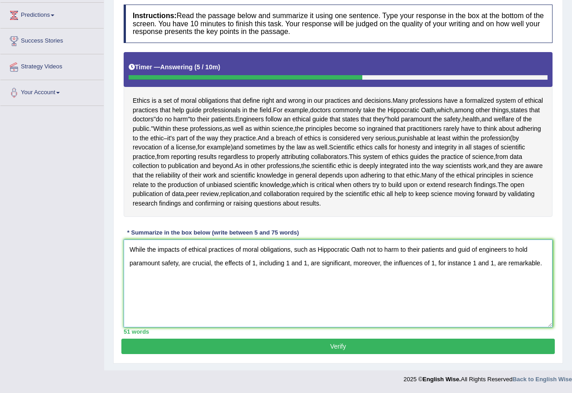
click at [163, 265] on textarea "While the impacts of ethical practices of moral obligations, such as Hippocrati…" at bounding box center [338, 283] width 429 height 88
click at [266, 263] on textarea "While the impacts of ethical practices of moral obligations, such as Hippocrati…" at bounding box center [338, 283] width 429 height 88
click at [339, 263] on textarea "While the impacts of ethical practices of moral obligations, such as Hippocrati…" at bounding box center [338, 283] width 429 height 88
click at [392, 262] on textarea "While the impacts of ethical practices of moral obligations, such as Hippocrati…" at bounding box center [338, 283] width 429 height 88
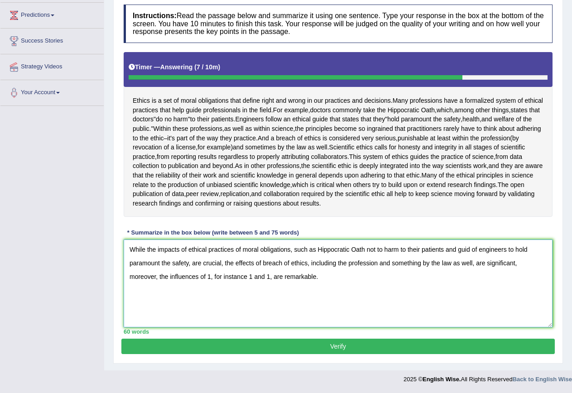
click at [210, 276] on textarea "While the impacts of ethical practices of moral obligations, such as Hippocrati…" at bounding box center [338, 283] width 429 height 88
click at [299, 277] on textarea "While the impacts of ethical practices of moral obligations, such as Hippocrati…" at bounding box center [338, 283] width 429 height 88
click at [260, 276] on textarea "While the impacts of ethical practices of moral obligations, such as Hippocrati…" at bounding box center [338, 283] width 429 height 88
click at [331, 277] on textarea "While the impacts of ethical practices of moral obligations, such as Hippocrati…" at bounding box center [338, 283] width 429 height 88
click at [397, 275] on textarea "While the impacts of ethical practices of moral obligations, such as Hippocrati…" at bounding box center [338, 283] width 429 height 88
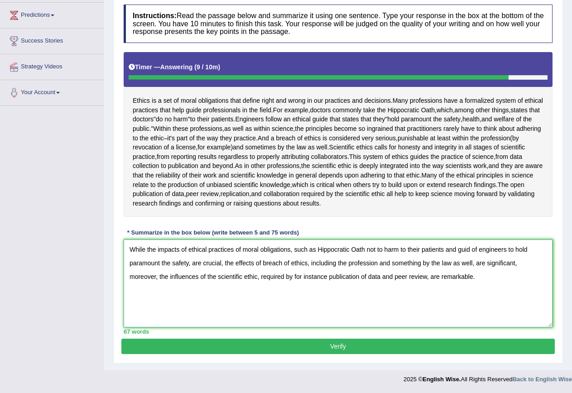
click at [379, 277] on textarea "While the impacts of ethical practices of moral obligations, such as Hippocrati…" at bounding box center [338, 283] width 429 height 88
click at [284, 306] on textarea "While the impacts of ethical practices of moral obligations, such as Hippocrati…" at bounding box center [338, 283] width 429 height 88
click at [160, 291] on textarea "While the impacts of ethical practices of moral obligations, such as Hippocrati…" at bounding box center [338, 283] width 429 height 88
type textarea "While the impacts of ethical practices of moral obligations, such as Hippocrati…"
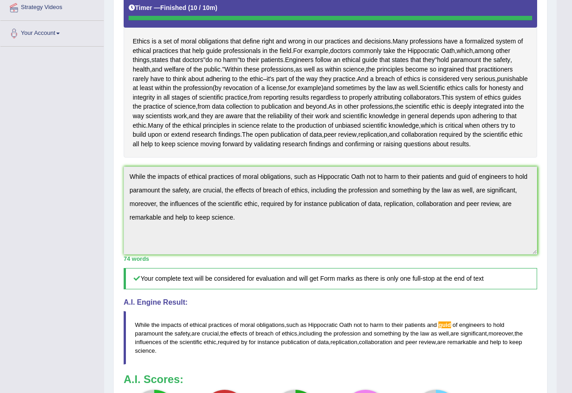
scroll to position [160, 0]
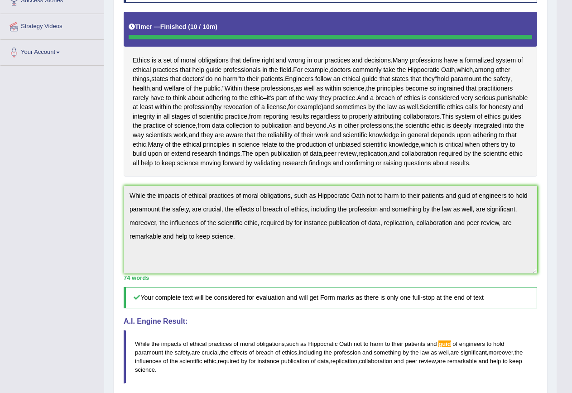
drag, startPoint x: 243, startPoint y: 247, endPoint x: 106, endPoint y: 200, distance: 144.3
click at [106, 200] on div "Home Practice Writing: Summarize Written Text Ethics « Prev Next » Report Quest…" at bounding box center [330, 199] width 452 height 718
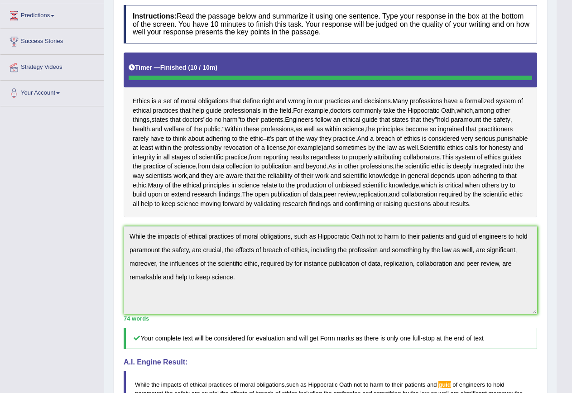
scroll to position [0, 0]
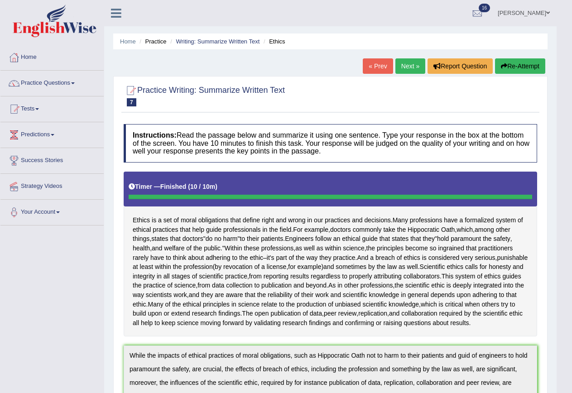
click at [519, 60] on button "Re-Attempt" at bounding box center [520, 65] width 50 height 15
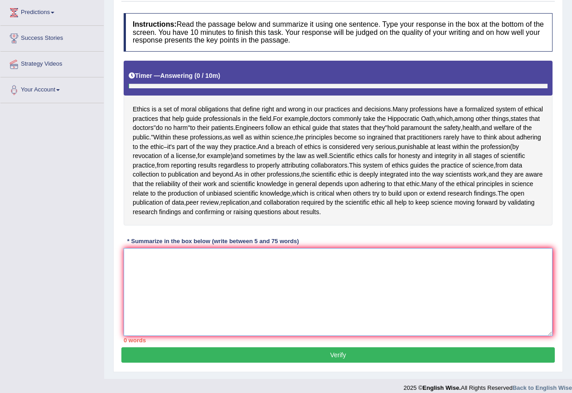
click at [205, 266] on textarea at bounding box center [338, 292] width 429 height 88
paste textarea "While the impacts of ethical practices of moral obligations, such as Hippocrati…"
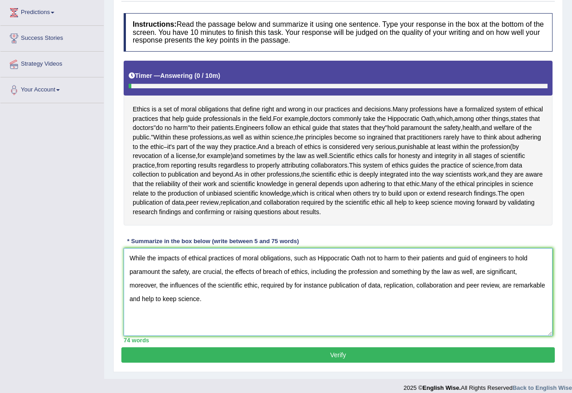
click at [470, 258] on textarea "While the impacts of ethical practices of moral obligations, such as Hippocrati…" at bounding box center [338, 292] width 429 height 88
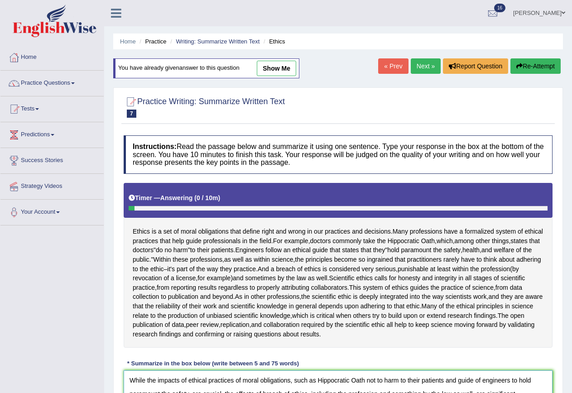
scroll to position [131, 0]
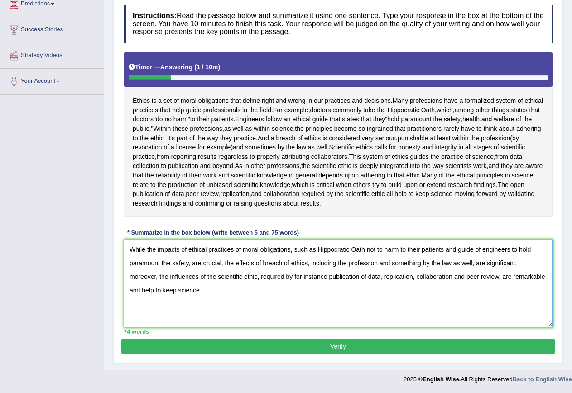
click at [143, 290] on textarea "While the impacts of ethical practices of moral obligations, such as Hippocrati…" at bounding box center [338, 283] width 429 height 88
type textarea "While the impacts of ethical practices of moral obligations, such as Hippocrati…"
click at [249, 343] on button "Verify" at bounding box center [337, 345] width 433 height 15
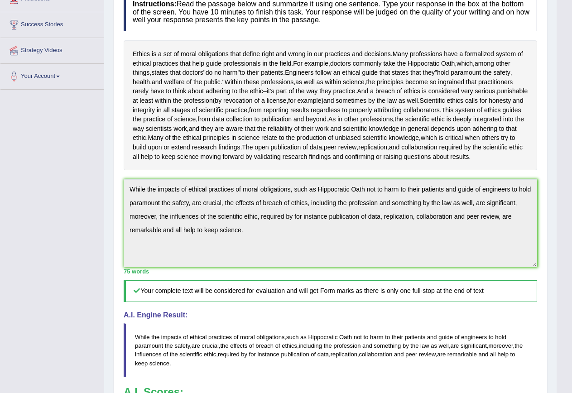
scroll to position [129, 0]
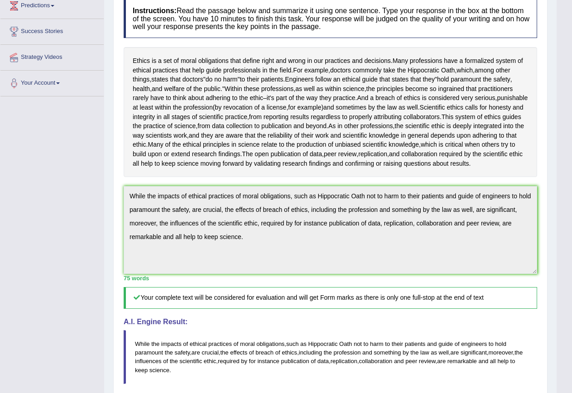
drag, startPoint x: 258, startPoint y: 244, endPoint x: 114, endPoint y: 195, distance: 152.7
click at [114, 195] on div "Practice Writing: Summarize Written Text 7 Ethics Instructions: Read the passag…" at bounding box center [330, 252] width 434 height 600
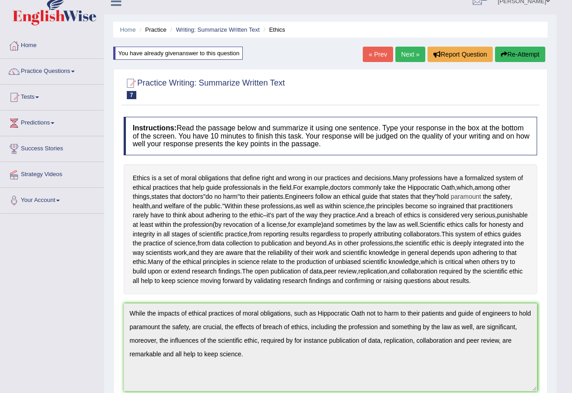
scroll to position [0, 0]
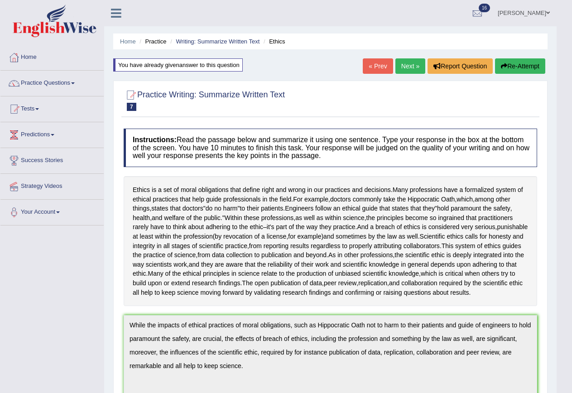
click at [510, 66] on button "Re-Attempt" at bounding box center [520, 65] width 50 height 15
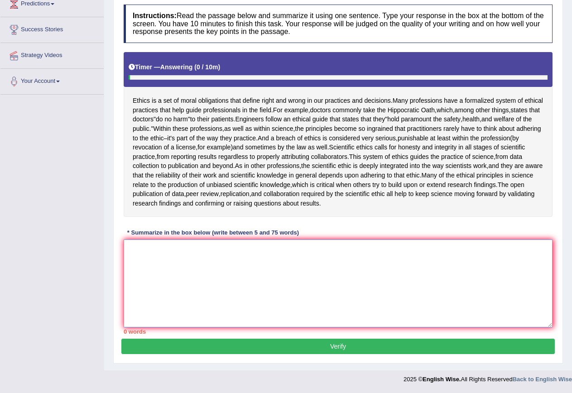
paste textarea "While the impacts of ethical practices of moral obligations, such as Hippocrati…"
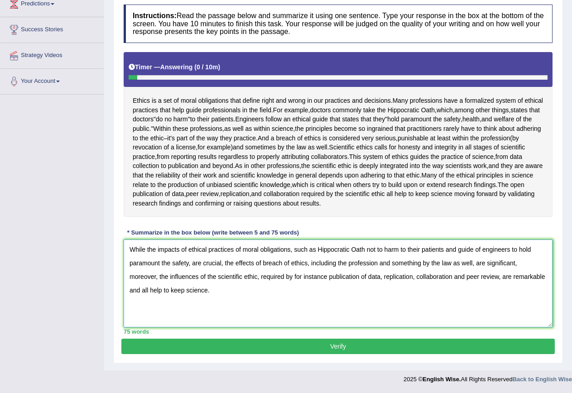
drag, startPoint x: 454, startPoint y: 262, endPoint x: 472, endPoint y: 261, distance: 17.7
click at [472, 261] on textarea "While the impacts of ethical practices of moral obligations, such as Hippocrati…" at bounding box center [338, 283] width 429 height 88
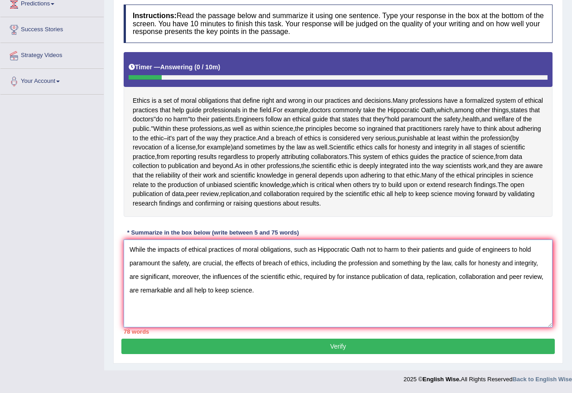
drag, startPoint x: 172, startPoint y: 292, endPoint x: 252, endPoint y: 294, distance: 79.7
click at [252, 294] on textarea "While the impacts of ethical practices of moral obligations, such as Hippocrati…" at bounding box center [338, 283] width 429 height 88
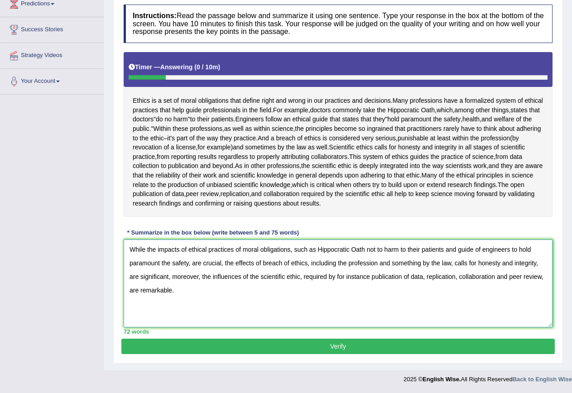
type textarea "While the impacts of ethical practices of moral obligations, such as Hippocrati…"
click at [339, 345] on button "Verify" at bounding box center [337, 345] width 433 height 15
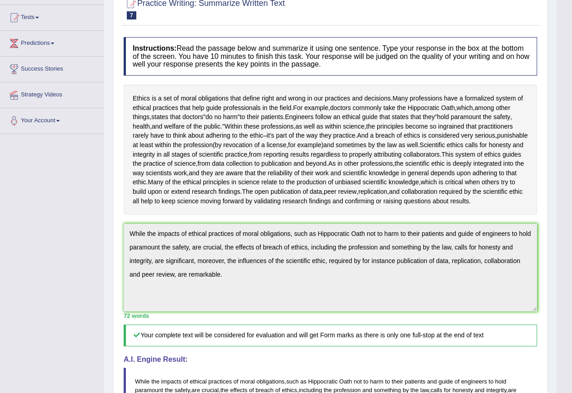
scroll to position [91, 0]
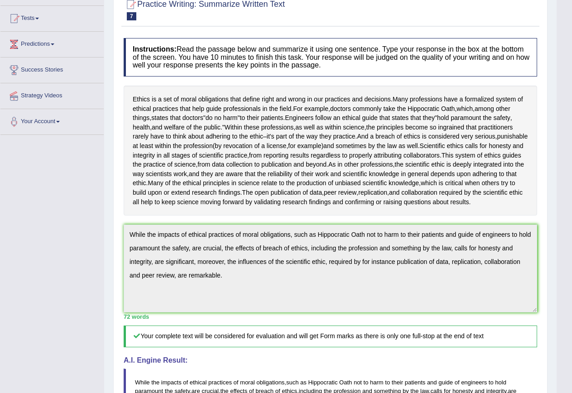
click at [534, 213] on div "Ethics is a set of moral obligations that define right and wrong in our practic…" at bounding box center [330, 151] width 413 height 130
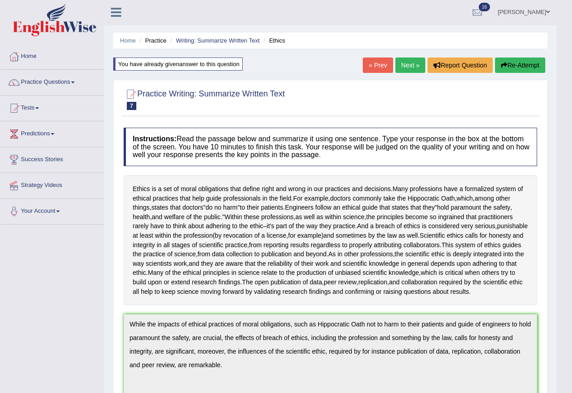
scroll to position [0, 0]
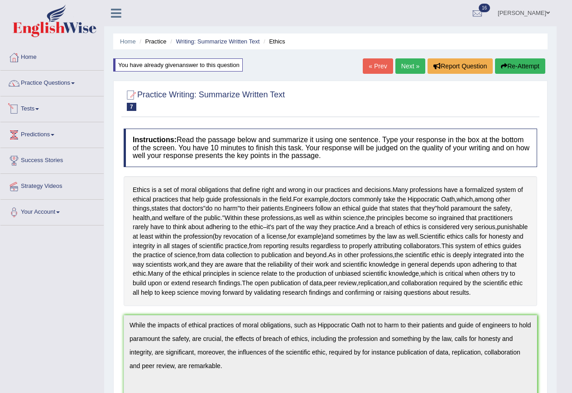
click at [35, 110] on link "Tests" at bounding box center [51, 107] width 103 height 23
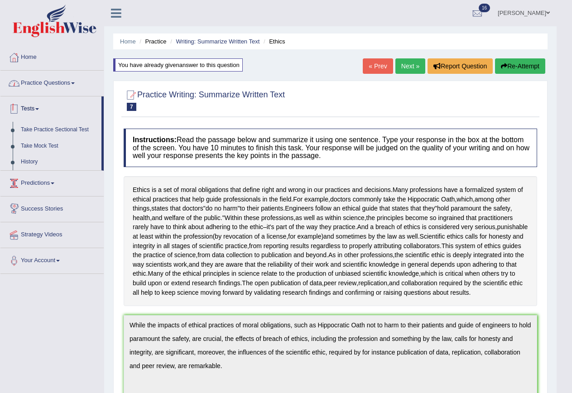
click at [53, 78] on link "Practice Questions" at bounding box center [51, 82] width 103 height 23
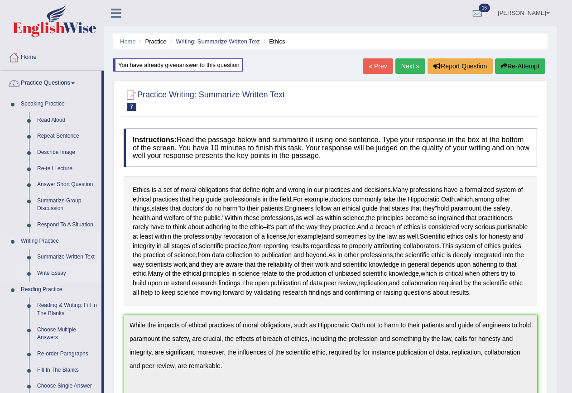
click at [56, 272] on link "Write Essay" at bounding box center [67, 273] width 68 height 16
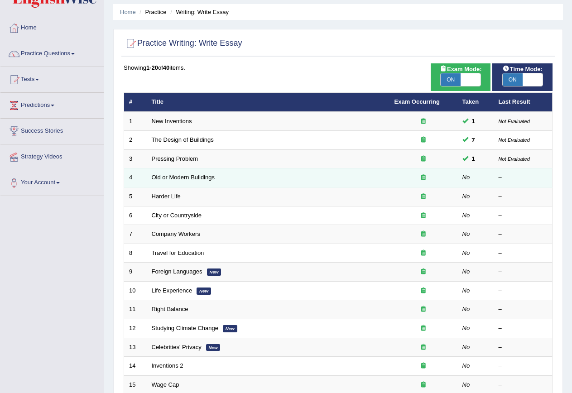
scroll to position [45, 0]
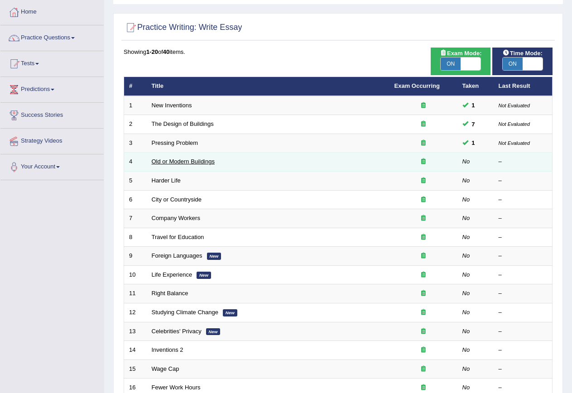
click at [187, 162] on link "Old or Modern Buildings" at bounding box center [183, 161] width 63 height 7
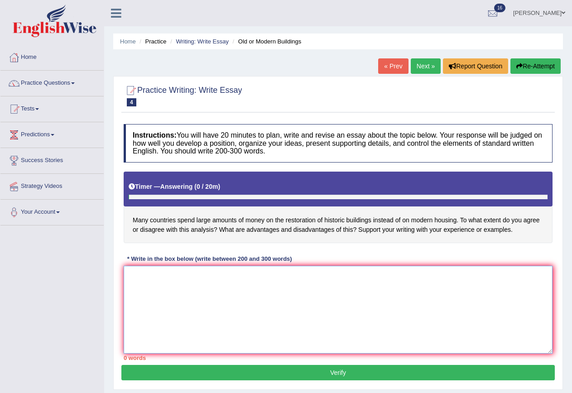
click at [170, 277] on textarea at bounding box center [338, 310] width 429 height 88
click at [267, 267] on textarea at bounding box center [338, 310] width 429 height 88
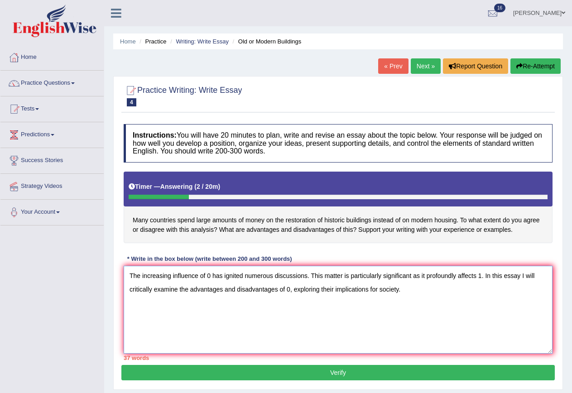
click at [519, 276] on textarea "The increasing influence of 0 has ignited numerous discussions. This matter is …" at bounding box center [338, 310] width 429 height 88
click at [186, 314] on textarea "The increasing influence of 0 has ignited numerous discussions. This matter is …" at bounding box center [338, 310] width 429 height 88
click at [144, 307] on textarea "The increasing influence of 0 has ignited numerous discussions. This matter is …" at bounding box center [338, 310] width 429 height 88
click at [142, 319] on textarea "The increasing influence of 0 has ignited numerous discussions. This matter is …" at bounding box center [338, 310] width 429 height 88
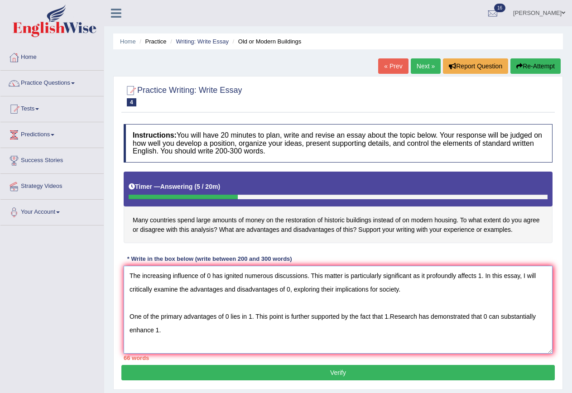
click at [391, 315] on textarea "The increasing influence of 0 has ignited numerous discussions. This matter is …" at bounding box center [338, 310] width 429 height 88
click at [176, 333] on textarea "The increasing influence of 0 has ignited numerous discussions. This matter is …" at bounding box center [338, 310] width 429 height 88
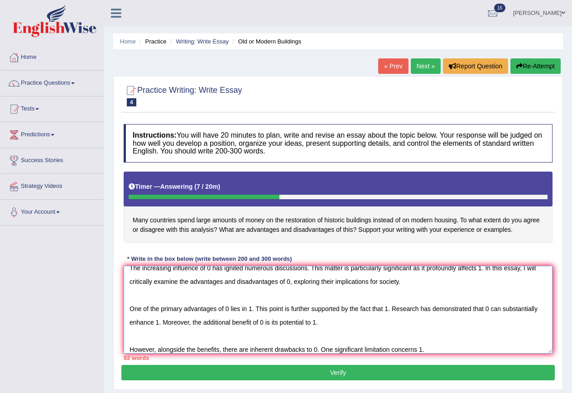
click at [393, 349] on textarea "The increasing influence of 0 has ignited numerous discussions. This matter is …" at bounding box center [338, 310] width 429 height 88
click at [391, 349] on textarea "The increasing influence of 0 has ignited numerous discussions. This matter is …" at bounding box center [338, 310] width 429 height 88
click at [459, 345] on textarea "The increasing influence of 0 has ignited numerous discussions. This matter is …" at bounding box center [338, 310] width 429 height 88
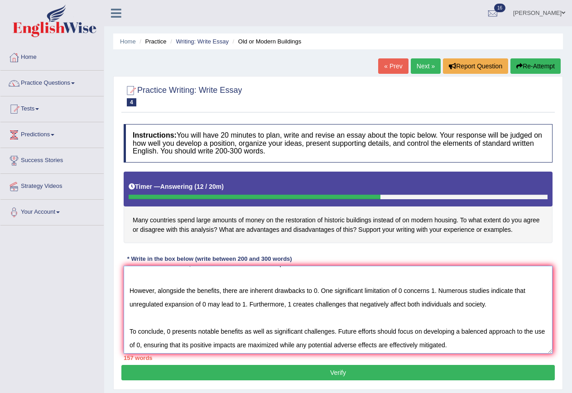
scroll to position [68, 0]
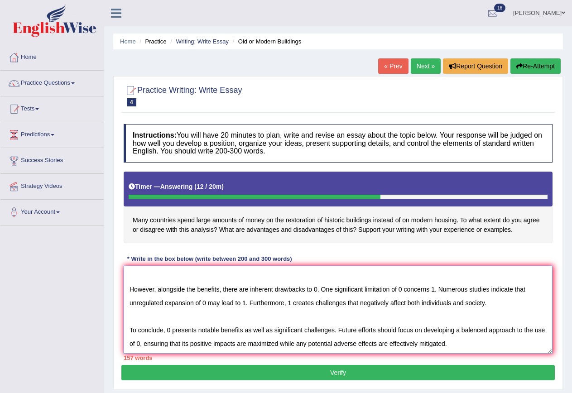
type textarea "The increasing influence of 0 has ignited numerous discussions. This matter is …"
click at [251, 375] on button "Verify" at bounding box center [337, 372] width 433 height 15
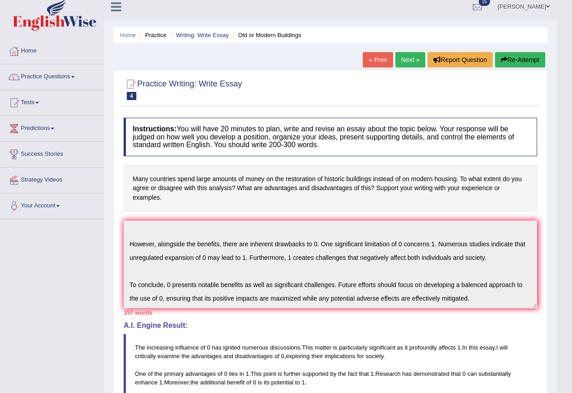
scroll to position [23, 0]
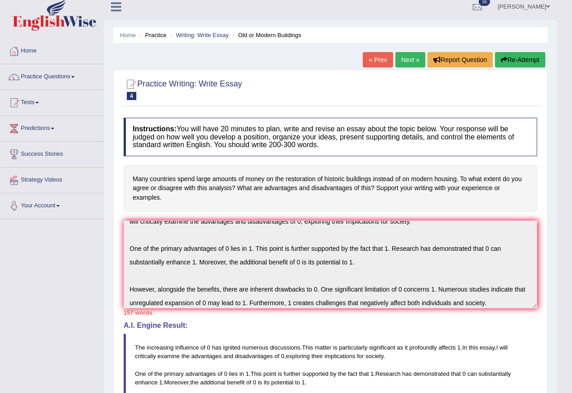
click at [510, 56] on button "Re-Attempt" at bounding box center [520, 59] width 50 height 15
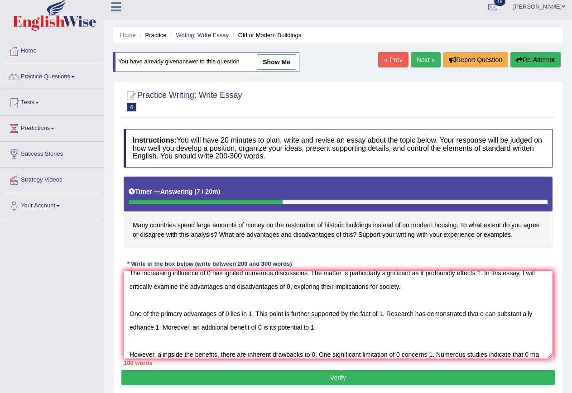
scroll to position [21, 0]
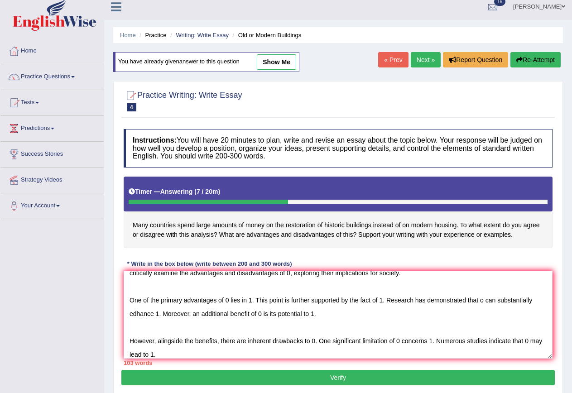
click at [524, 341] on textarea "The increasing influence of 0 has ignited numerous discussions. The matter is p…" at bounding box center [338, 315] width 429 height 88
click at [262, 353] on textarea "The increasing influence of 0 has ignited numerous discussions. The matter is p…" at bounding box center [338, 315] width 429 height 88
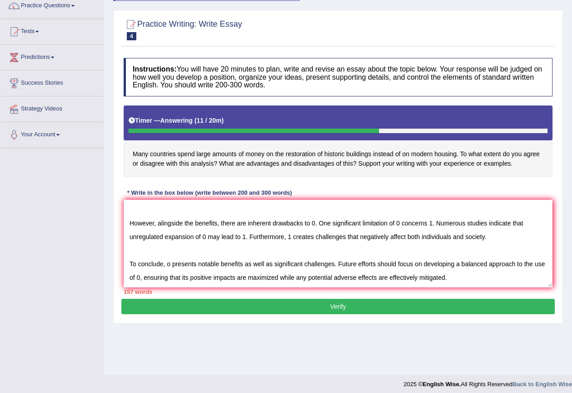
scroll to position [82, 0]
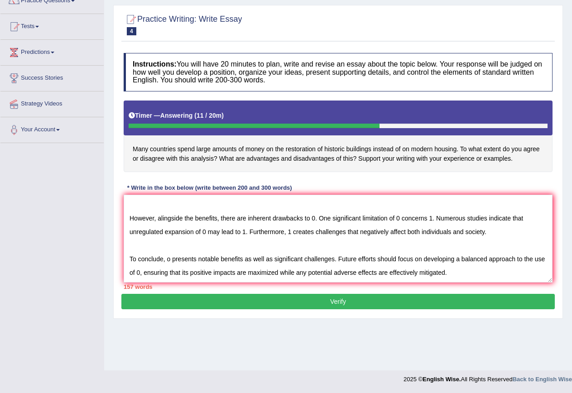
type textarea "The increasing influence of 0 has ignited numerous discussions. The matter is p…"
click at [340, 299] on button "Verify" at bounding box center [337, 301] width 433 height 15
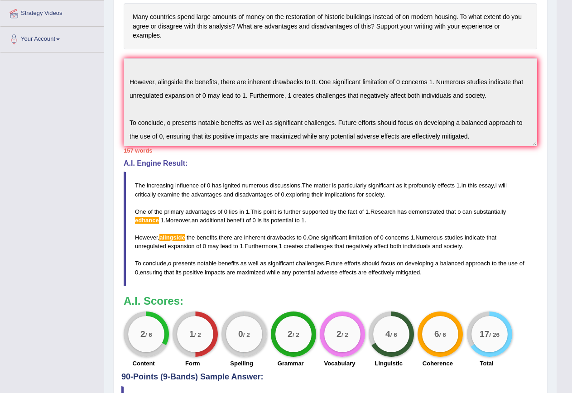
scroll to position [0, 0]
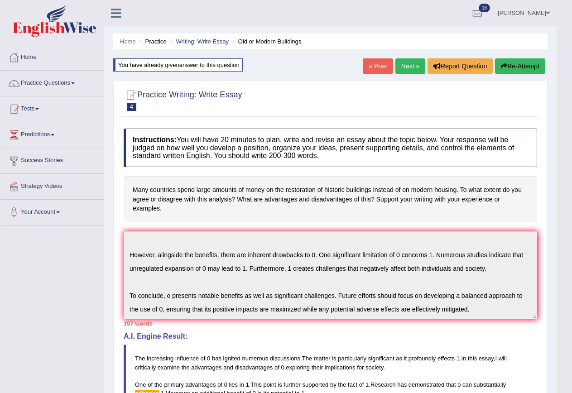
click at [514, 63] on button "Re-Attempt" at bounding box center [520, 65] width 50 height 15
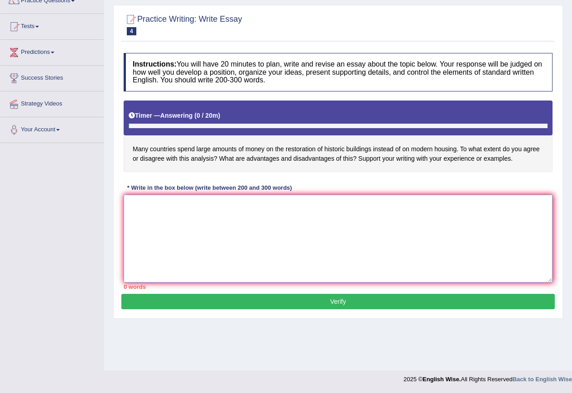
click at [261, 220] on textarea at bounding box center [338, 239] width 429 height 88
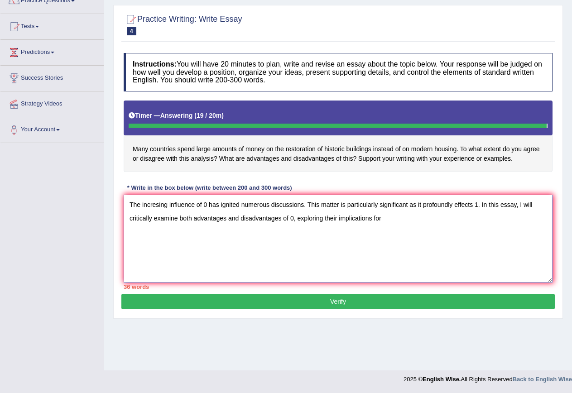
type textarea "The incresing influence of 0 has ignited numerous discussions. This matter is p…"
